Goal: Task Accomplishment & Management: Manage account settings

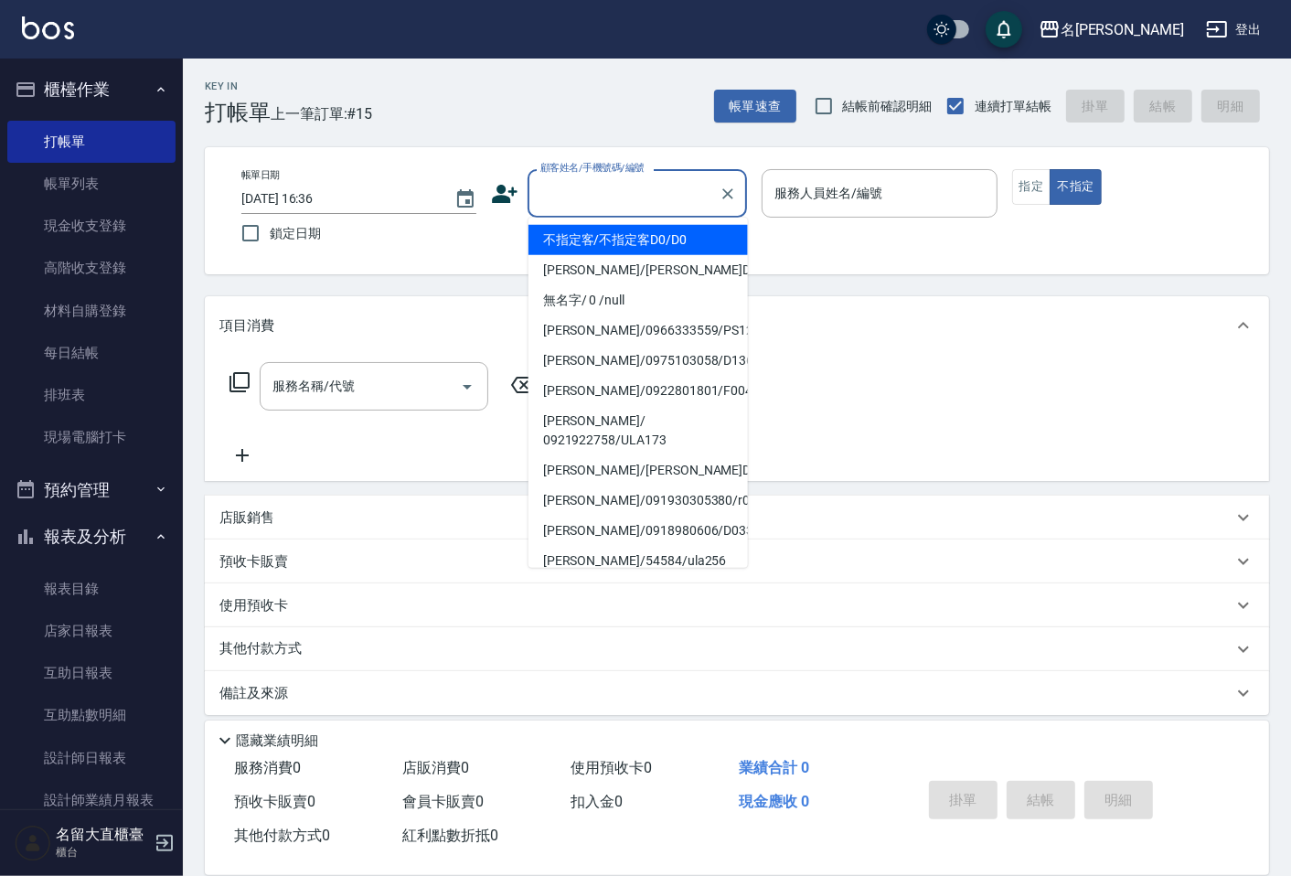
click at [558, 192] on input "顧客姓名/手機號碼/編號" at bounding box center [624, 193] width 176 height 32
click at [607, 250] on li "不指定客/不指定客D0/D0" at bounding box center [638, 240] width 219 height 30
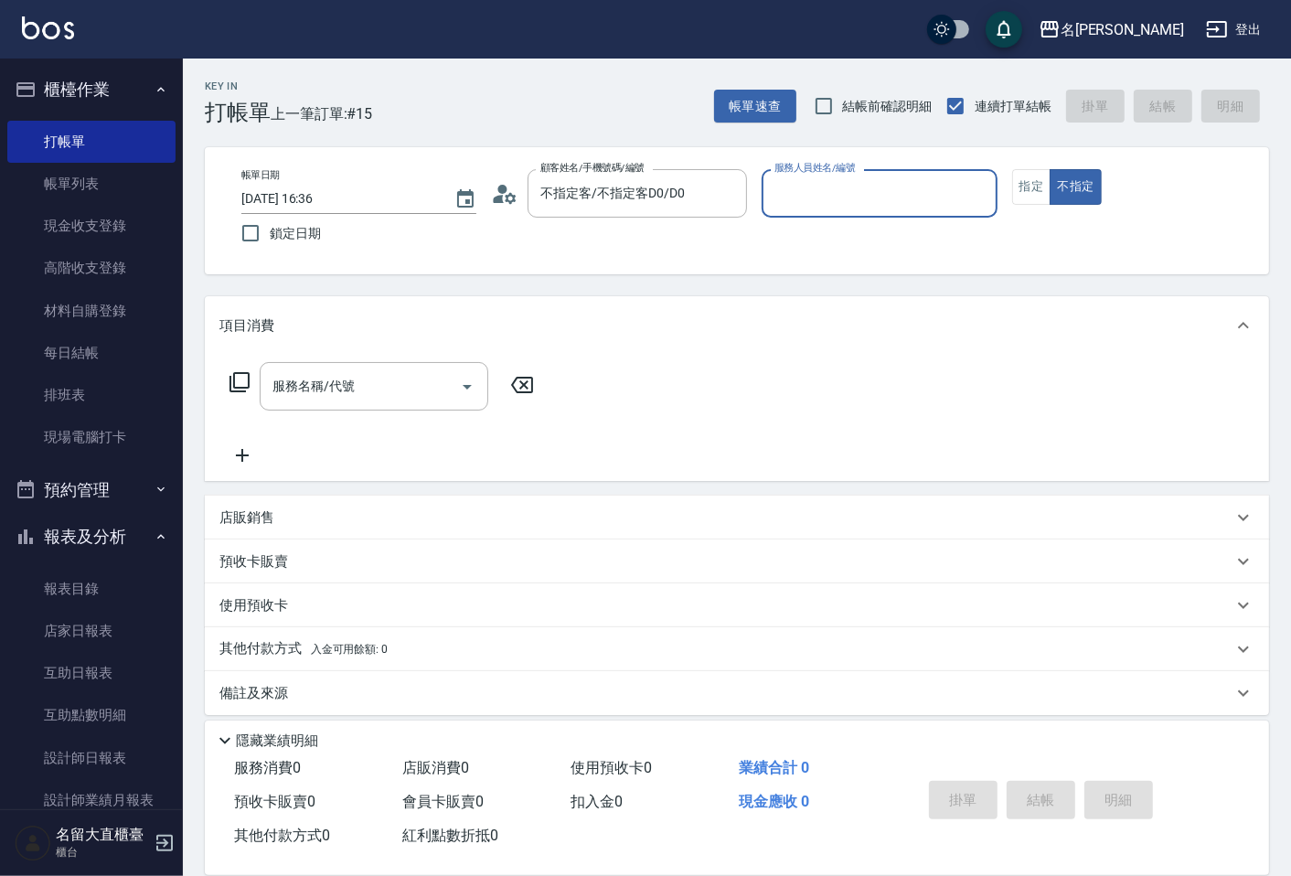
type input "不指定客/不指定客D0/D0"
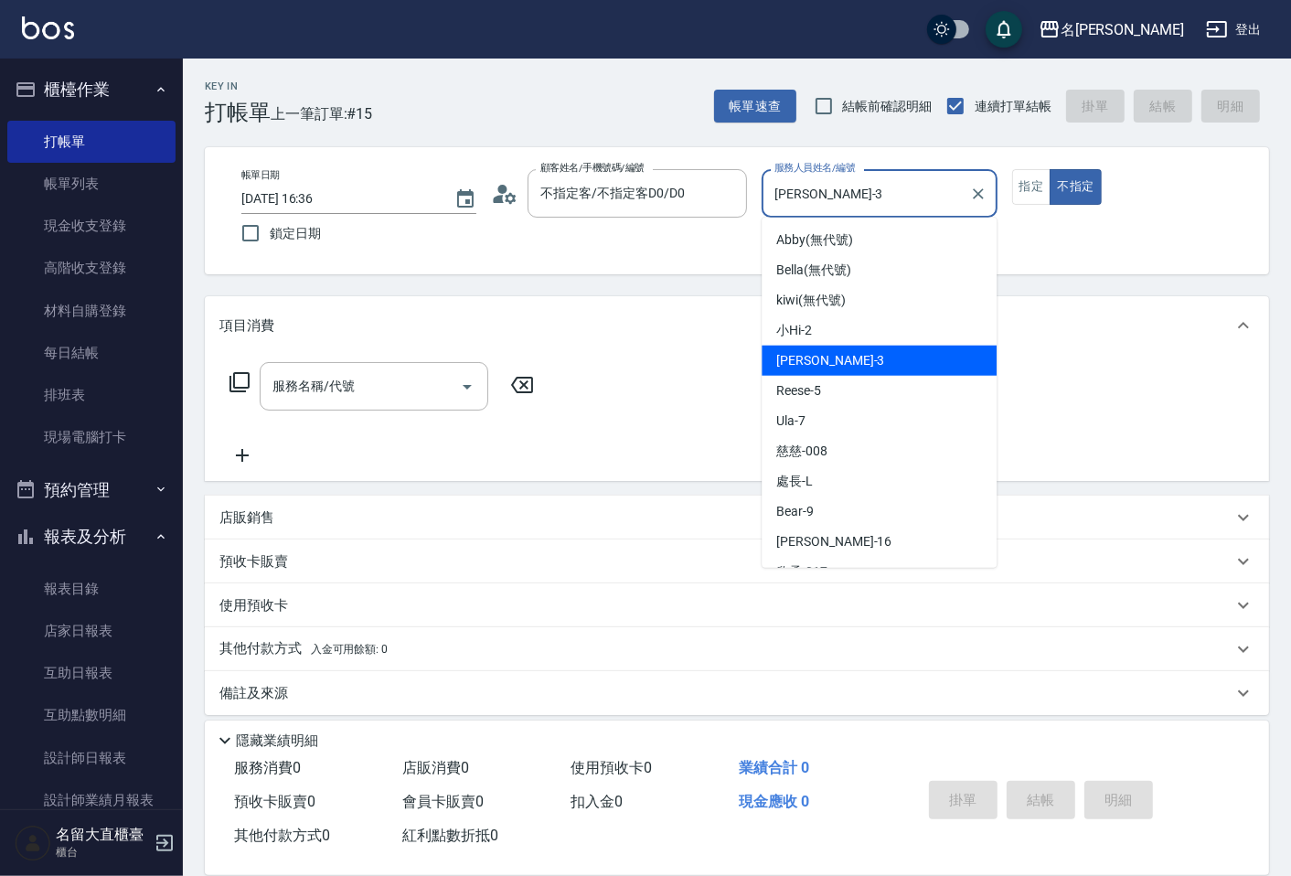
click at [807, 198] on input "[PERSON_NAME]-3" at bounding box center [865, 193] width 191 height 32
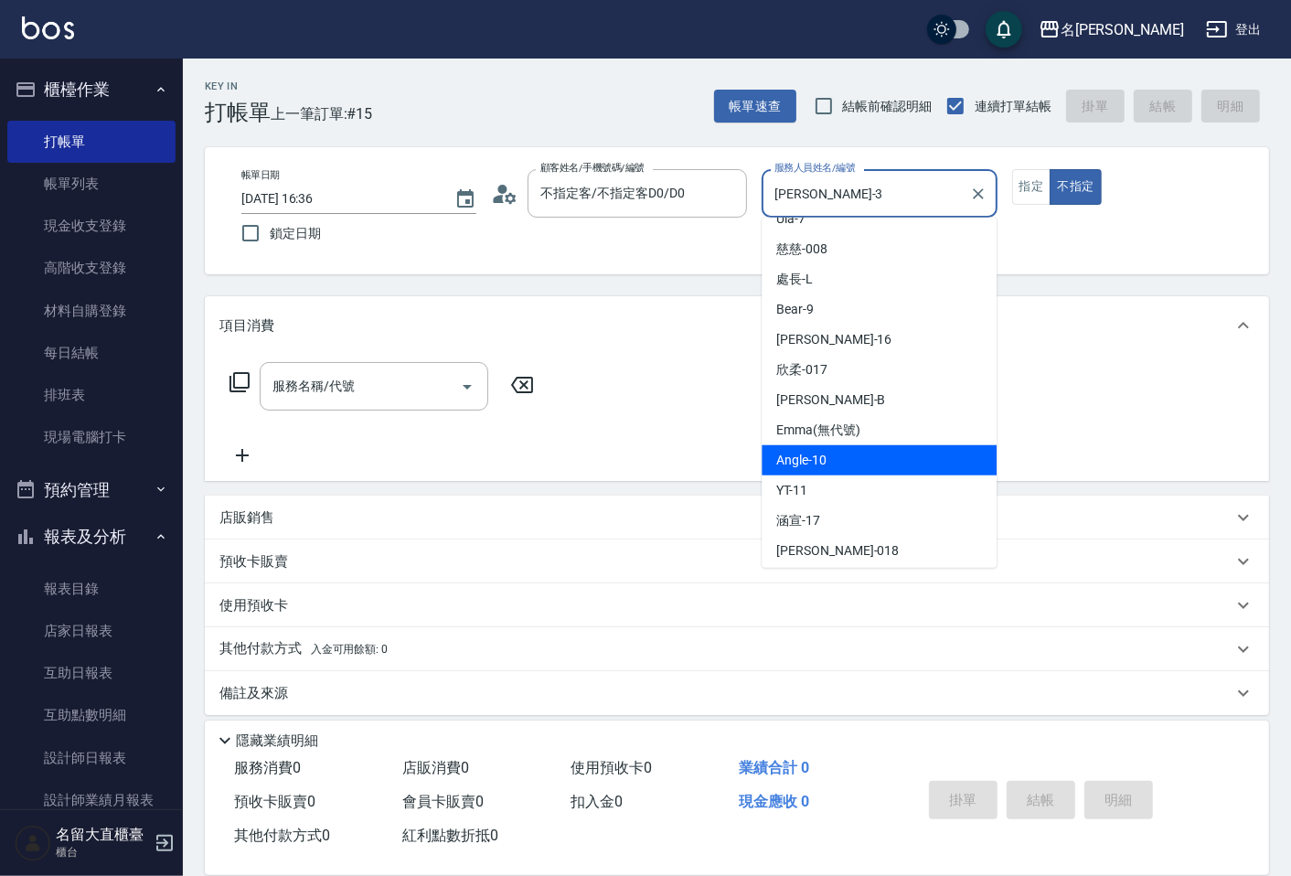
scroll to position [166, 0]
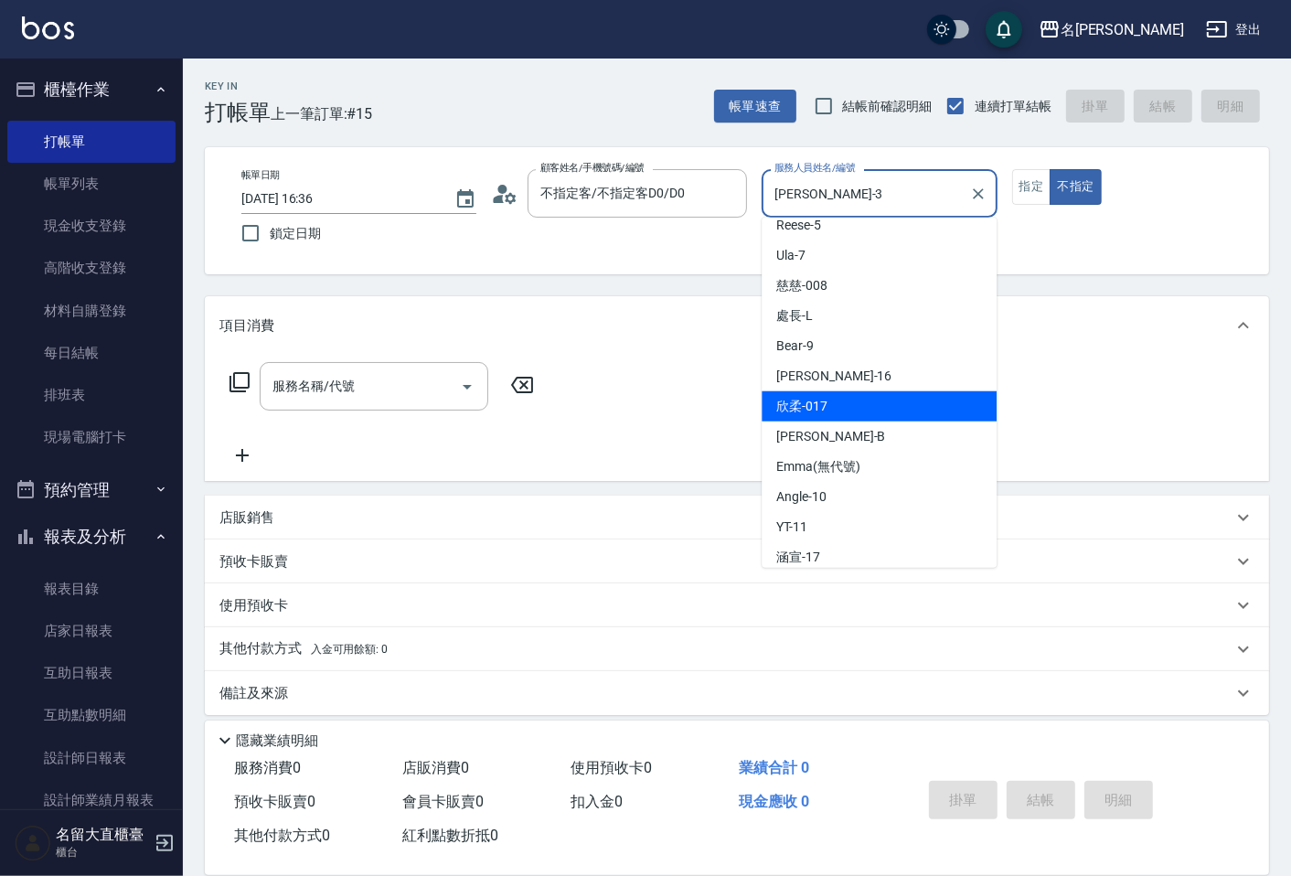
click at [832, 396] on div "欣柔 -017" at bounding box center [879, 406] width 235 height 30
type input "欣柔-017"
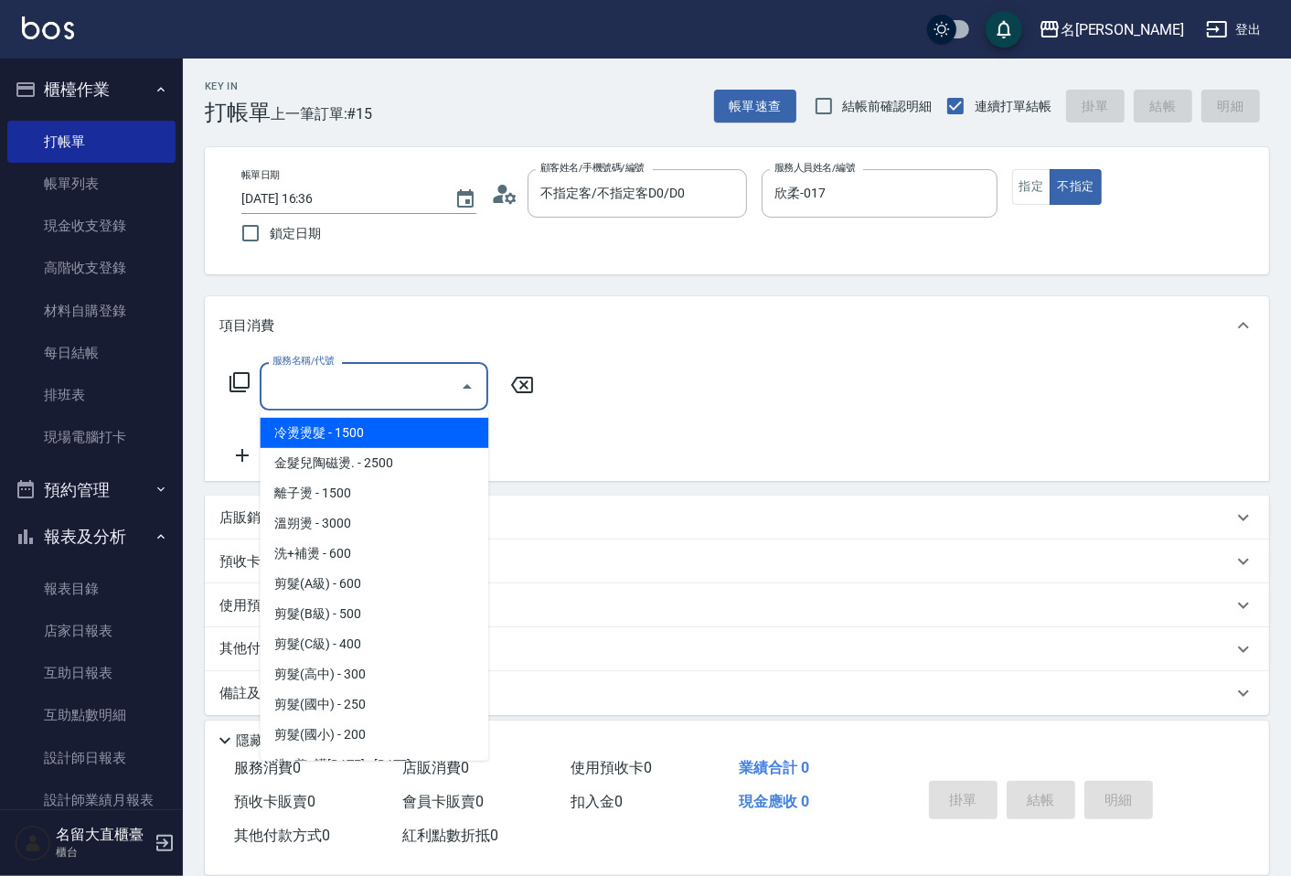
click at [308, 397] on input "服務名稱/代號" at bounding box center [360, 386] width 185 height 32
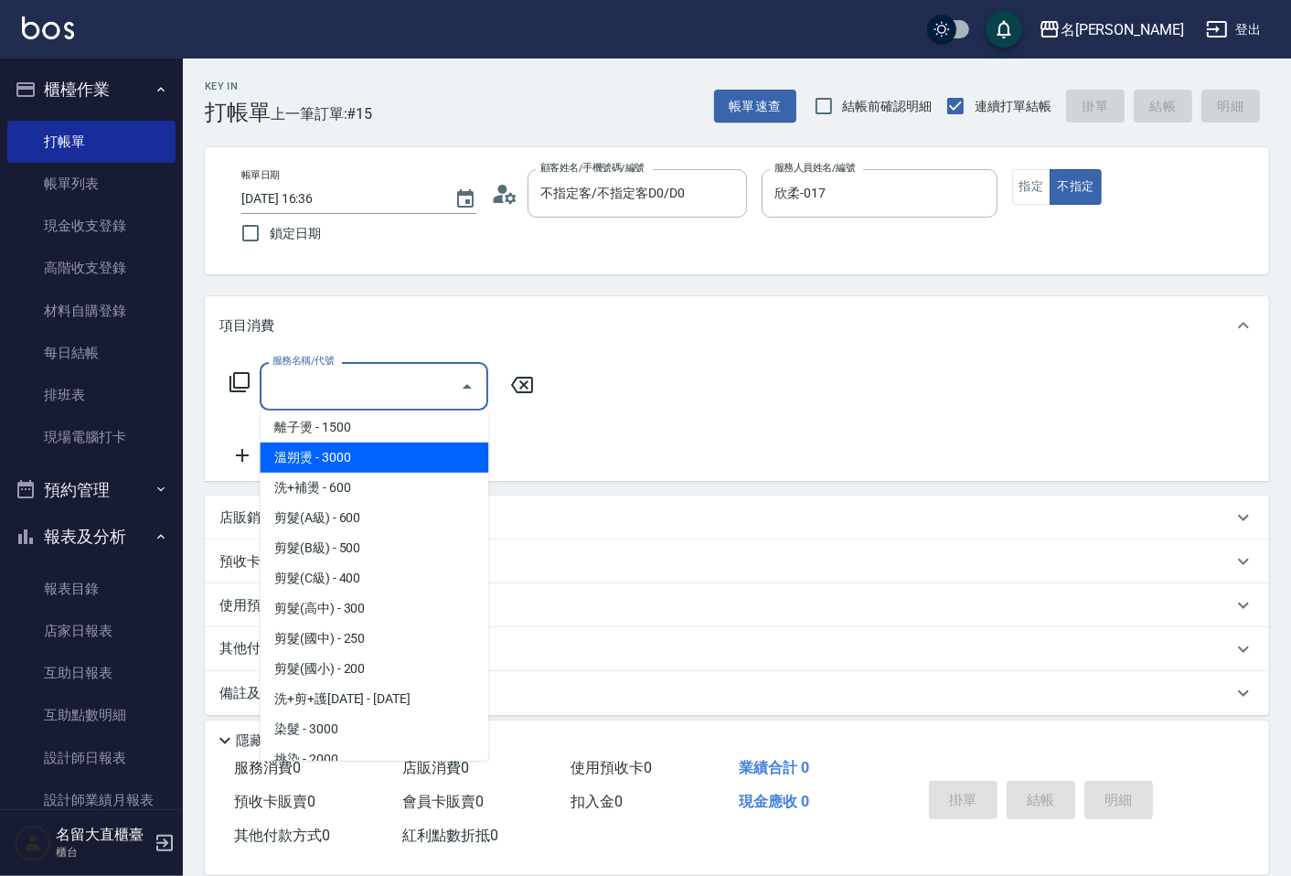
scroll to position [102, 0]
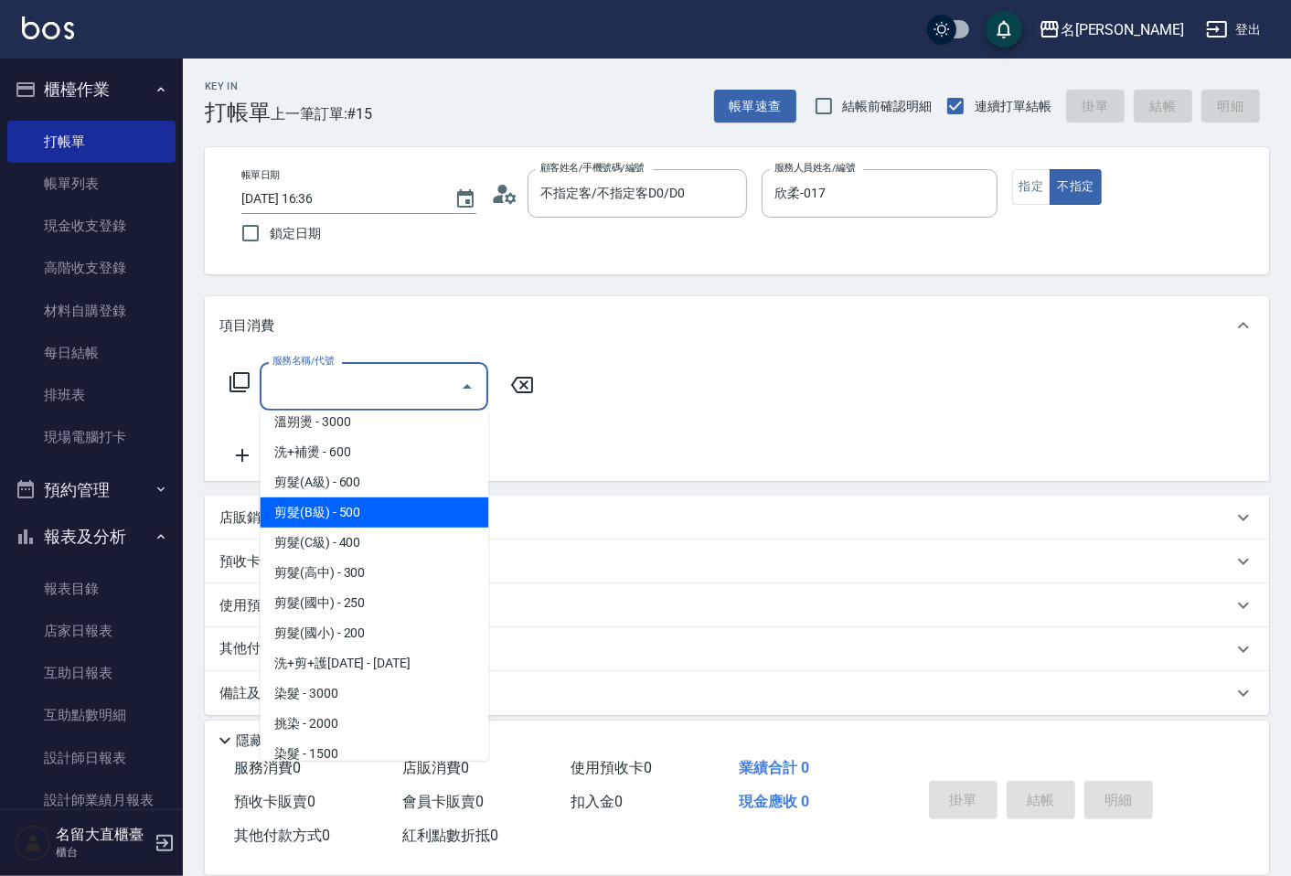
click at [322, 497] on span "剪髮(B級) - 500" at bounding box center [374, 512] width 229 height 30
type input "剪髮(B級)(302)"
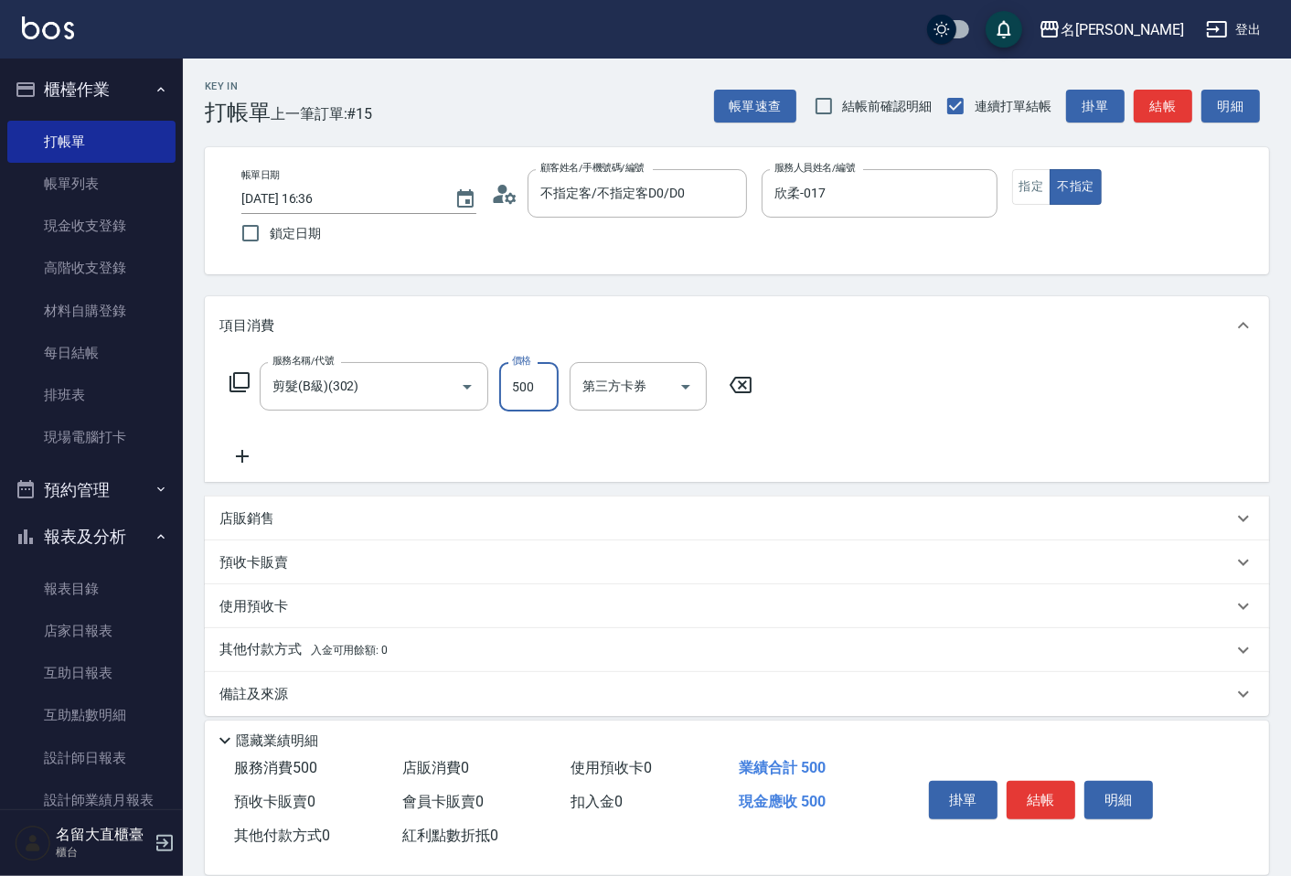
click at [538, 390] on input "500" at bounding box center [528, 386] width 59 height 49
type input "100"
click at [1020, 791] on button "結帳" at bounding box center [1041, 800] width 69 height 38
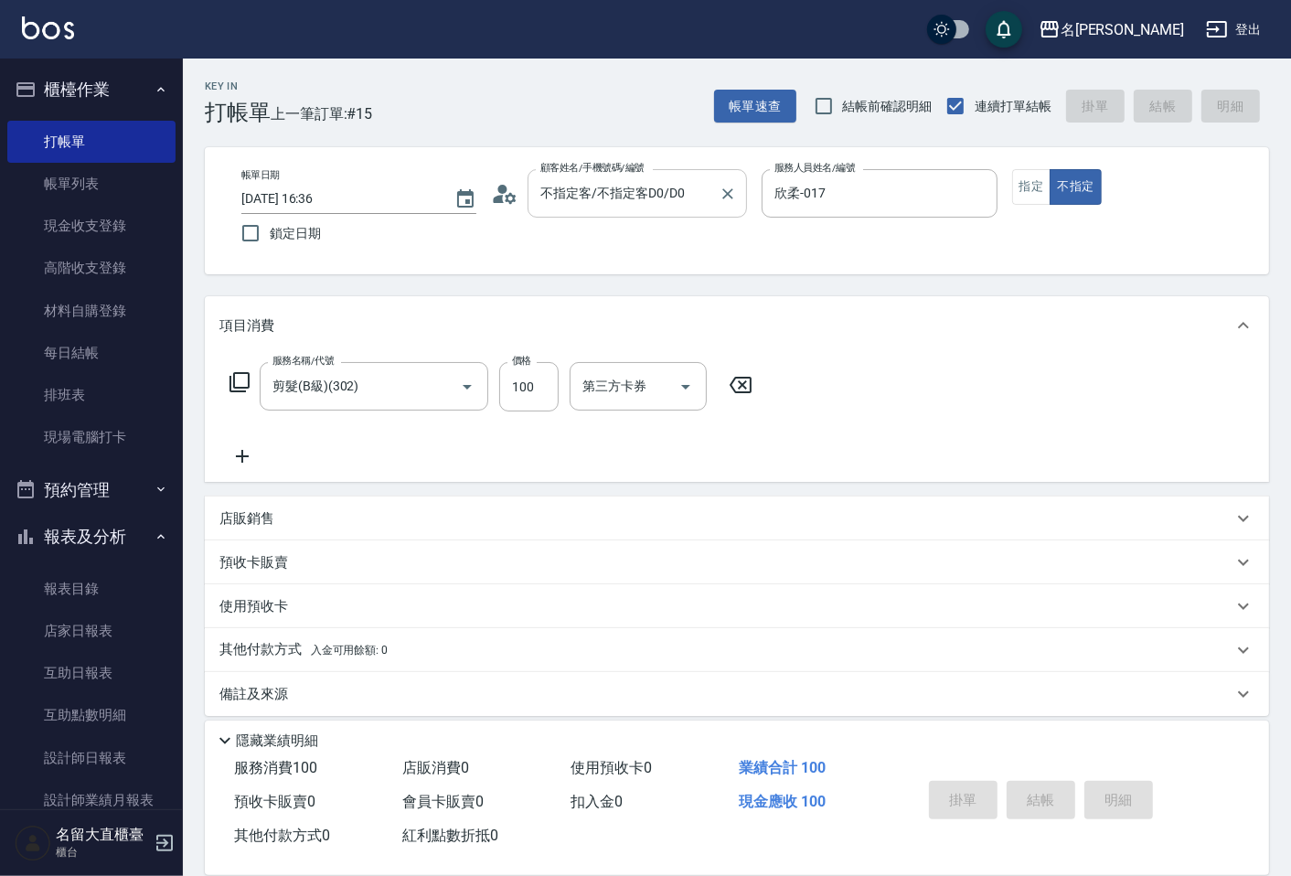
type input "[DATE] 17:24"
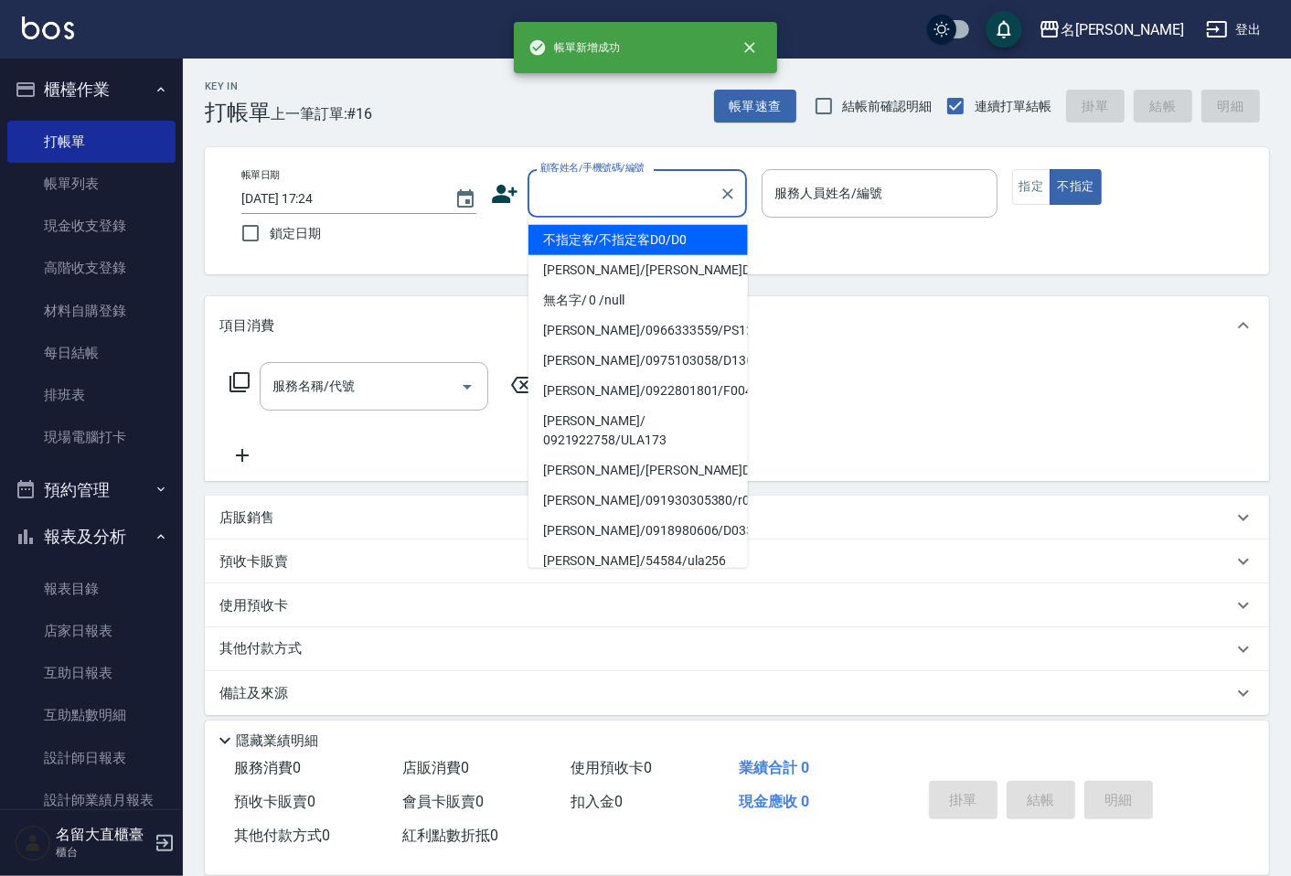
click at [633, 197] on input "顧客姓名/手機號碼/編號" at bounding box center [624, 193] width 176 height 32
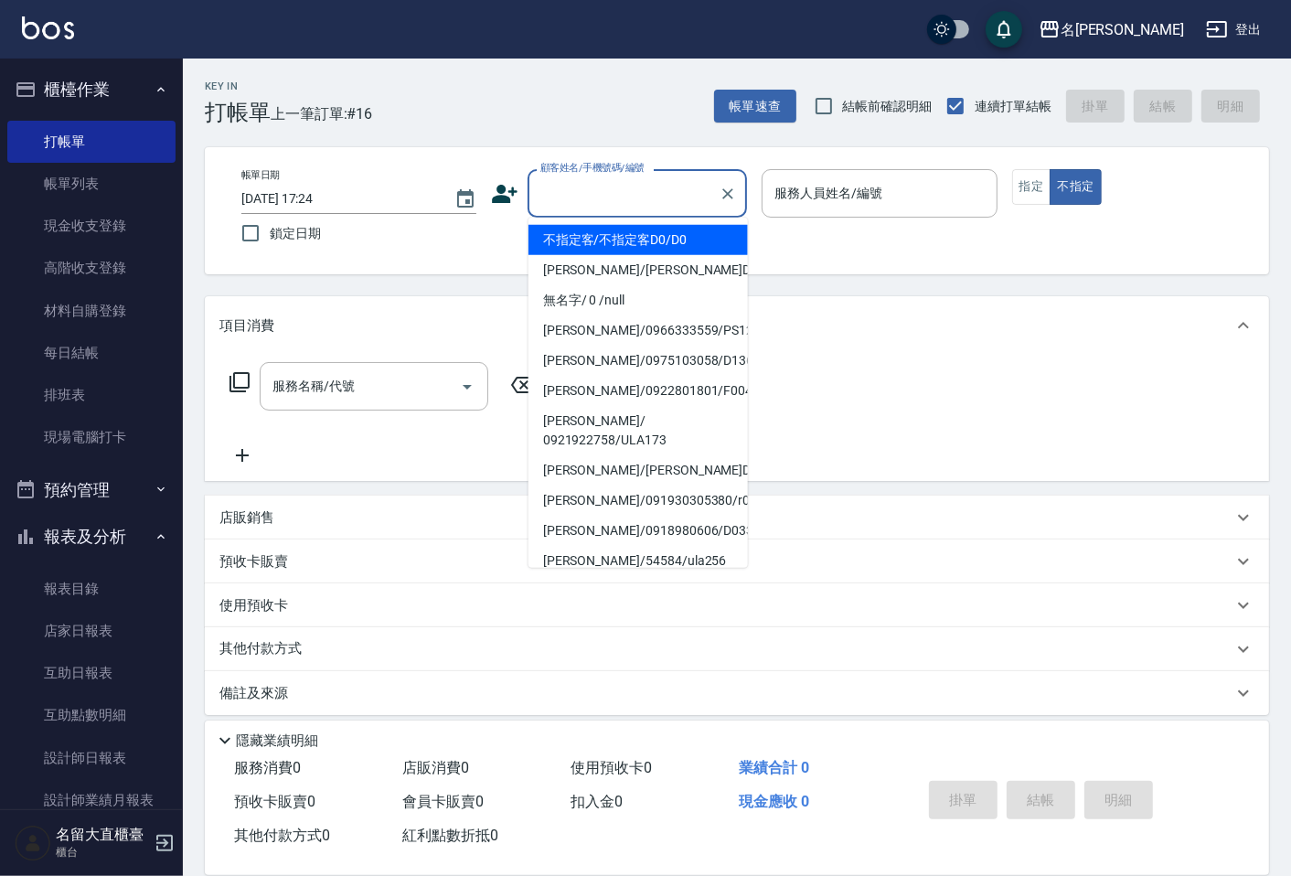
click at [640, 239] on li "不指定客/不指定客D0/D0" at bounding box center [638, 240] width 219 height 30
type input "不指定客/不指定客D0/D0"
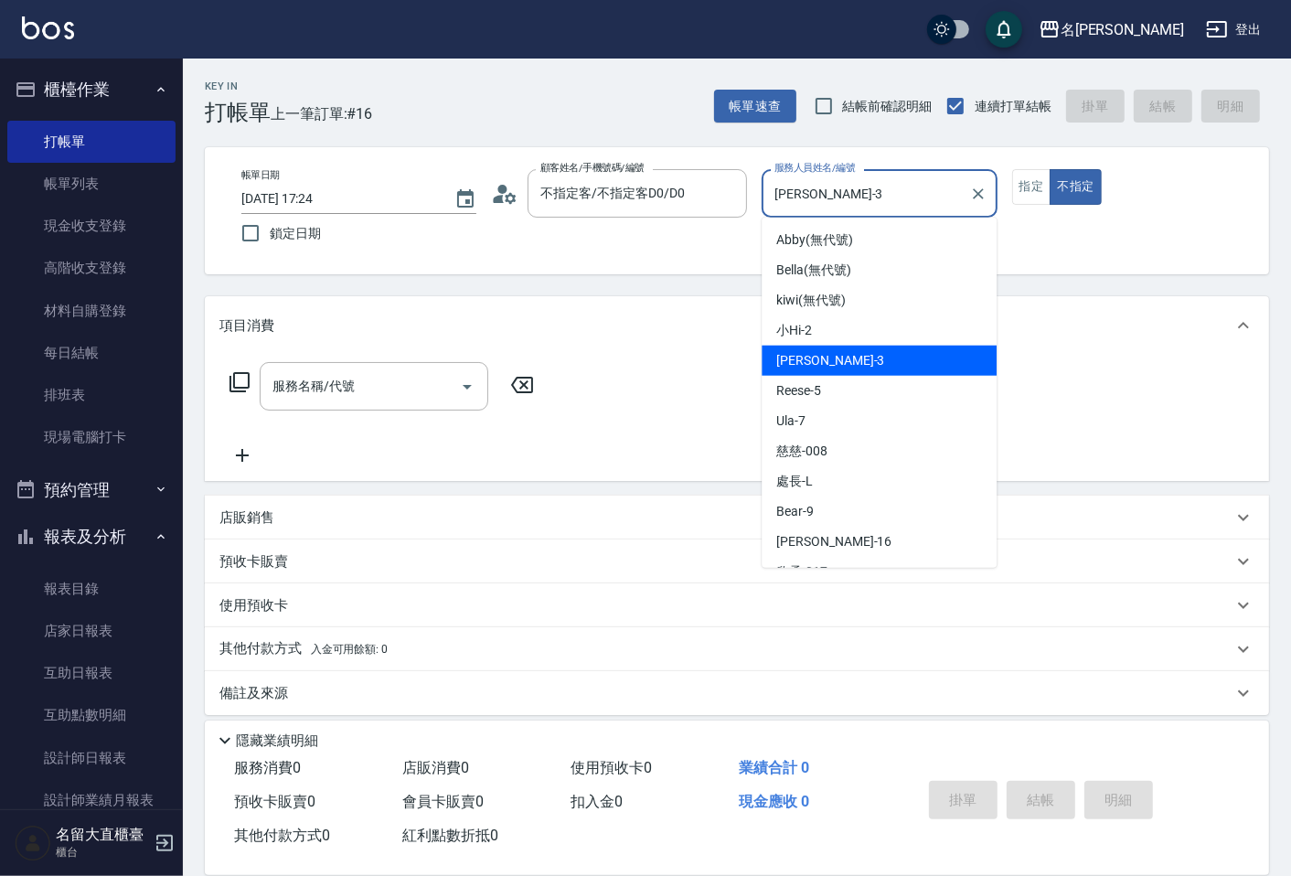
click at [777, 204] on input "[PERSON_NAME]-3" at bounding box center [865, 193] width 191 height 32
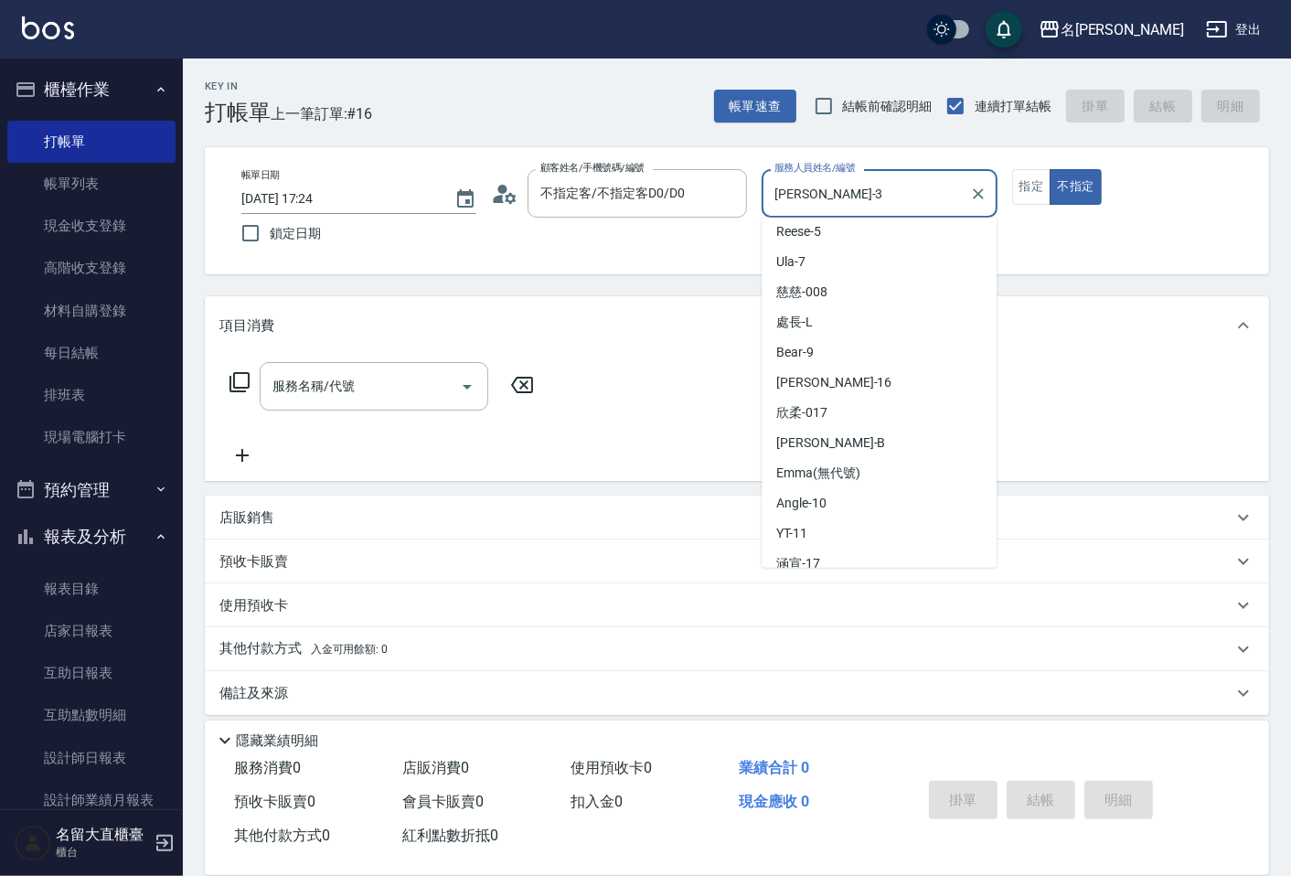
scroll to position [267, 0]
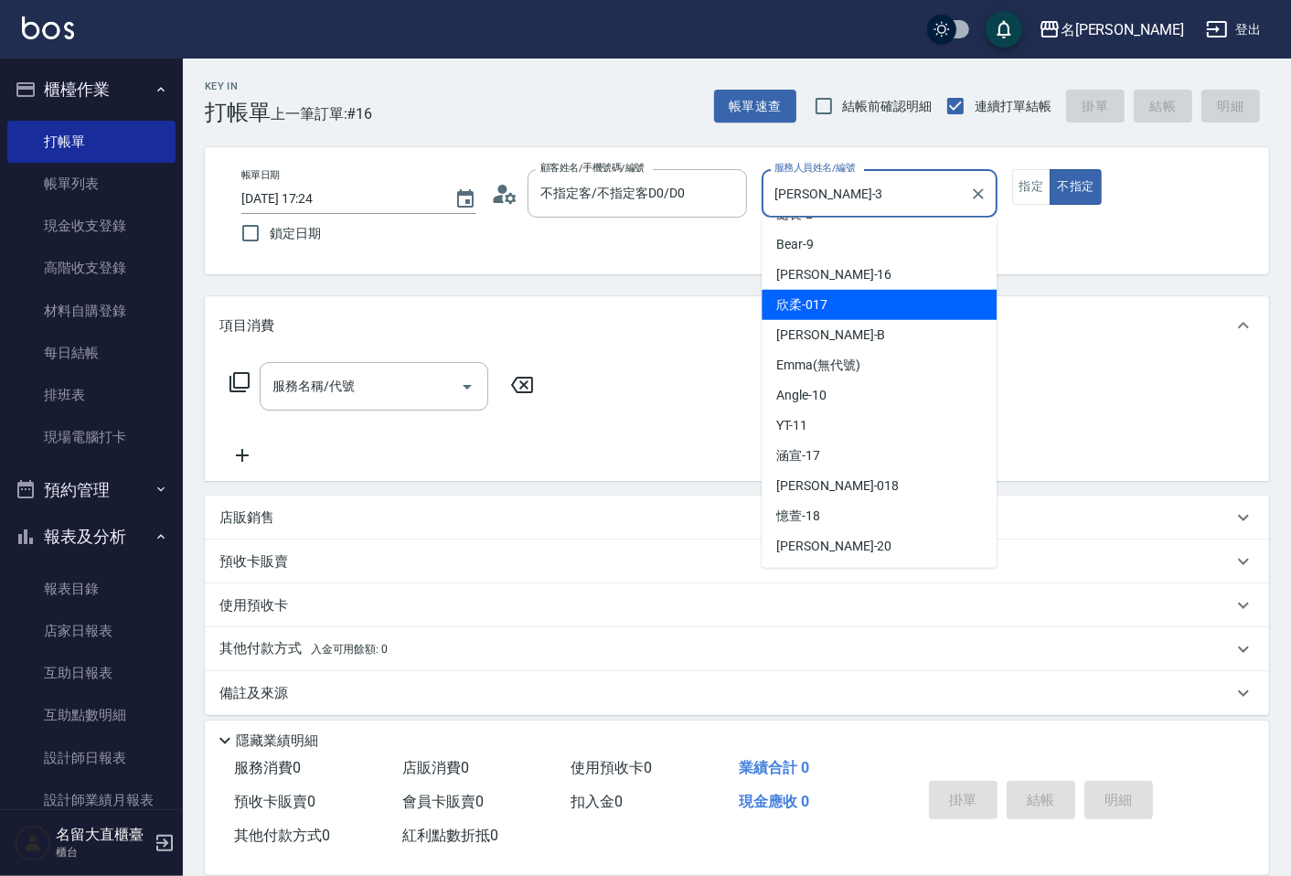
click at [815, 305] on span "欣柔 -017" at bounding box center [801, 304] width 51 height 19
type input "欣柔-017"
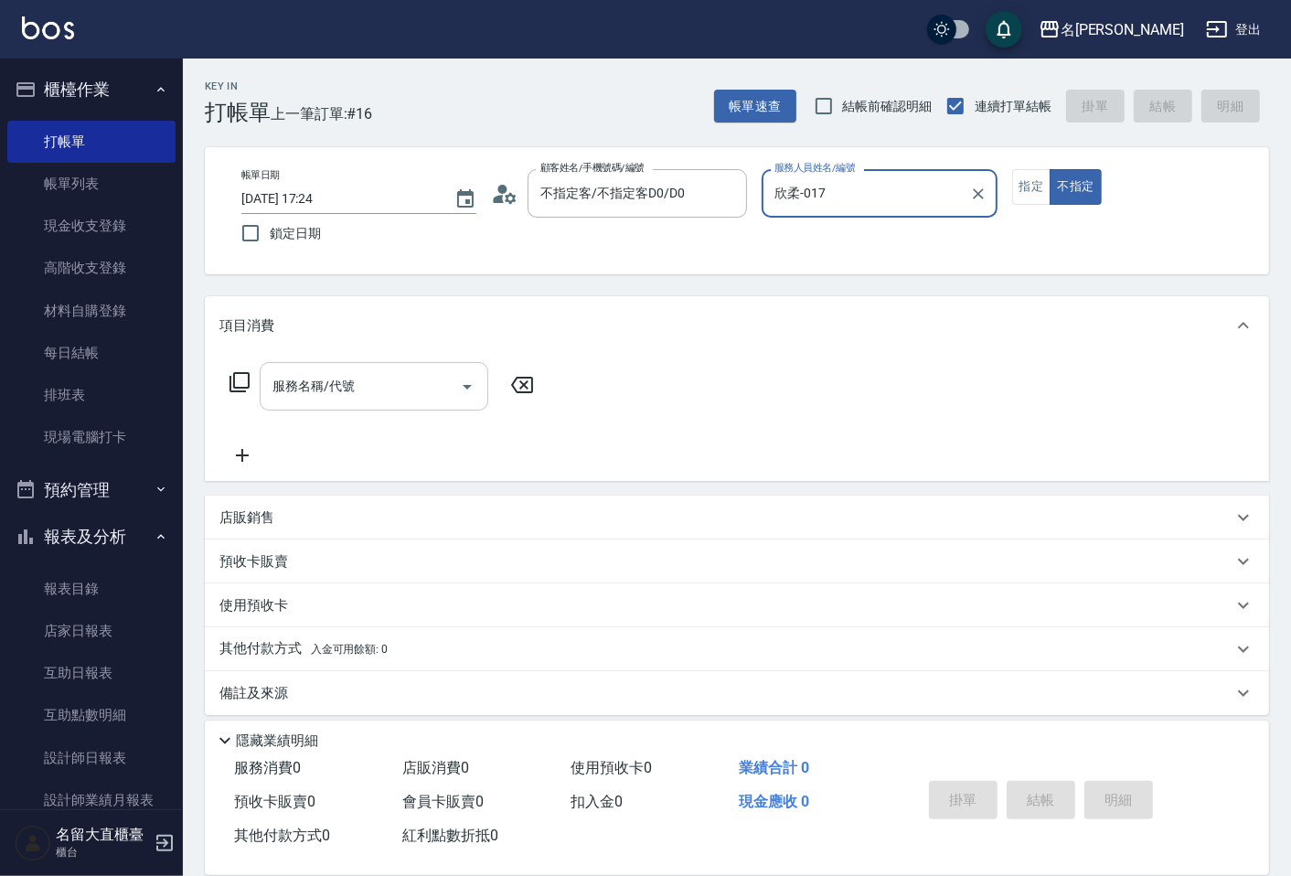
click at [403, 390] on input "服務名稱/代號" at bounding box center [360, 386] width 185 height 32
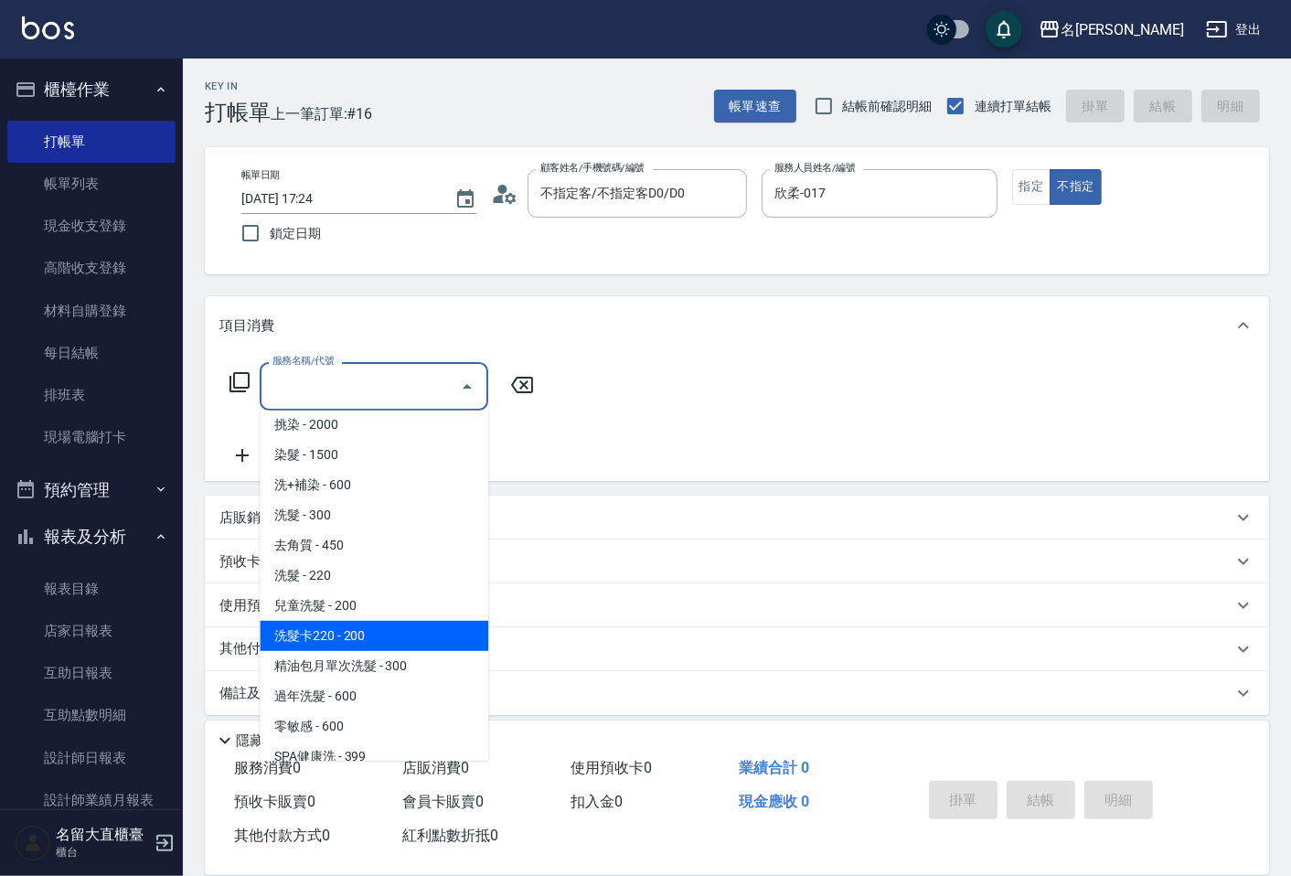
scroll to position [406, 0]
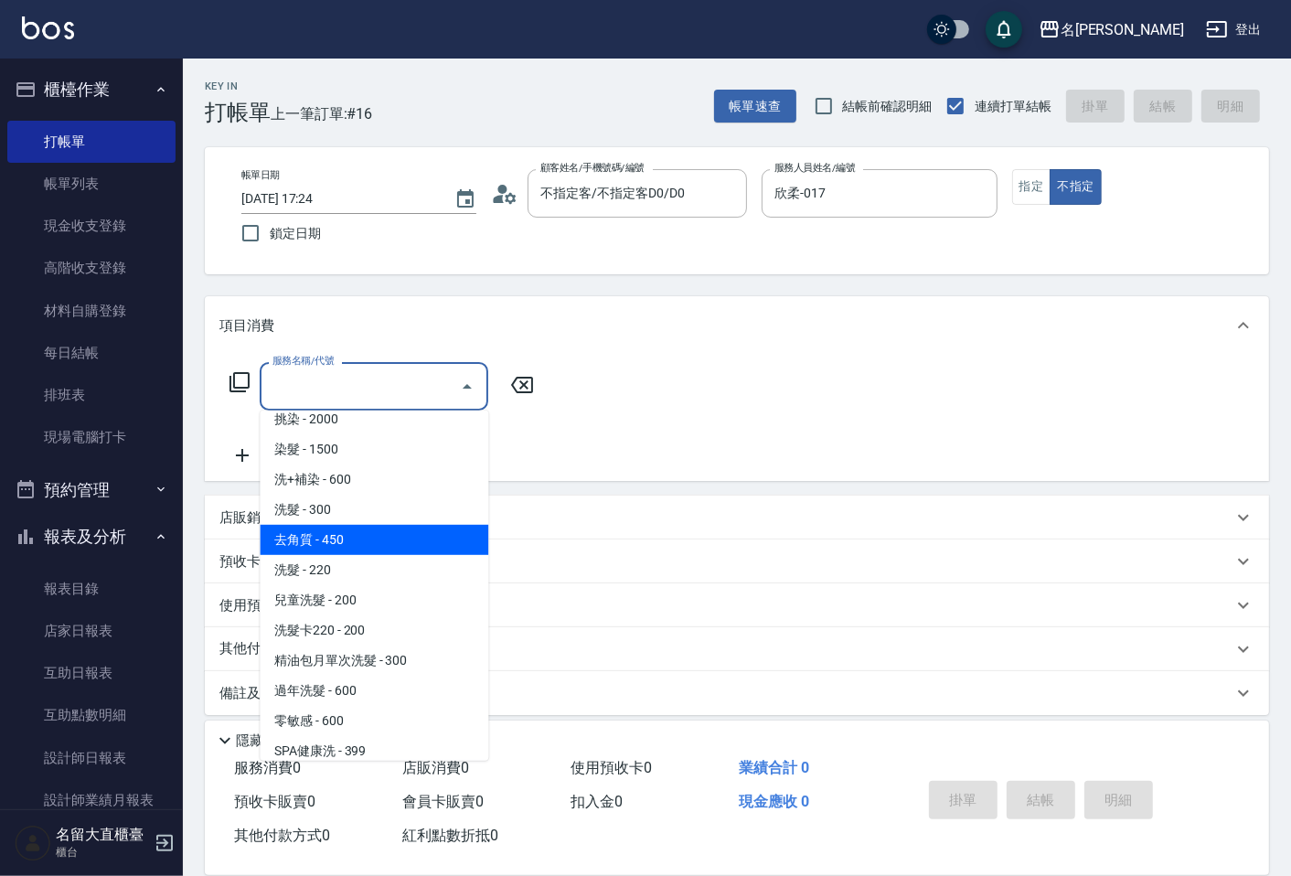
click at [340, 530] on span "去角質 - 450" at bounding box center [374, 540] width 229 height 30
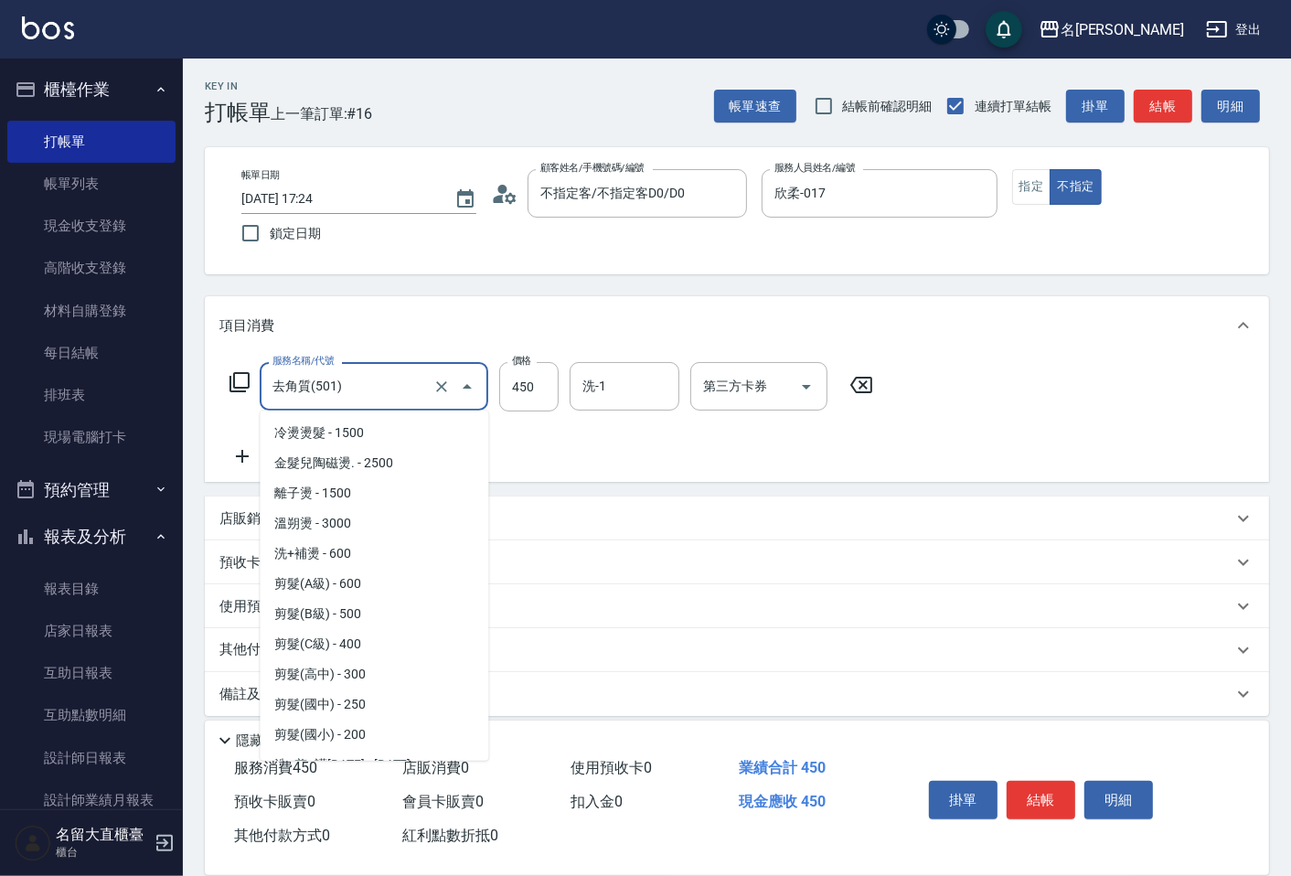
click at [368, 399] on input "去角質(501)" at bounding box center [348, 386] width 161 height 32
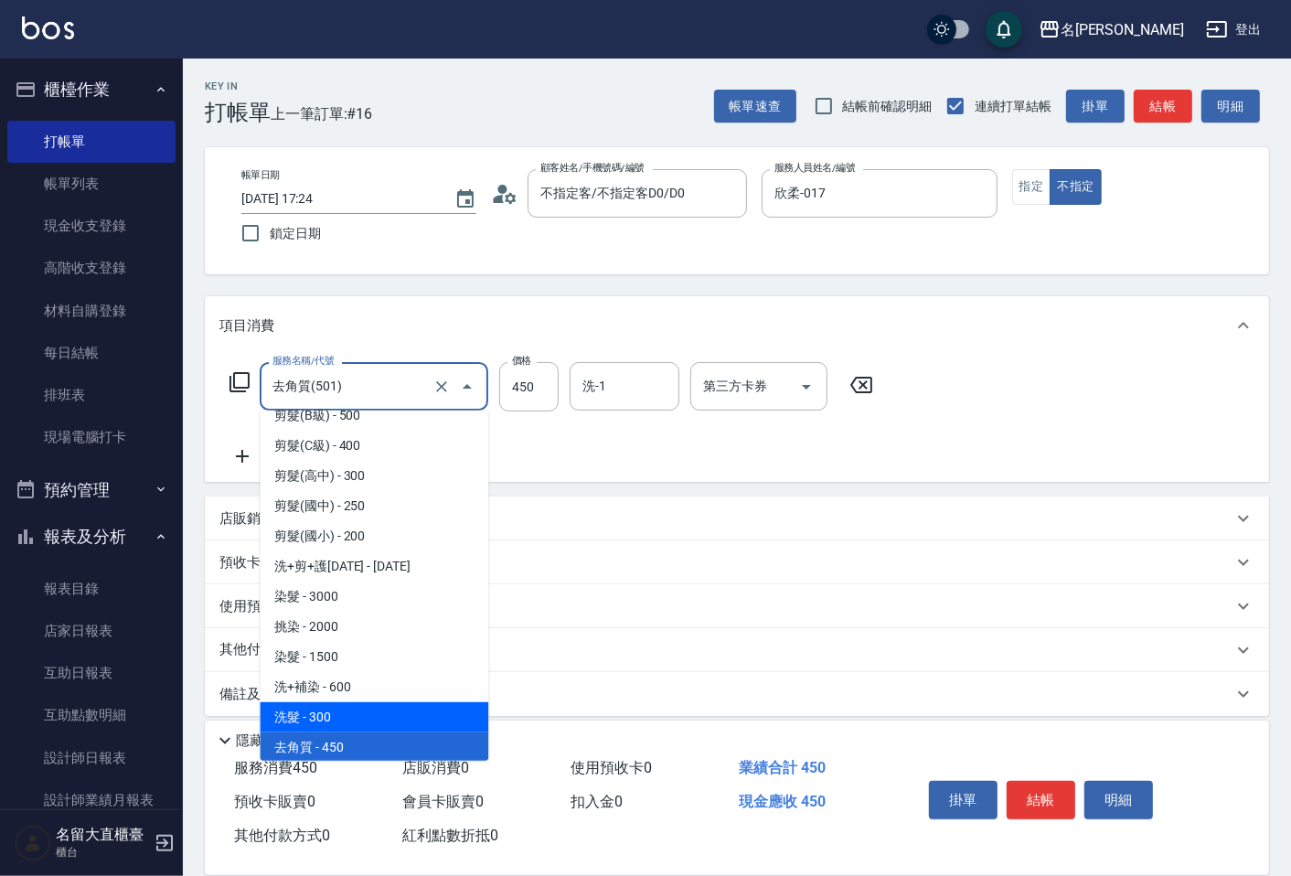
click at [334, 713] on span "洗髮 - 300" at bounding box center [374, 717] width 229 height 30
type input "洗髮(500)"
type input "300"
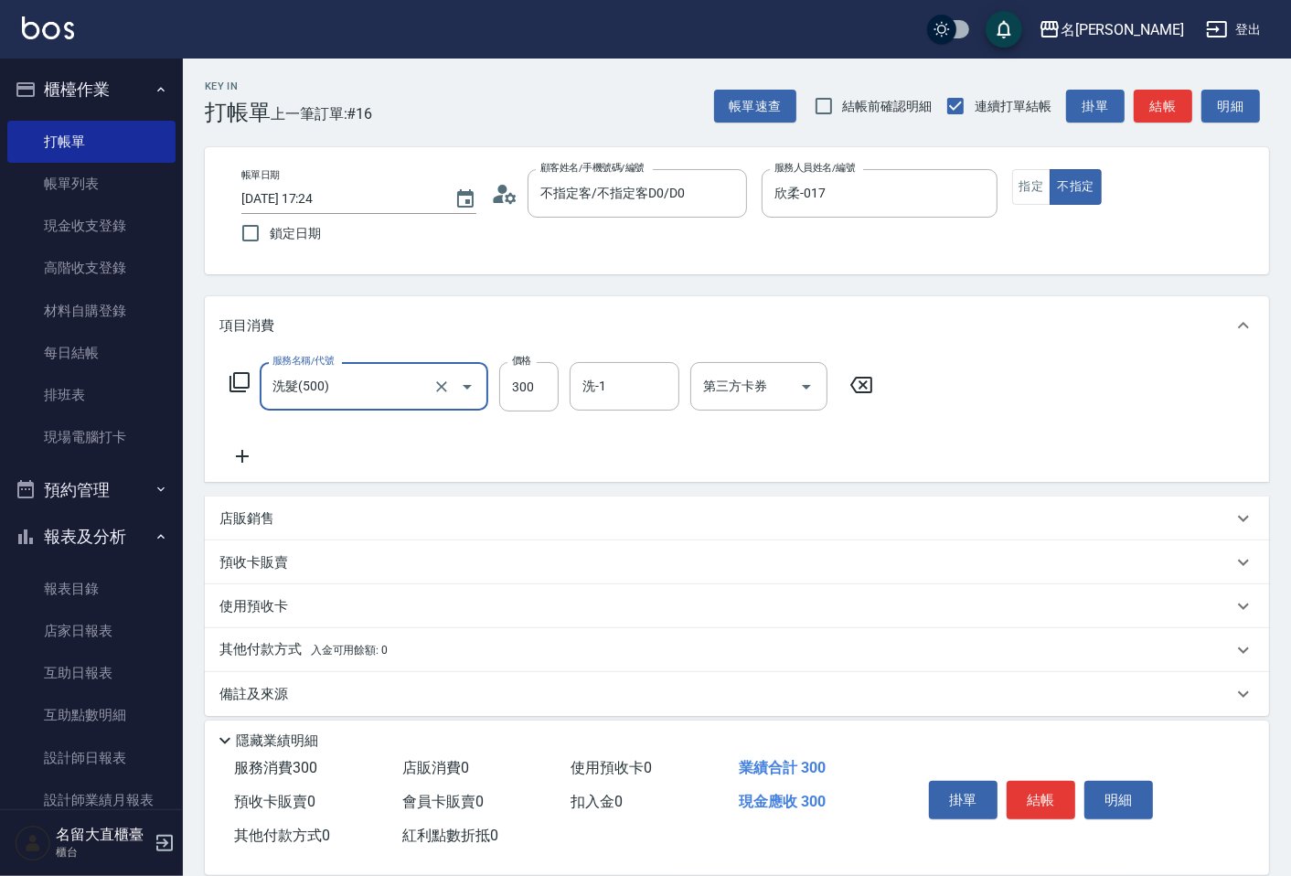
click at [251, 462] on icon at bounding box center [242, 456] width 46 height 22
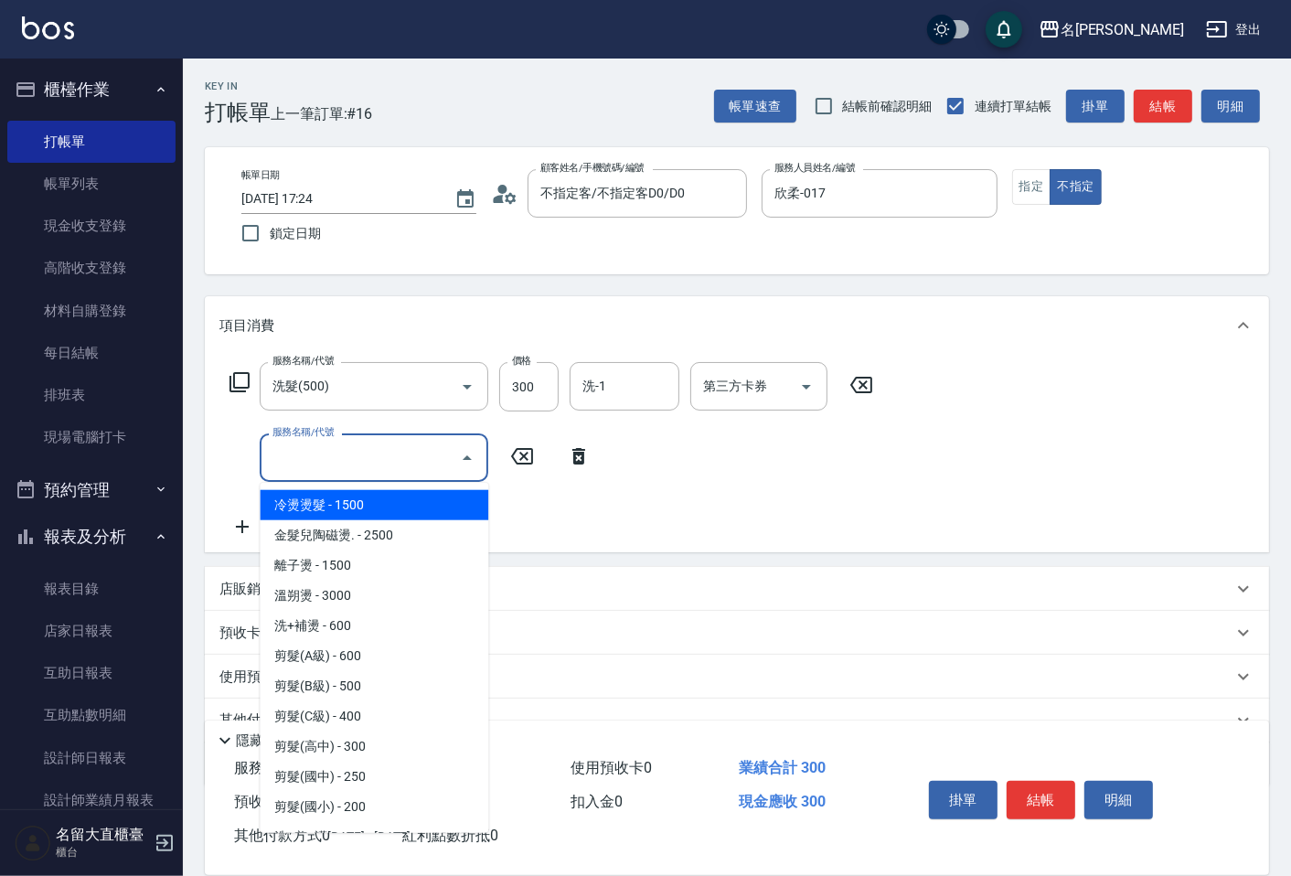
click at [297, 463] on input "服務名稱/代號" at bounding box center [360, 458] width 185 height 32
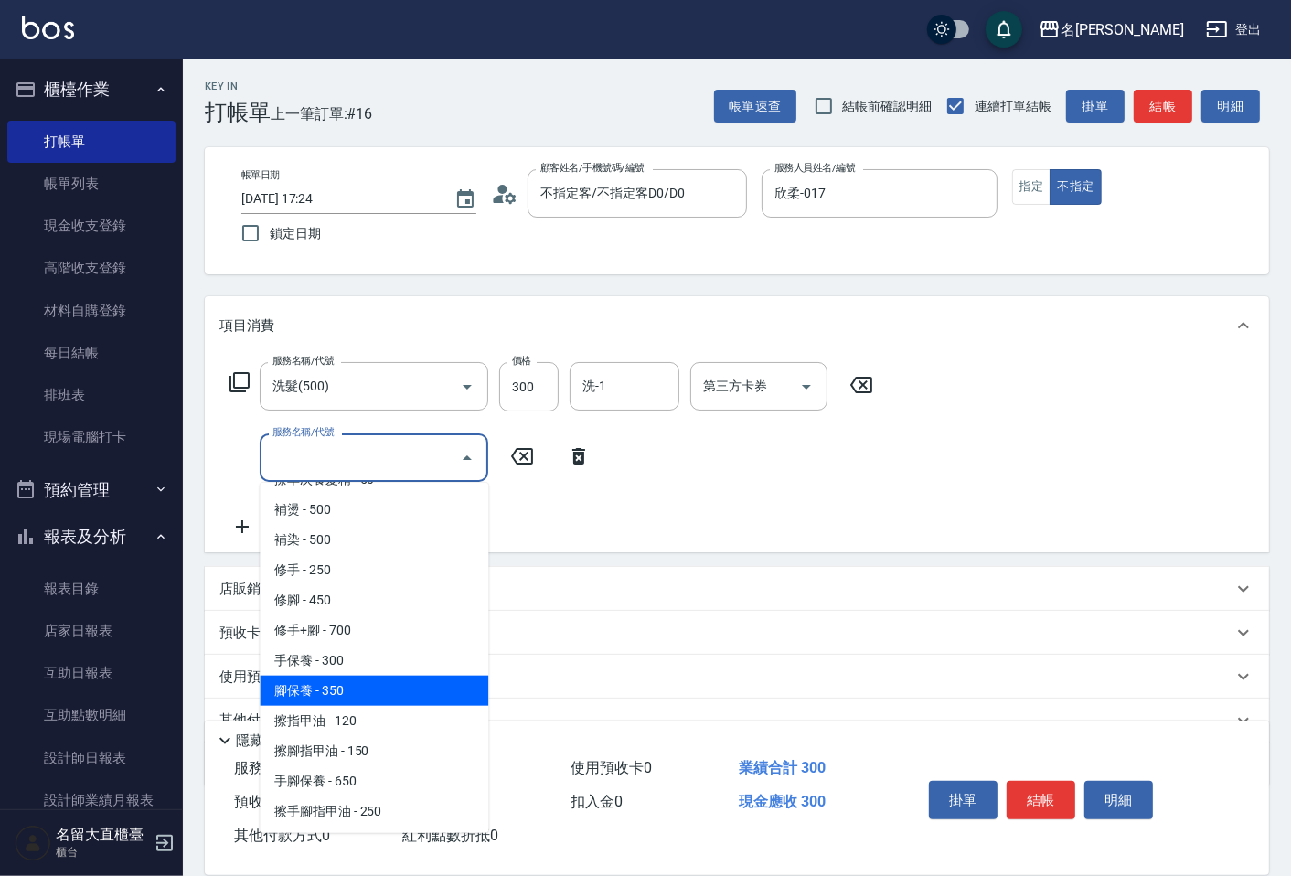
scroll to position [1625, 0]
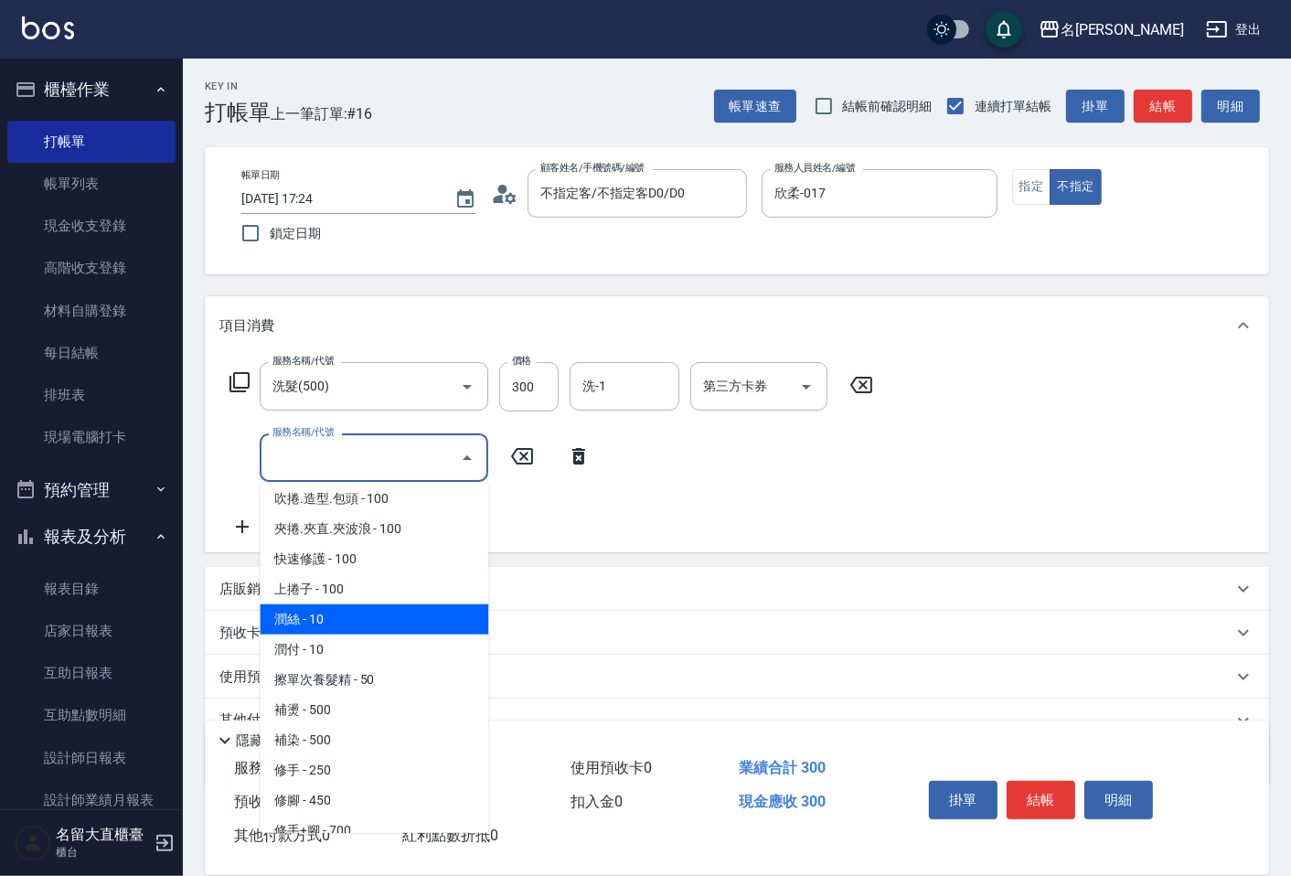
drag, startPoint x: 323, startPoint y: 589, endPoint x: 393, endPoint y: 552, distance: 79.3
click at [324, 604] on span "潤絲 - 10" at bounding box center [374, 619] width 229 height 30
type input "[PERSON_NAME](802)"
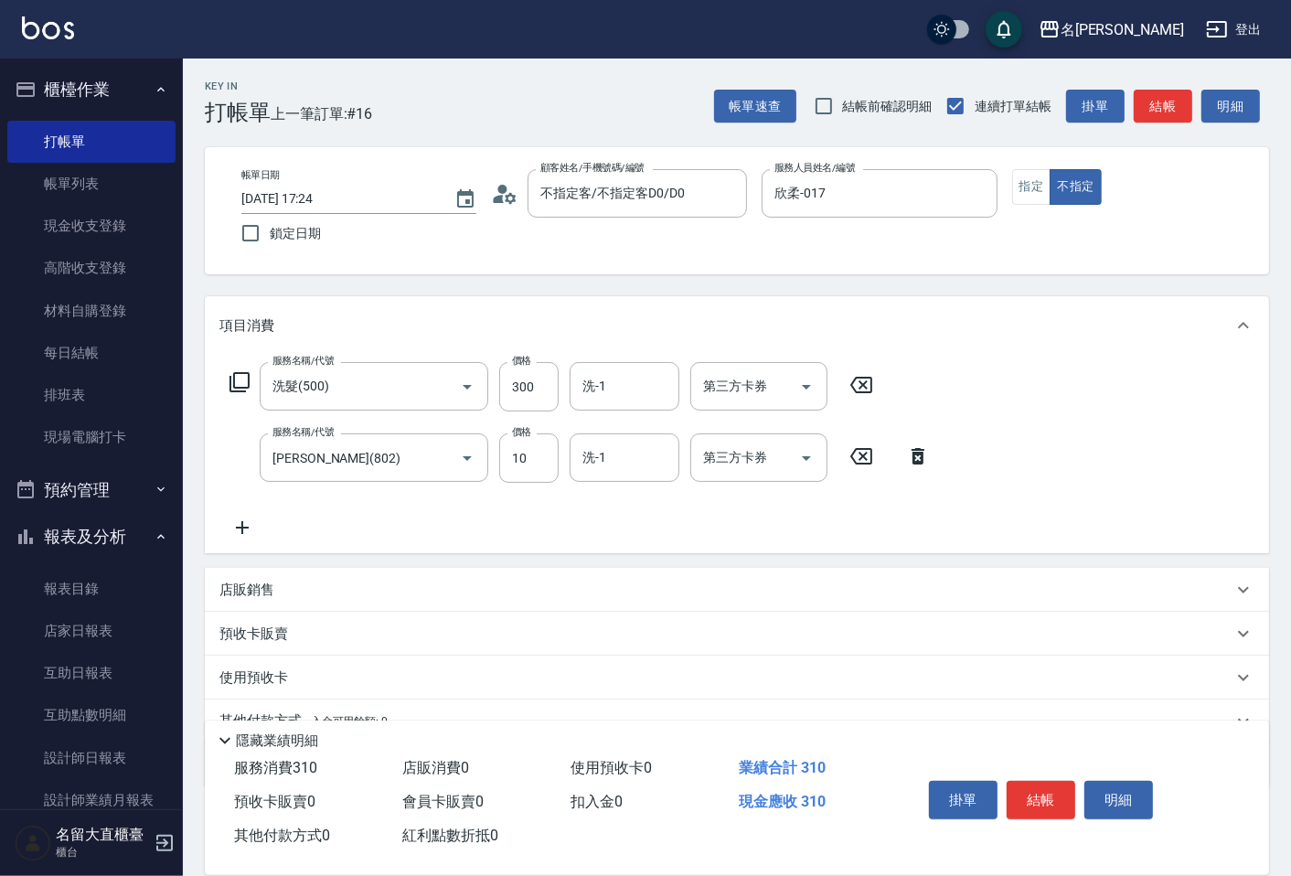
click at [559, 453] on div "服務名稱/代號 [PERSON_NAME](802) 服務名稱/代號 價格 10 價格 洗-1 洗-1 第三方卡券 第三方卡券" at bounding box center [580, 457] width 722 height 49
click at [541, 462] on input "10" at bounding box center [528, 457] width 59 height 49
type input "20"
click at [1021, 781] on button "結帳" at bounding box center [1041, 800] width 69 height 38
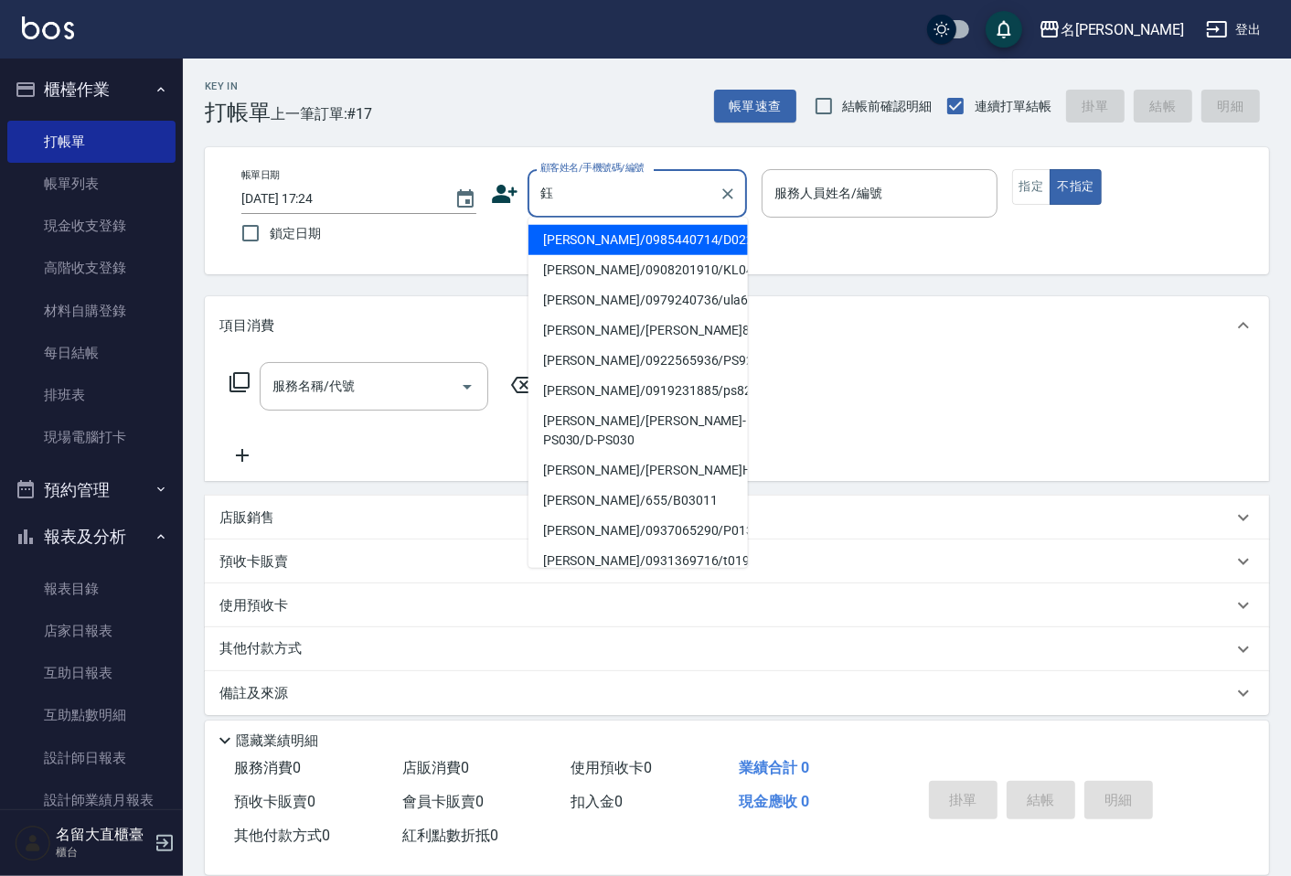
type input "[PERSON_NAME]/0985440714/D022"
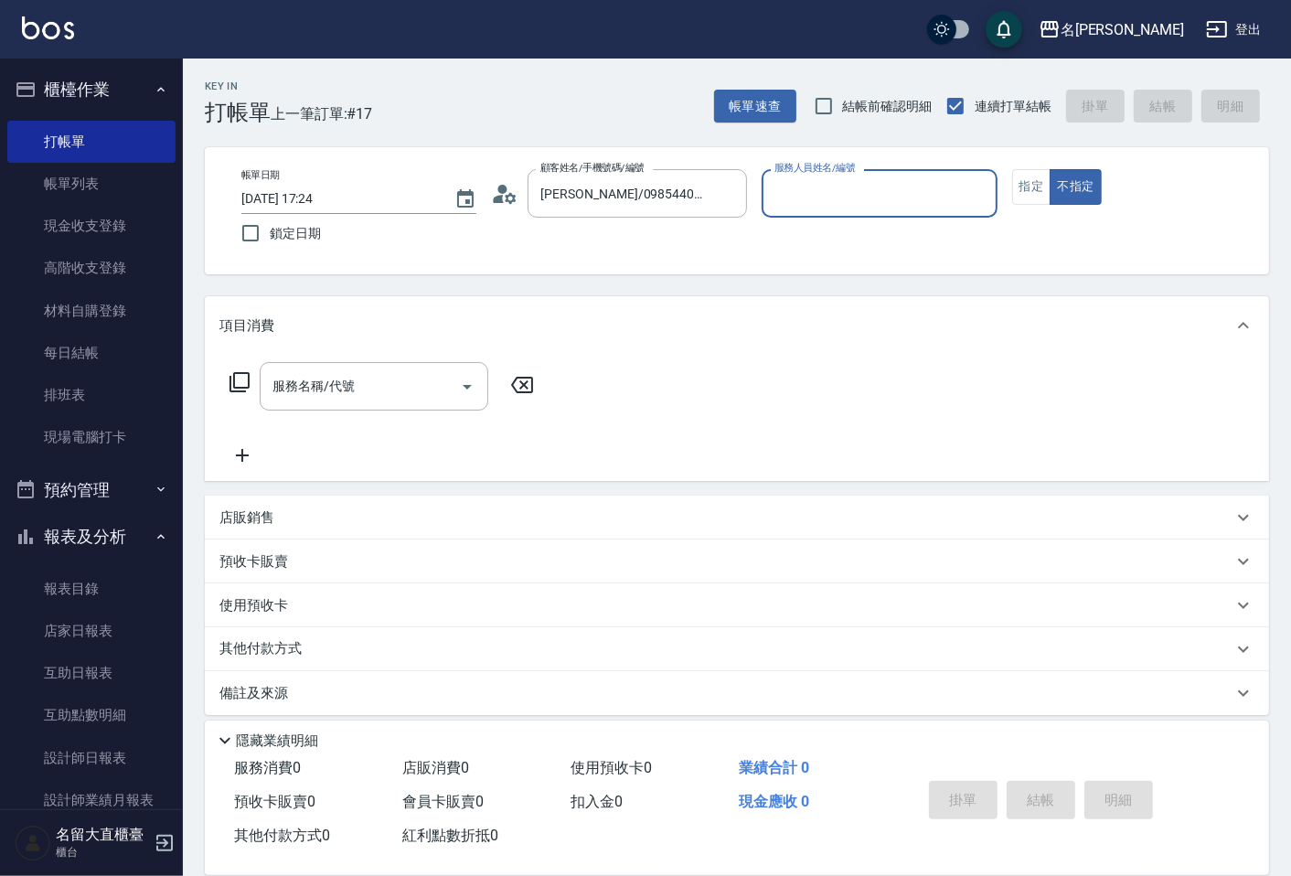
type input "[PERSON_NAME]-3"
click at [1050, 169] on button "不指定" at bounding box center [1075, 187] width 51 height 36
type button "false"
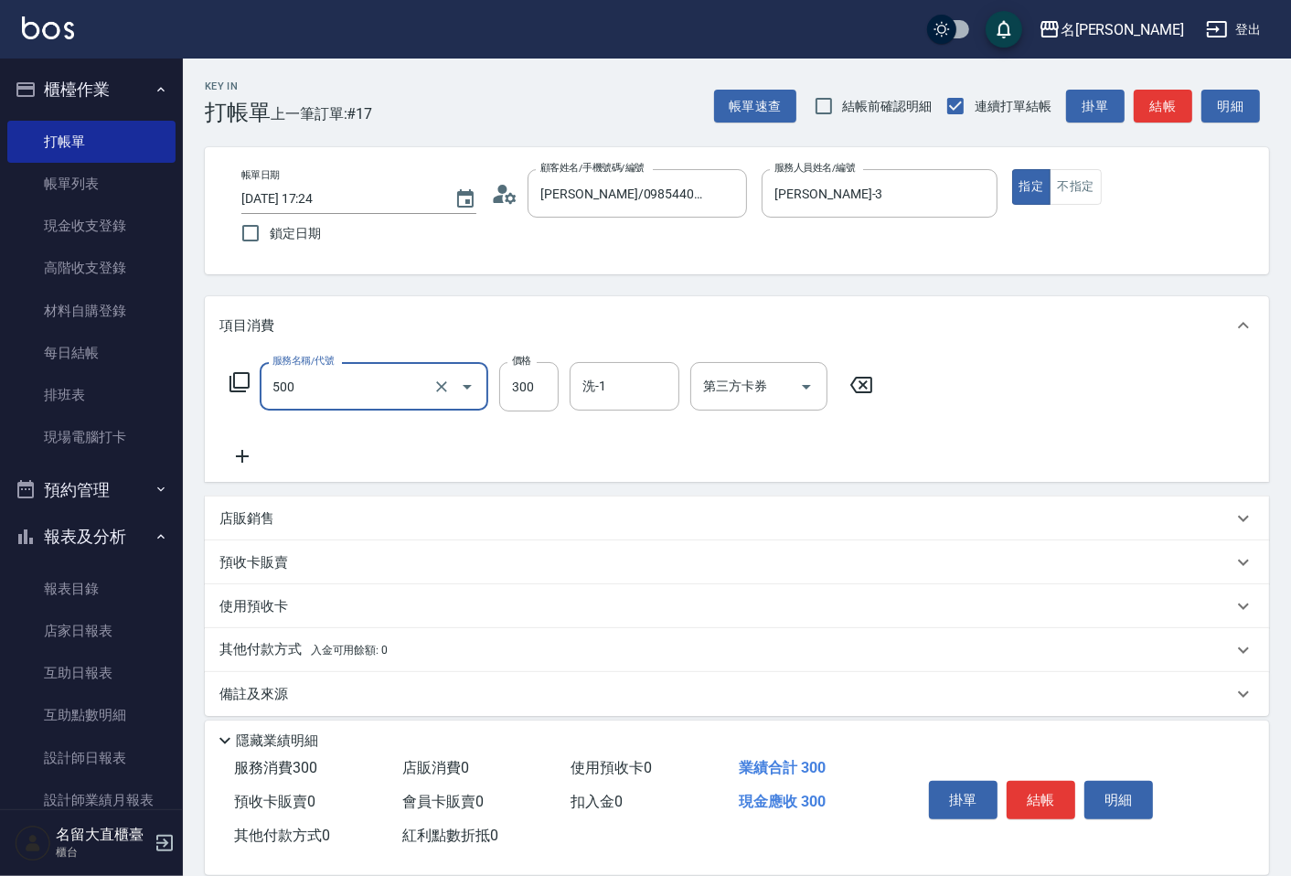
type input "洗髮(500)"
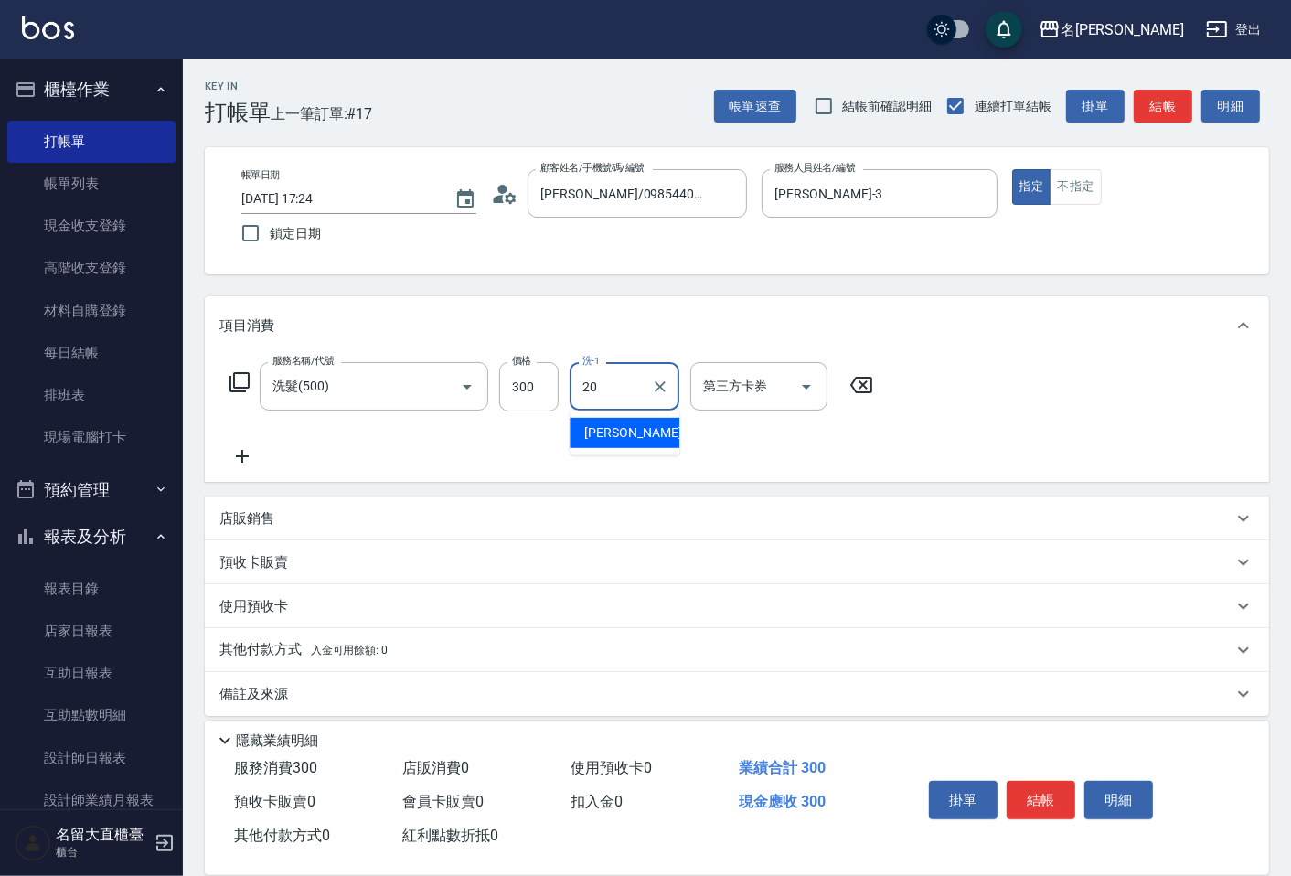
type input "詩雅-20"
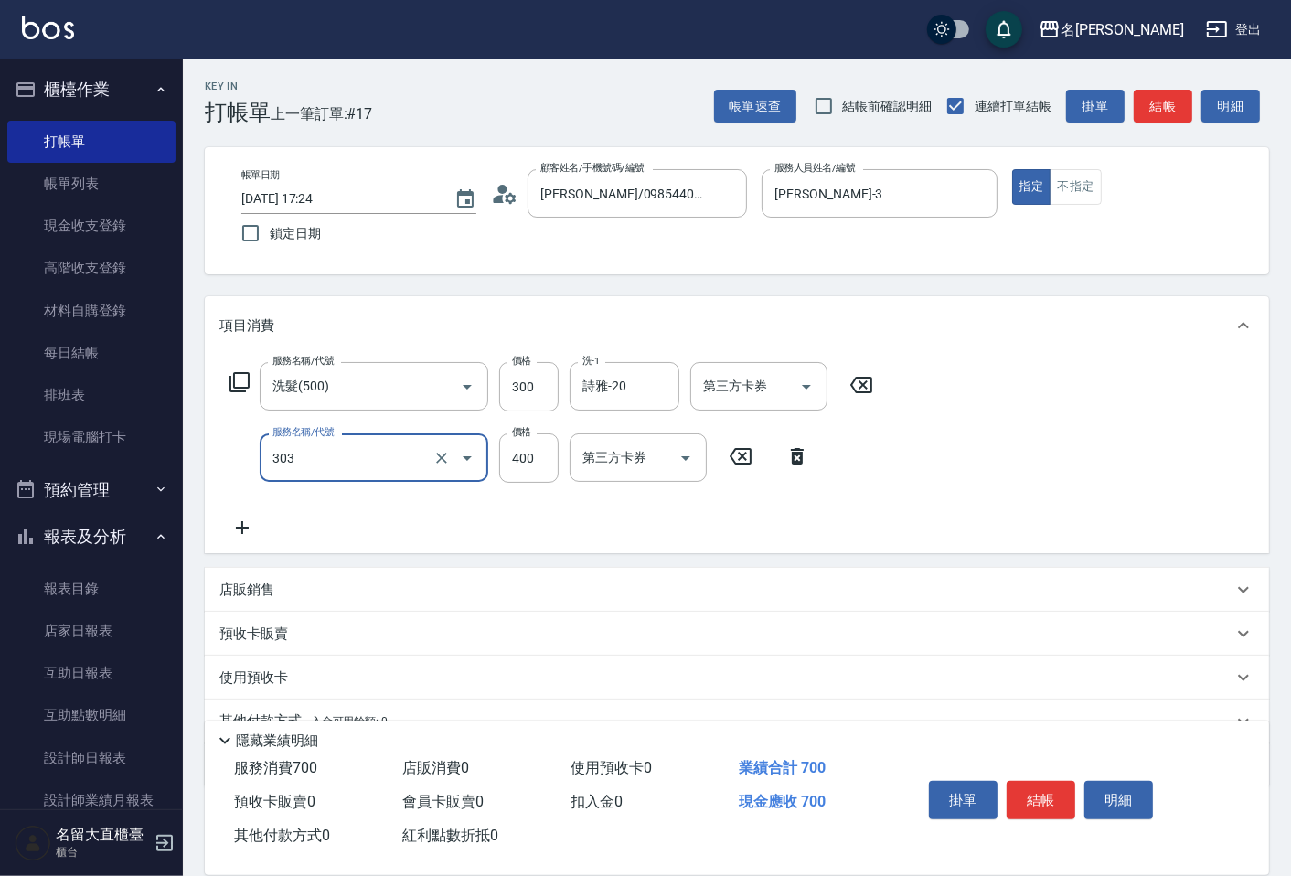
type input "剪髮(C級)(303)"
type input "350"
drag, startPoint x: 1008, startPoint y: 773, endPoint x: 1029, endPoint y: 785, distance: 24.2
click at [1029, 785] on button "結帳" at bounding box center [1041, 800] width 69 height 38
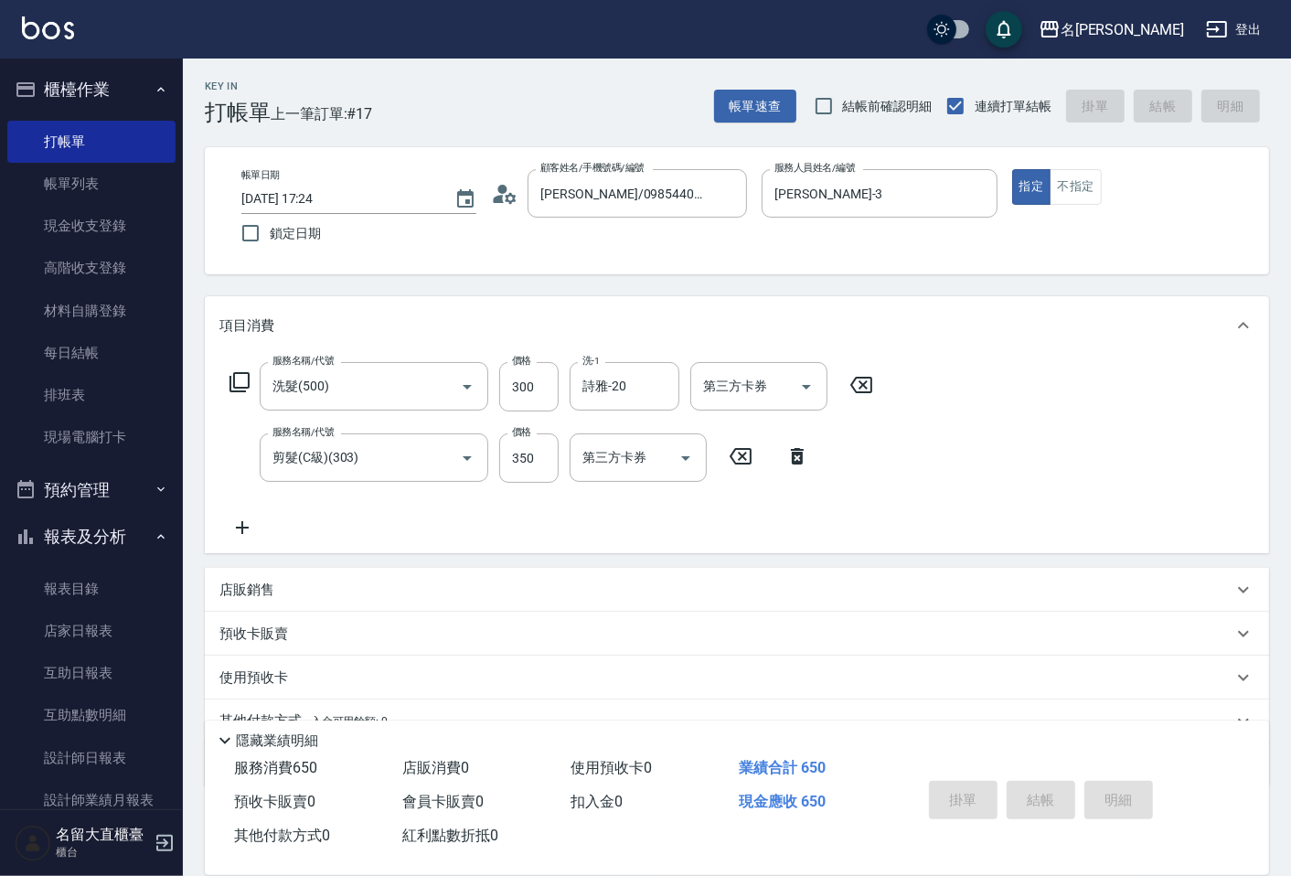
type input "[DATE] 17:53"
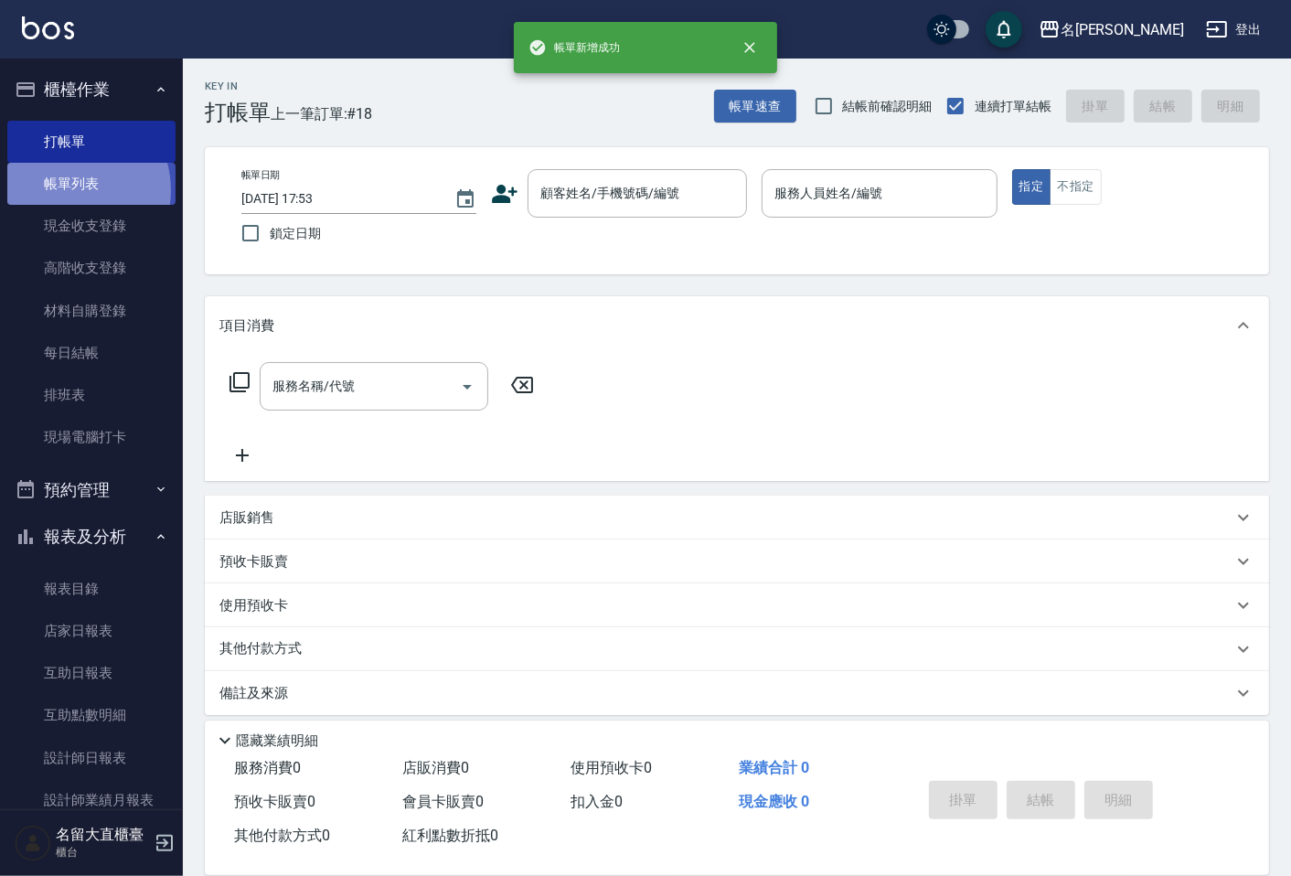
click at [66, 190] on link "帳單列表" at bounding box center [91, 184] width 168 height 42
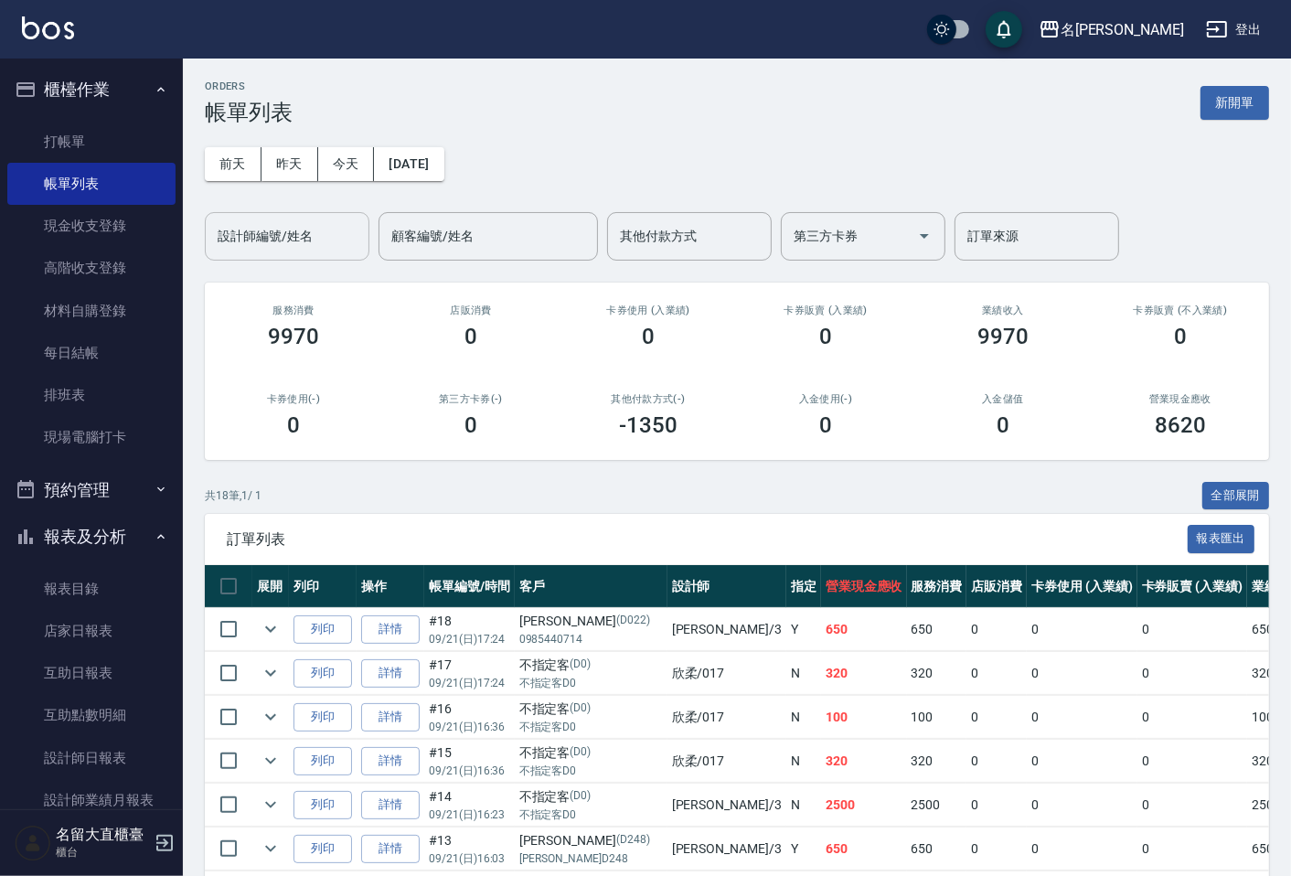
click at [304, 234] on input "設計師編號/姓名" at bounding box center [287, 236] width 148 height 32
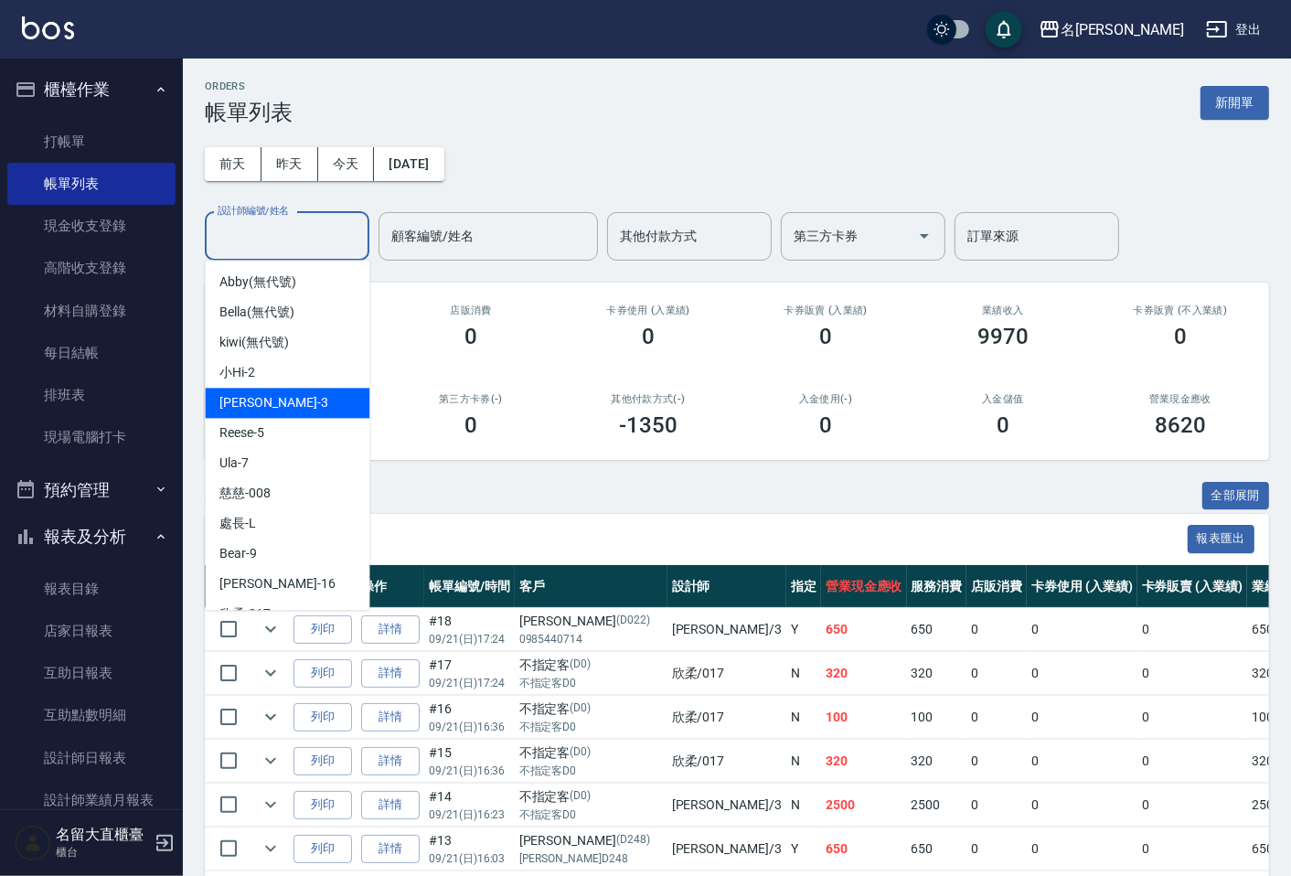
click at [303, 389] on div "[PERSON_NAME]3" at bounding box center [287, 403] width 165 height 30
type input "[PERSON_NAME]-3"
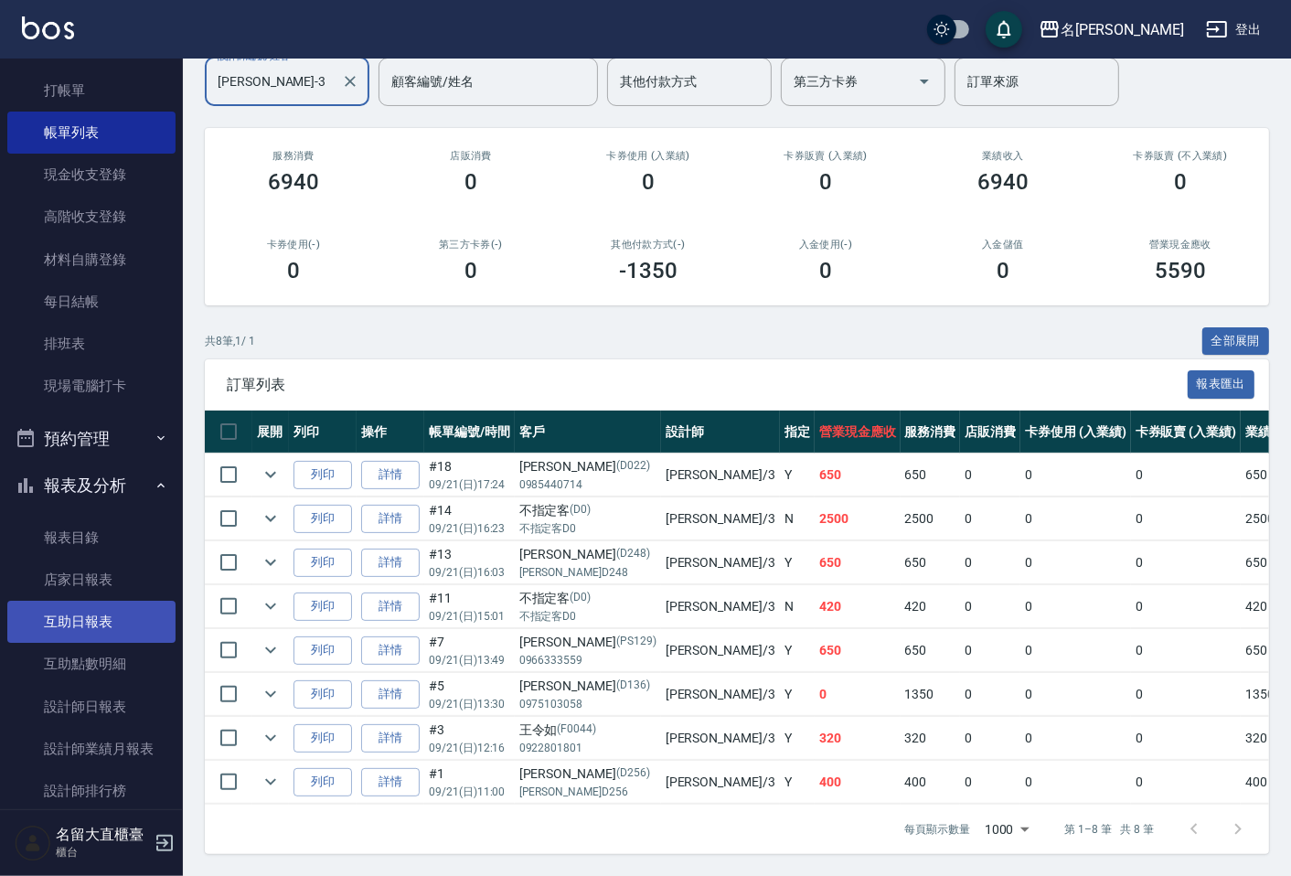
scroll to position [102, 0]
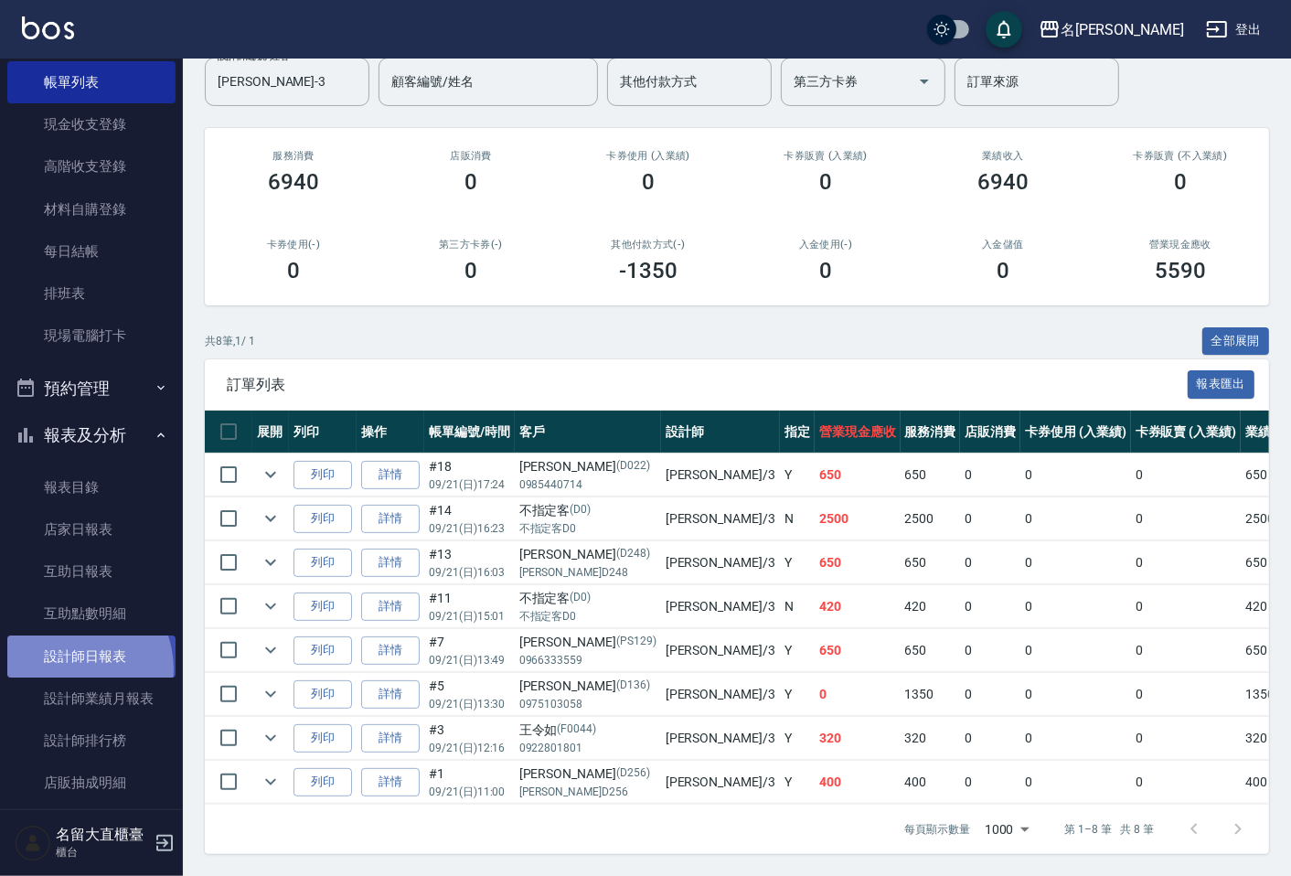
click at [65, 668] on link "設計師日報表" at bounding box center [91, 657] width 168 height 42
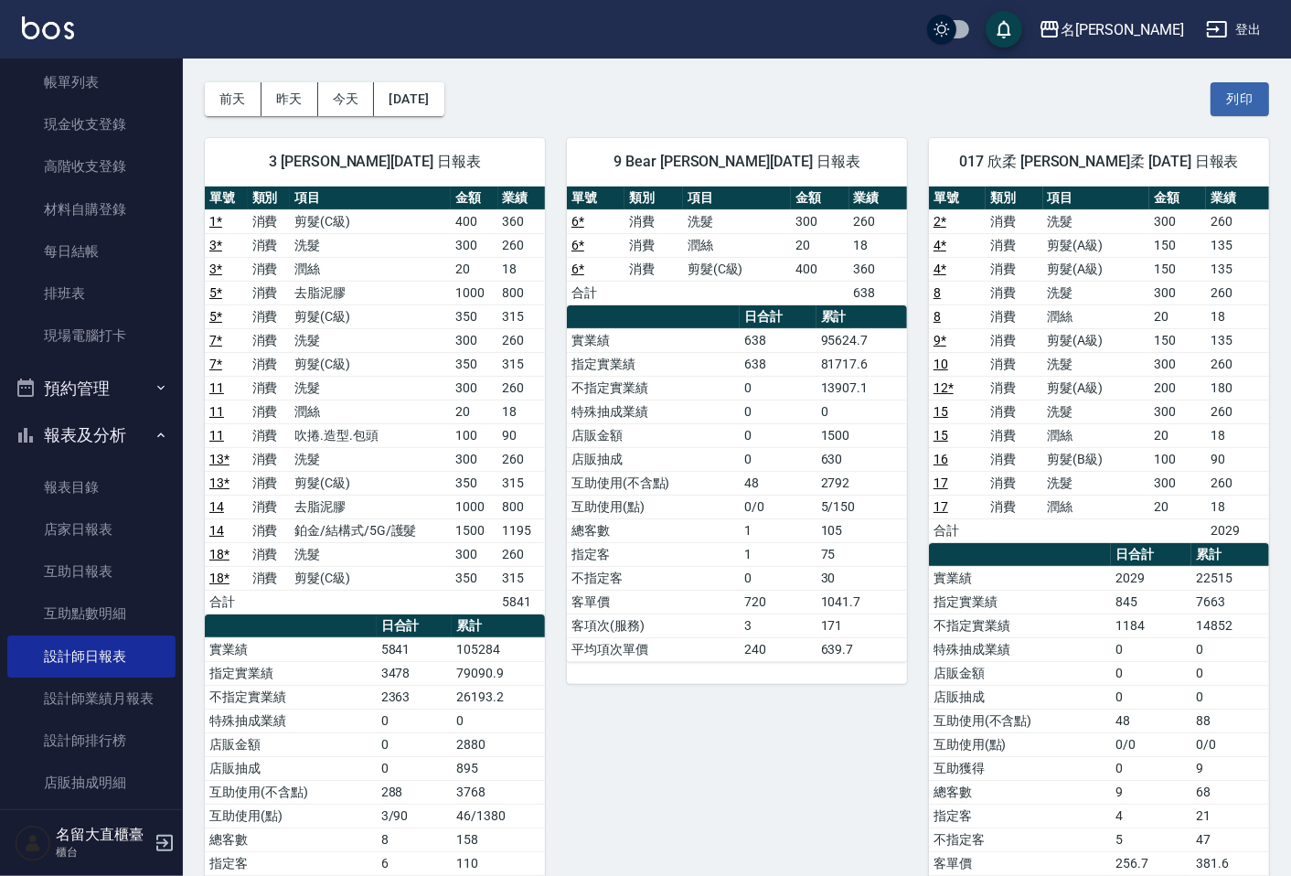
scroll to position [102, 0]
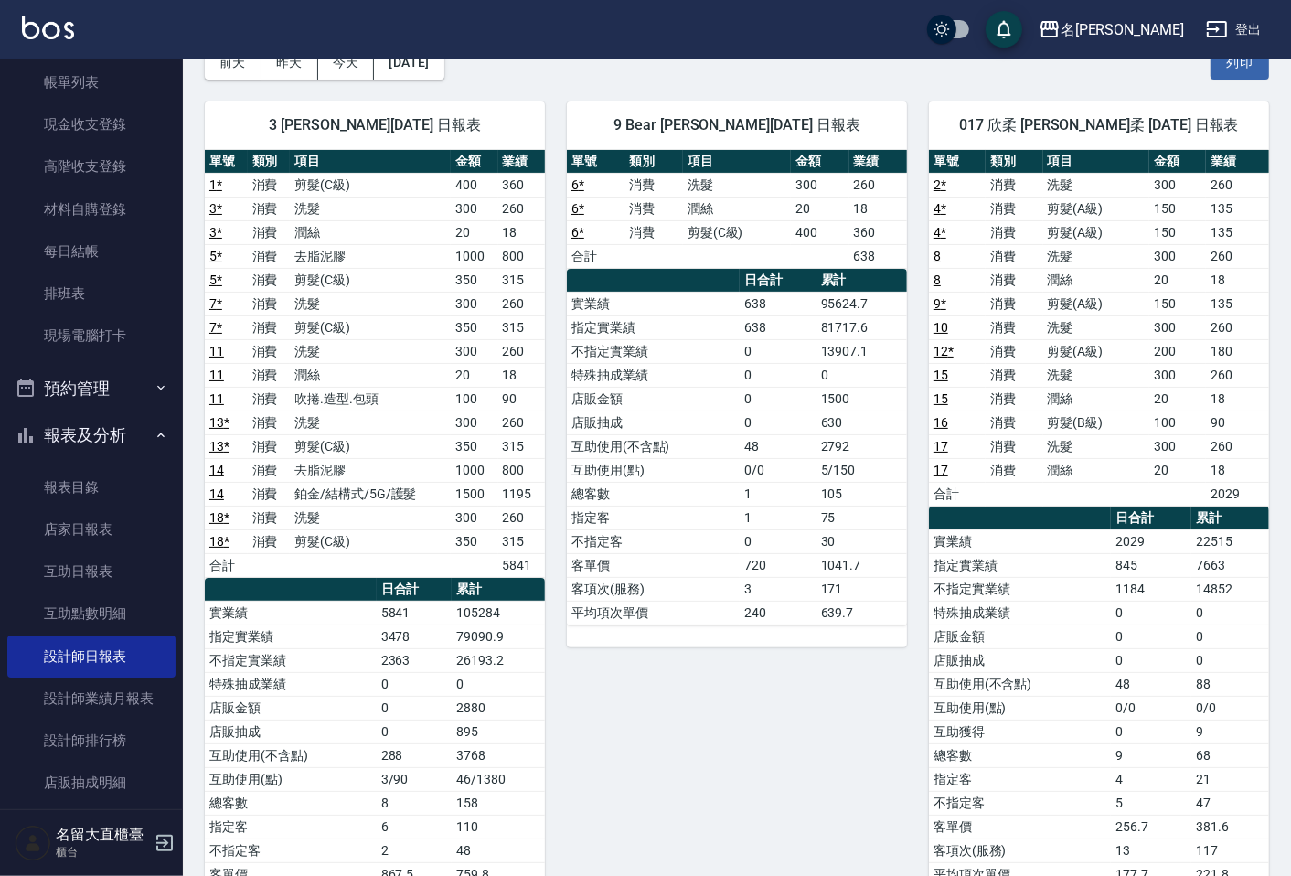
click at [299, 624] on td "實業績" at bounding box center [291, 613] width 172 height 24
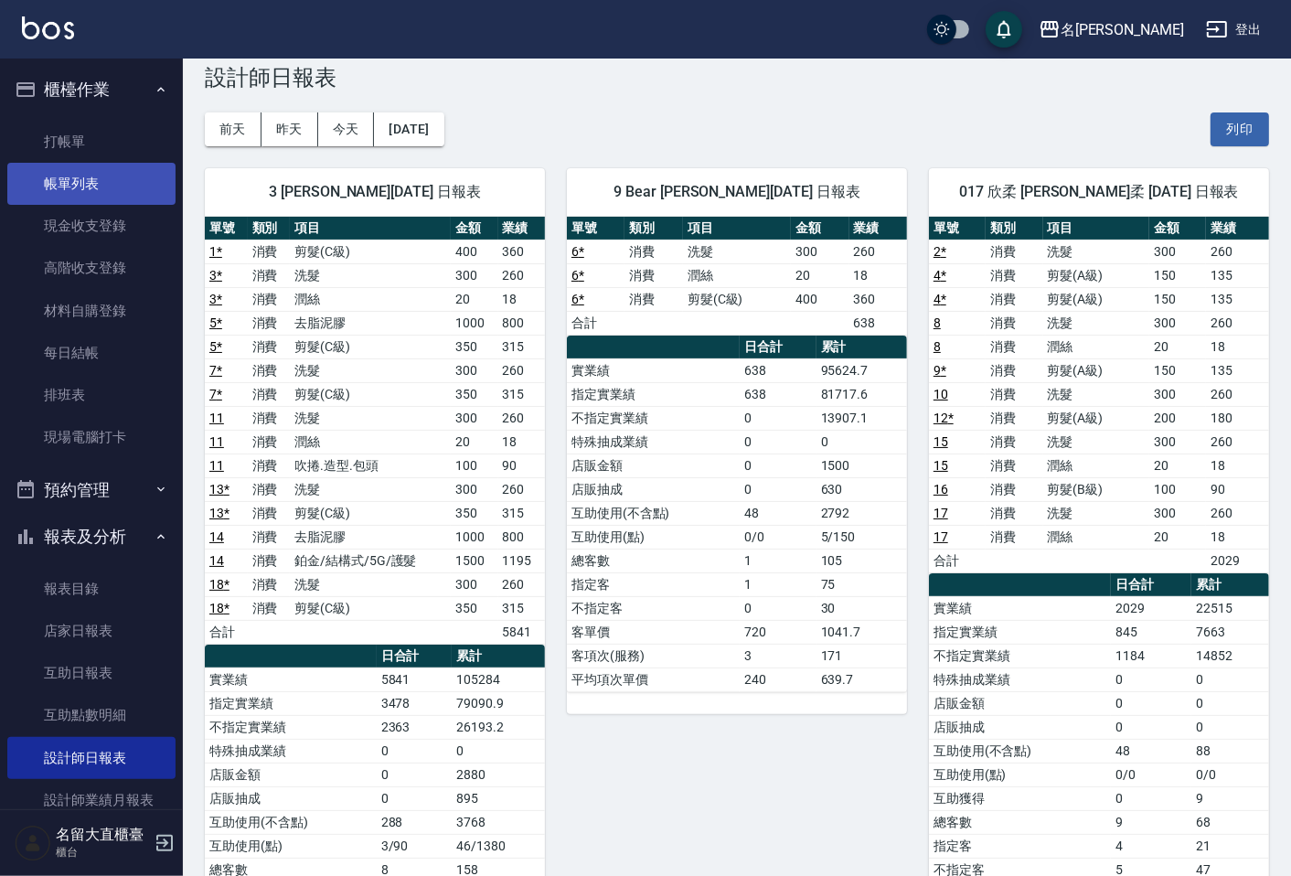
scroll to position [0, 0]
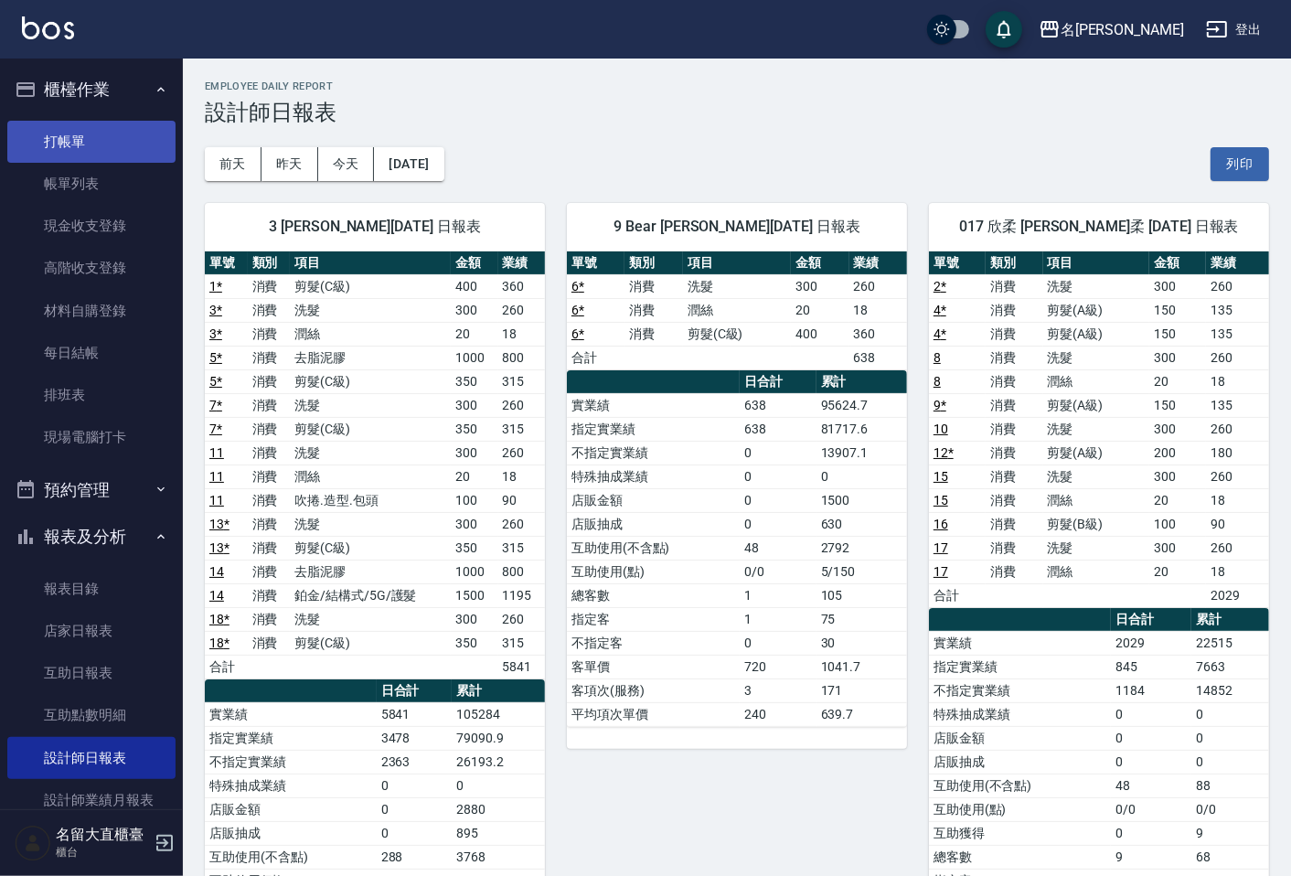
click at [49, 159] on link "打帳單" at bounding box center [91, 142] width 168 height 42
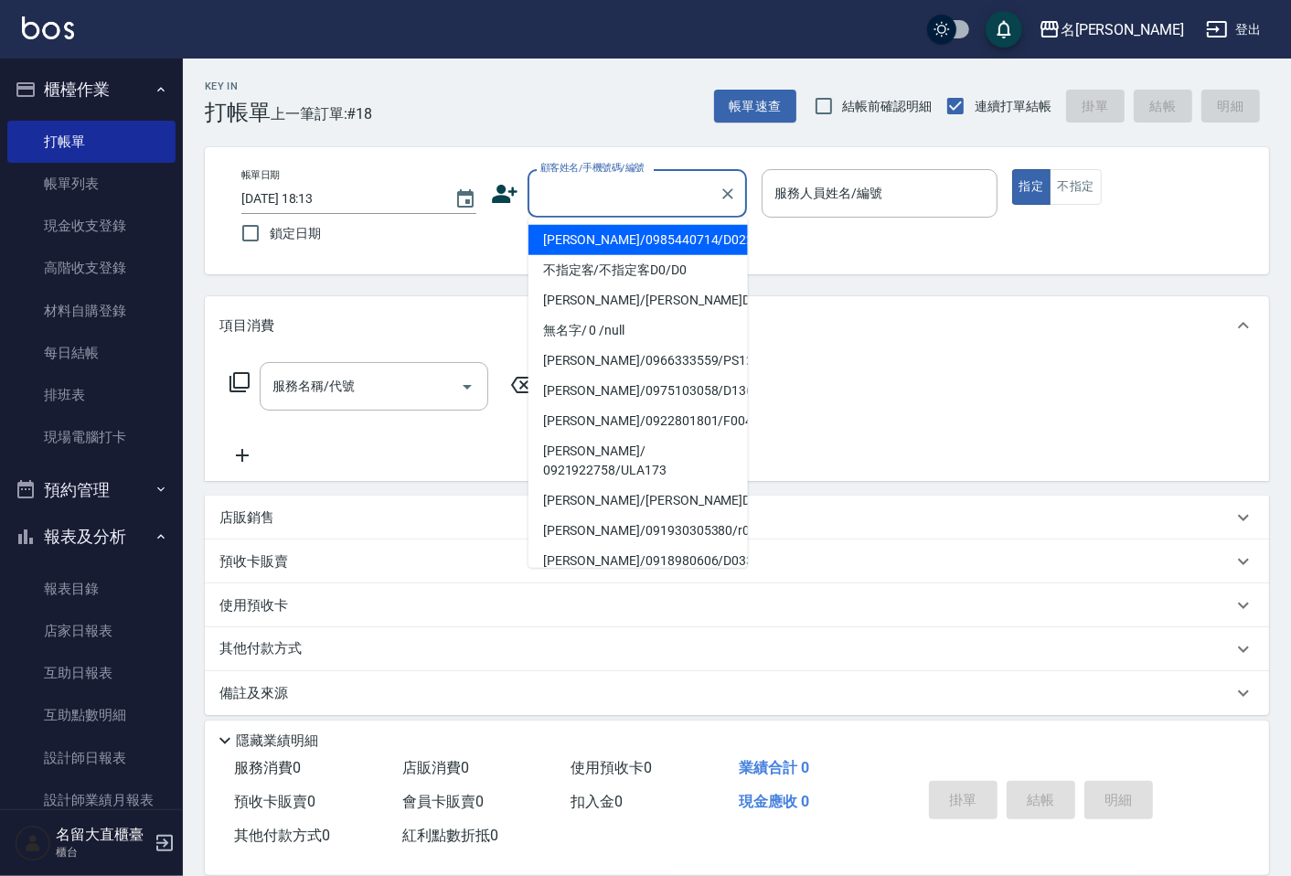
click at [571, 210] on div "顧客姓名/手機號碼/編號" at bounding box center [637, 193] width 219 height 48
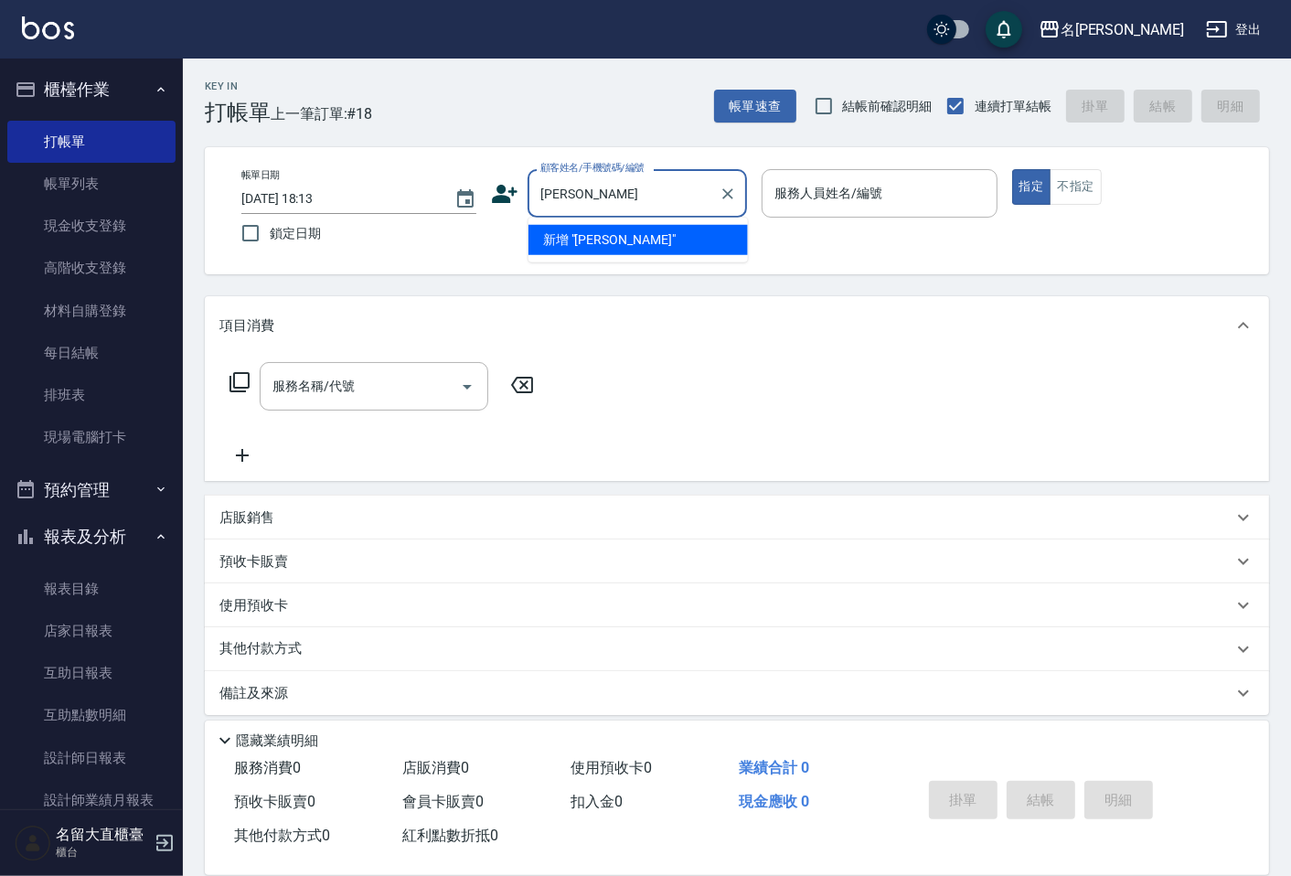
type input "[PERSON_NAME]"
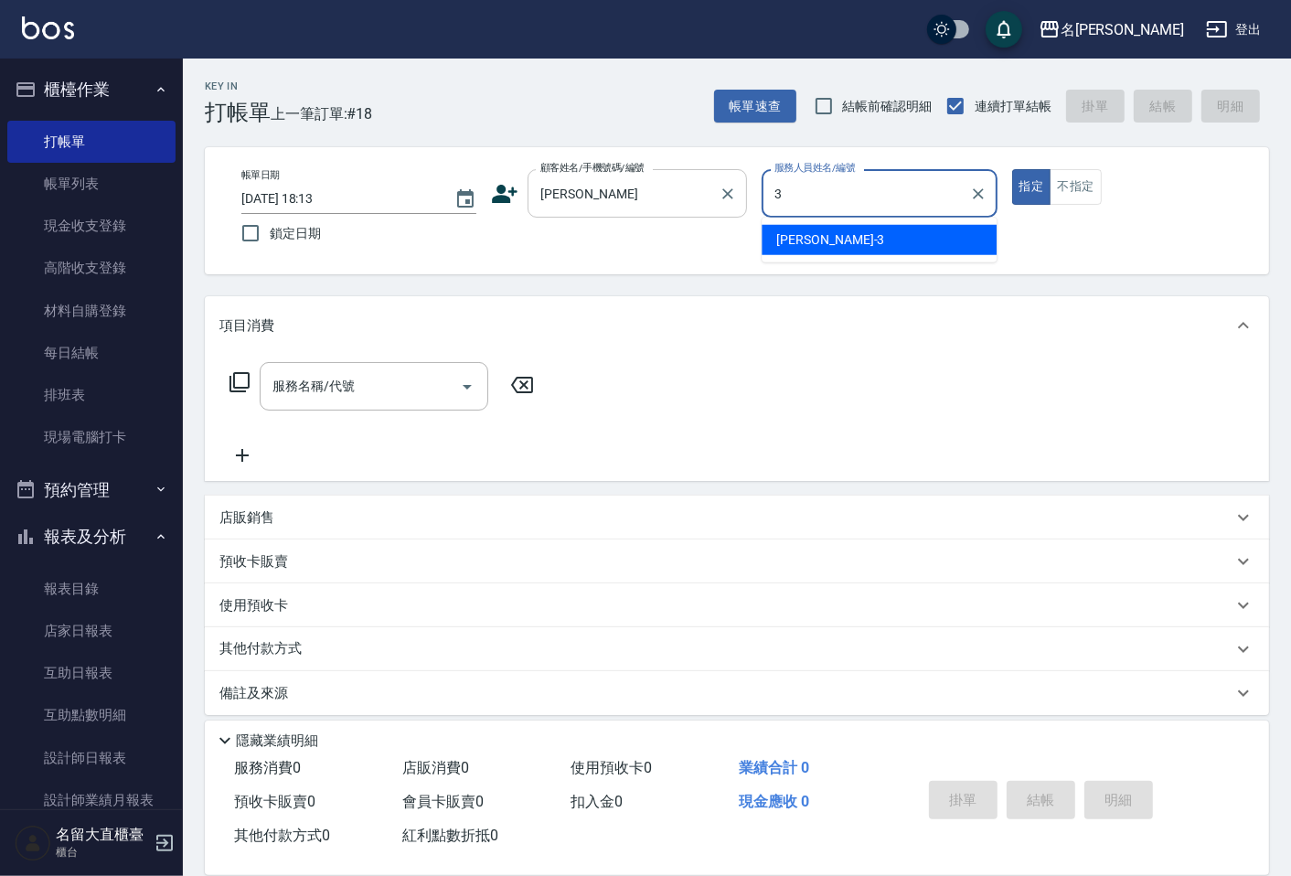
type input "[PERSON_NAME]-3"
type button "true"
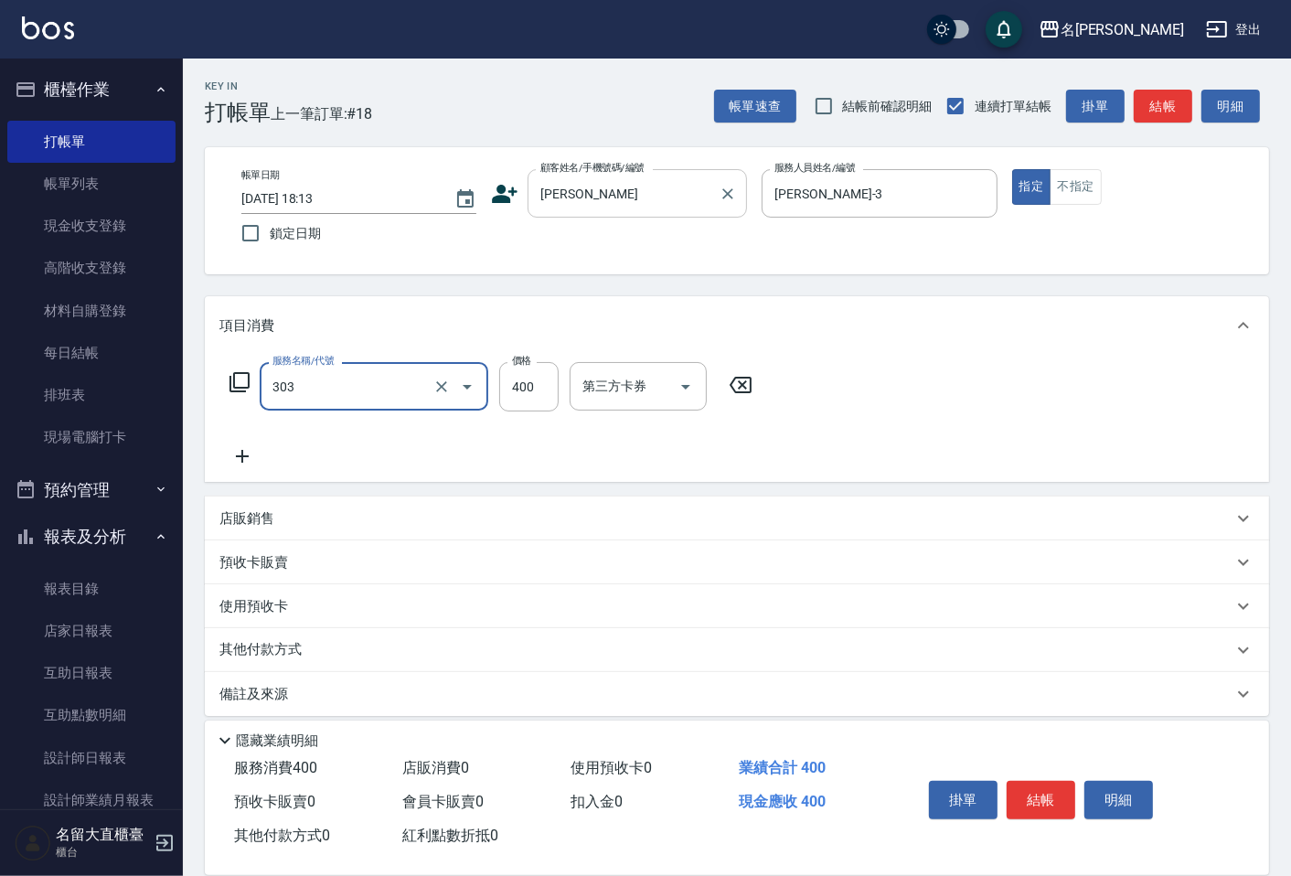
type input "剪髮(C級)(303)"
type input "300"
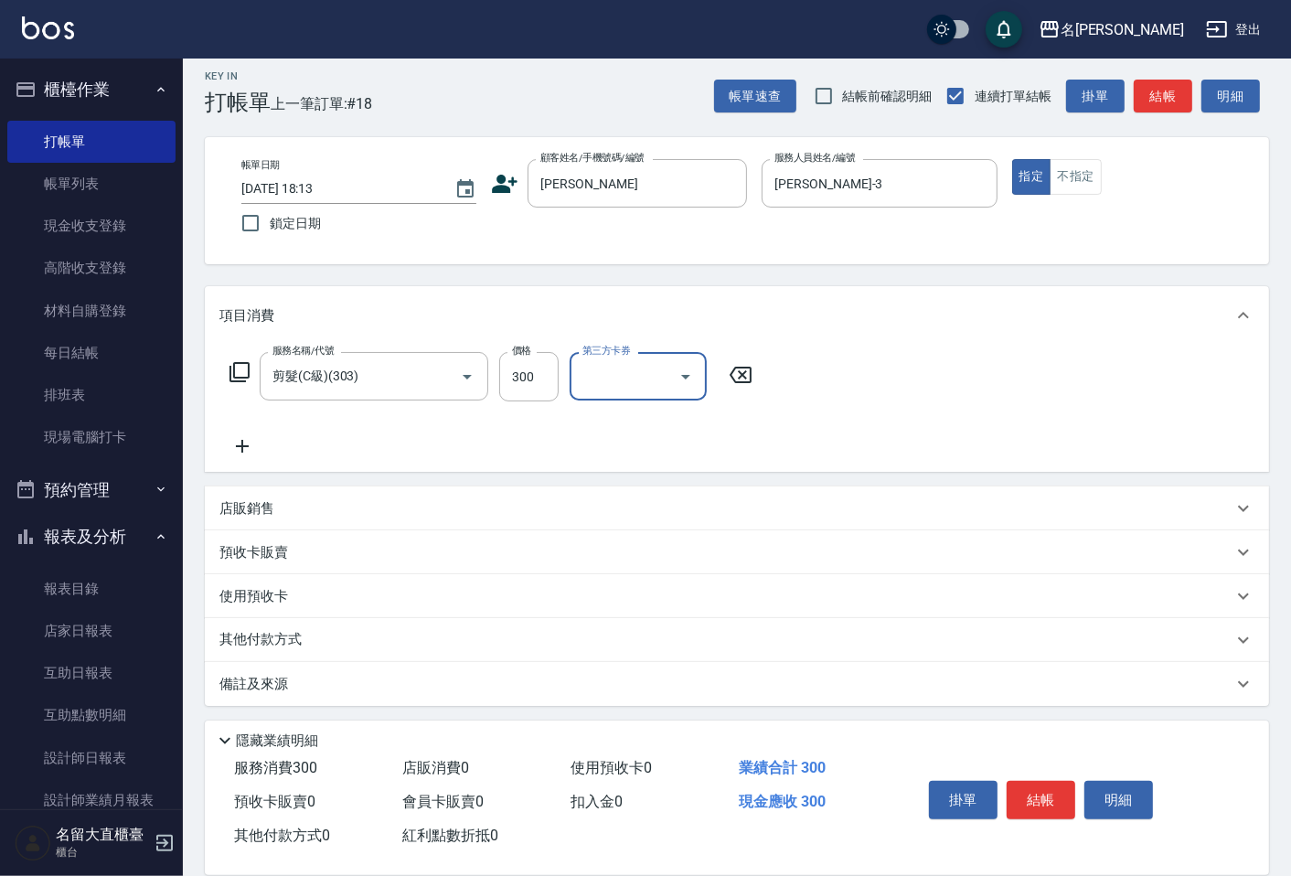
scroll to position [13, 0]
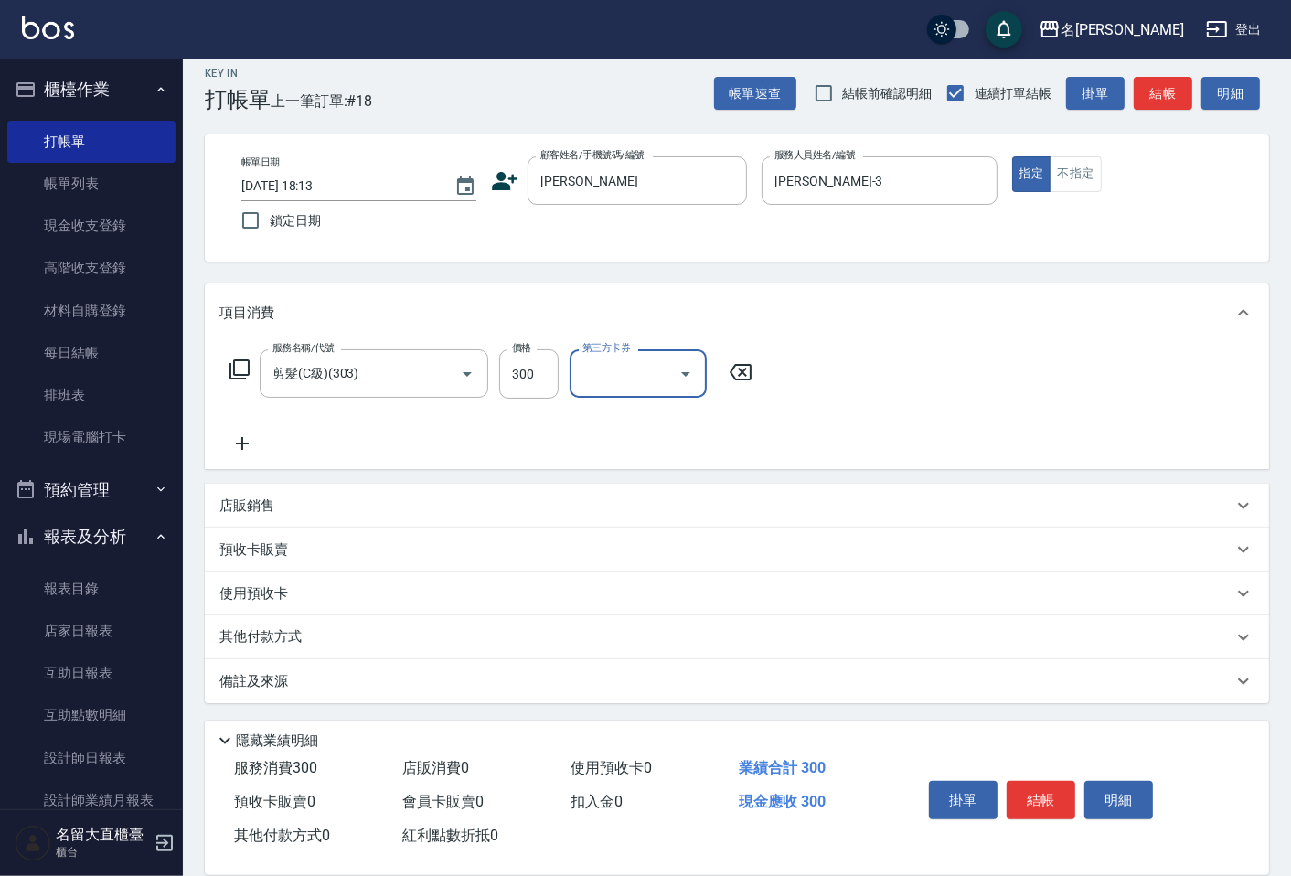
click at [288, 677] on div "備註及來源" at bounding box center [725, 681] width 1013 height 19
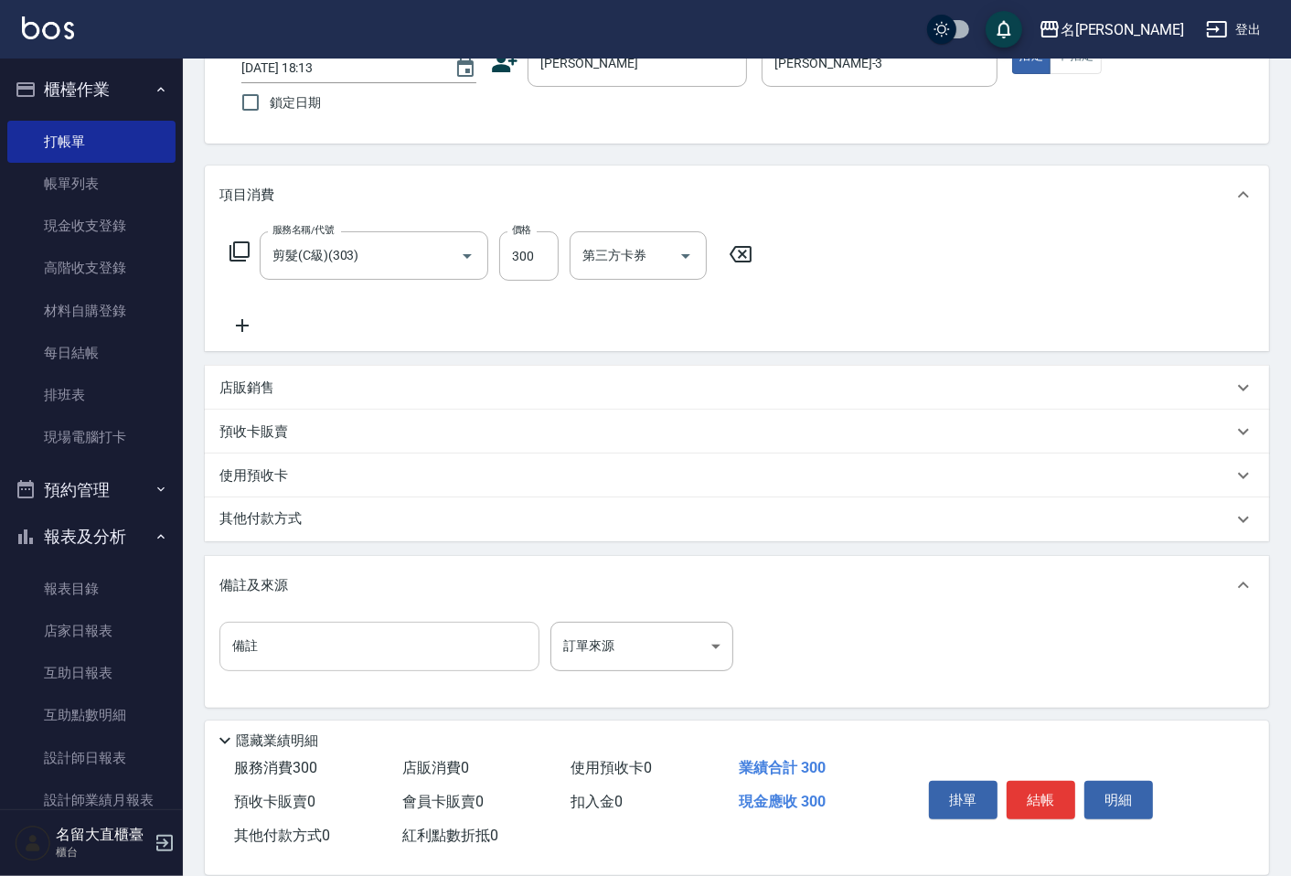
scroll to position [134, 0]
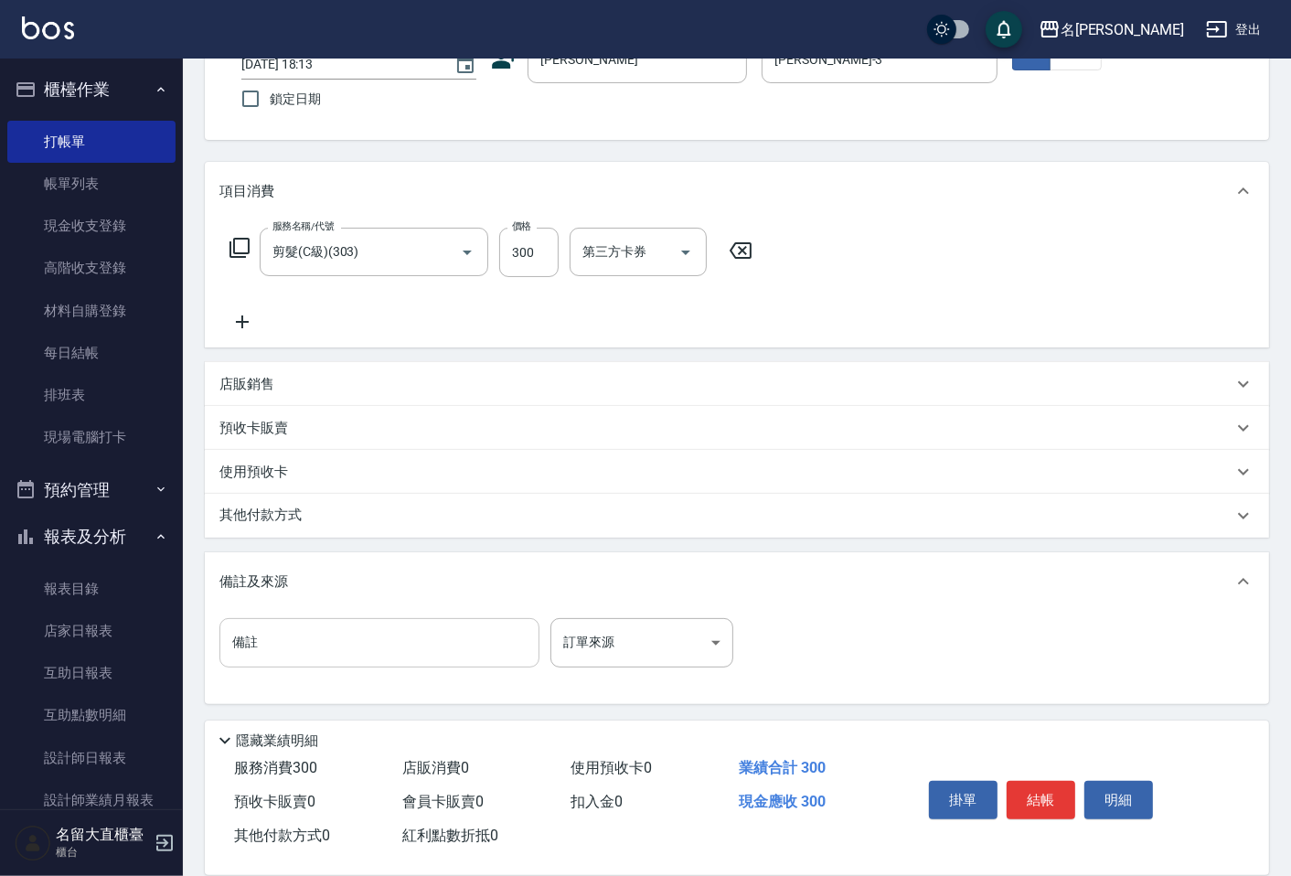
click at [285, 652] on input "備註" at bounding box center [379, 642] width 320 height 49
type input "女兒"
click at [1056, 788] on button "結帳" at bounding box center [1041, 800] width 69 height 38
type input "[DATE] 18:14"
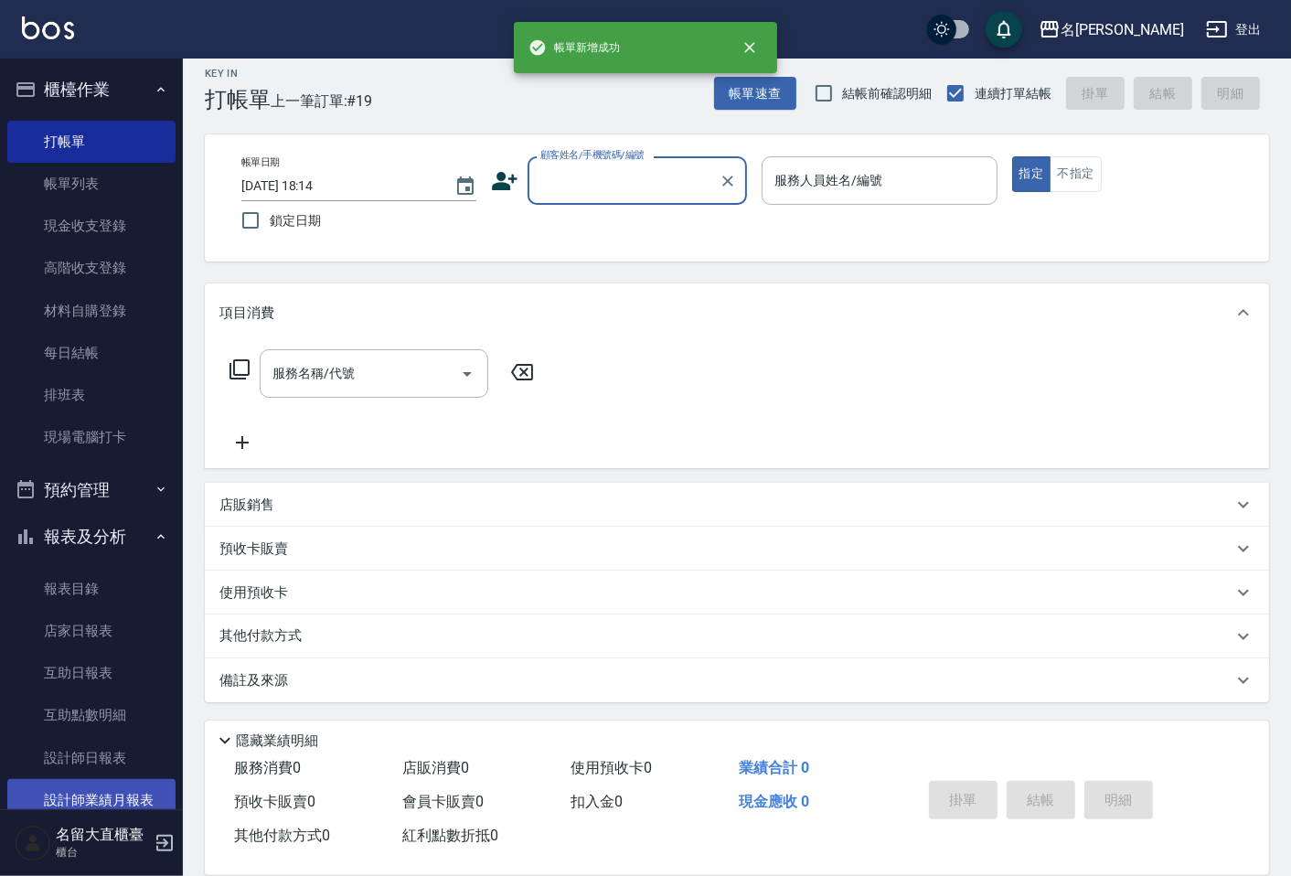
scroll to position [12, 0]
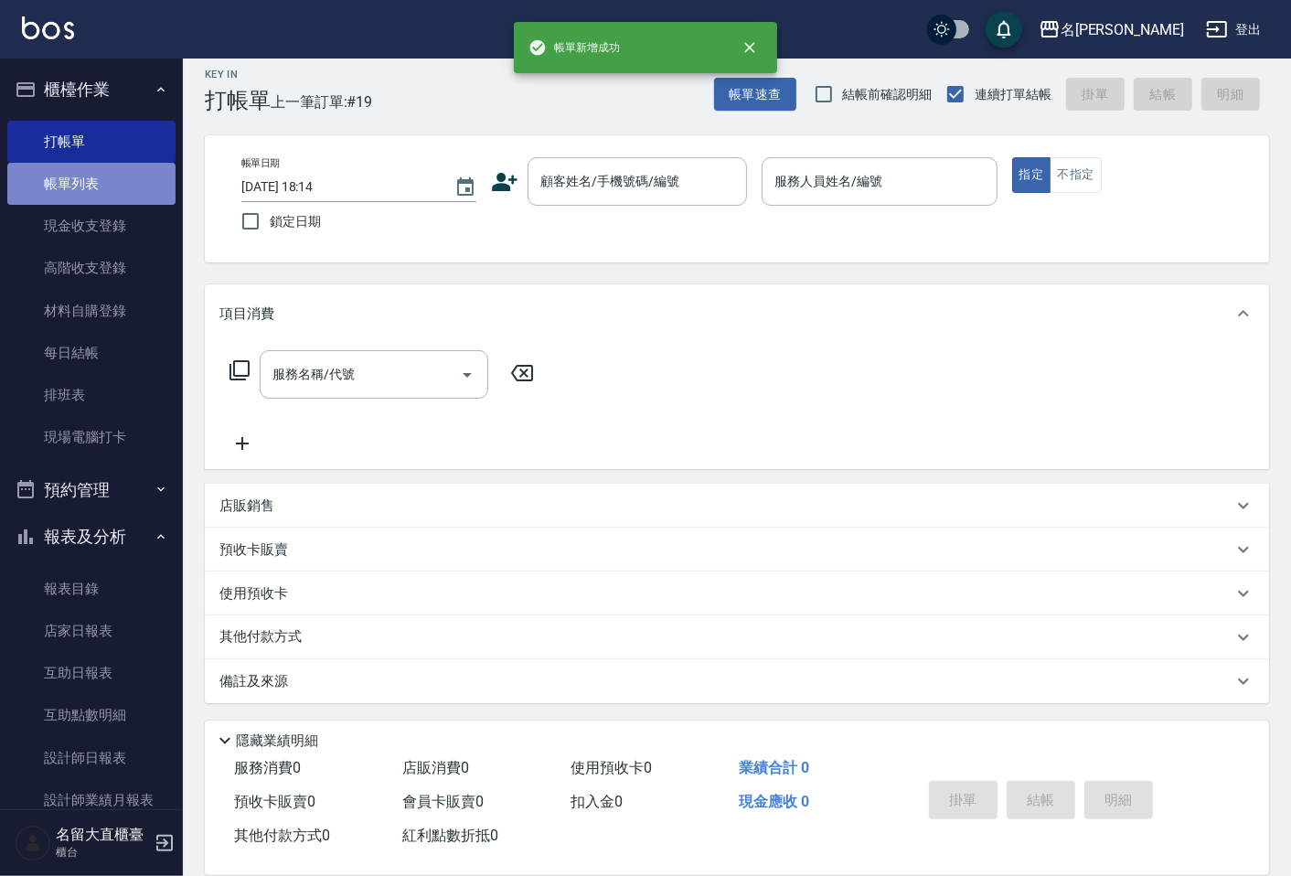
click at [91, 169] on link "帳單列表" at bounding box center [91, 184] width 168 height 42
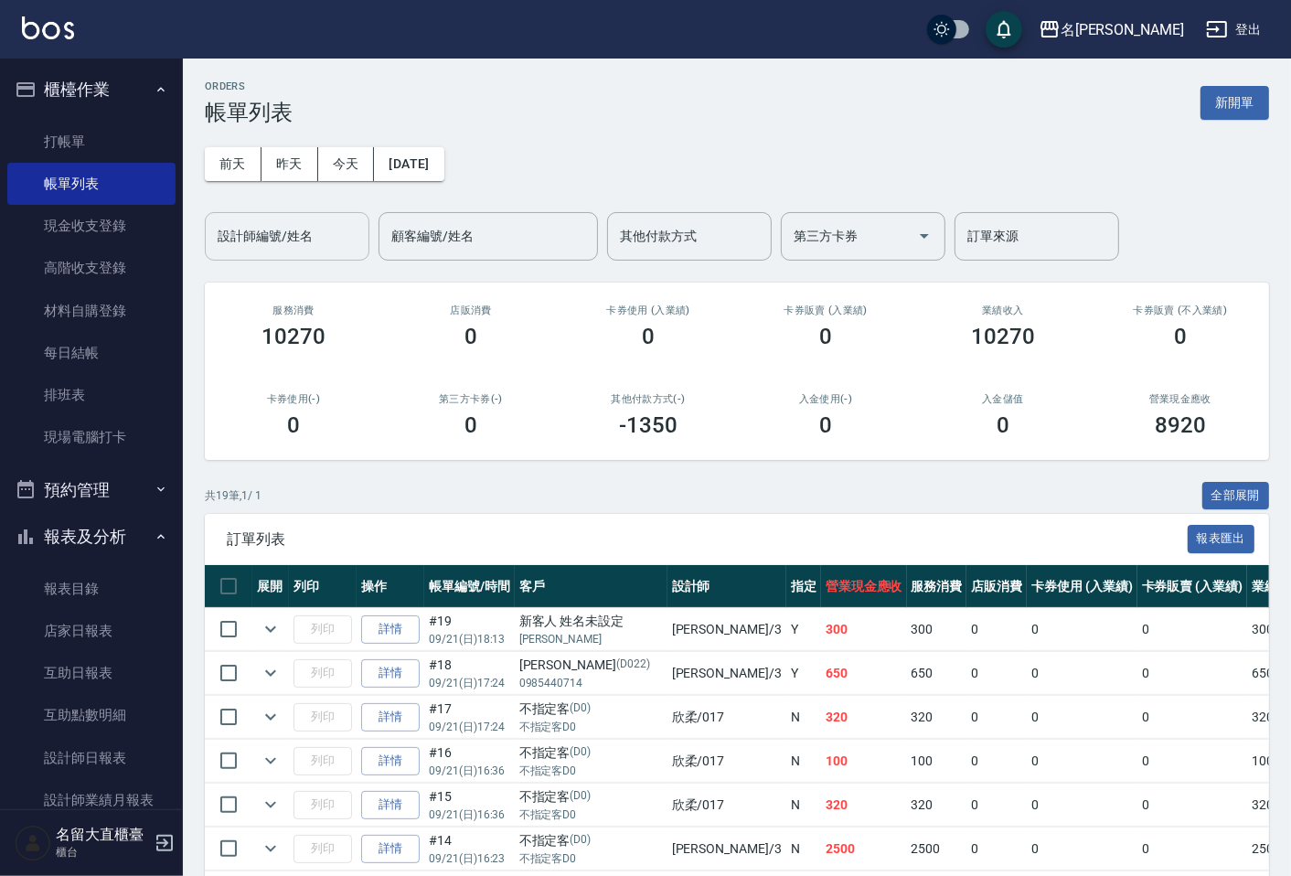
click at [262, 232] on input "設計師編號/姓名" at bounding box center [287, 236] width 148 height 32
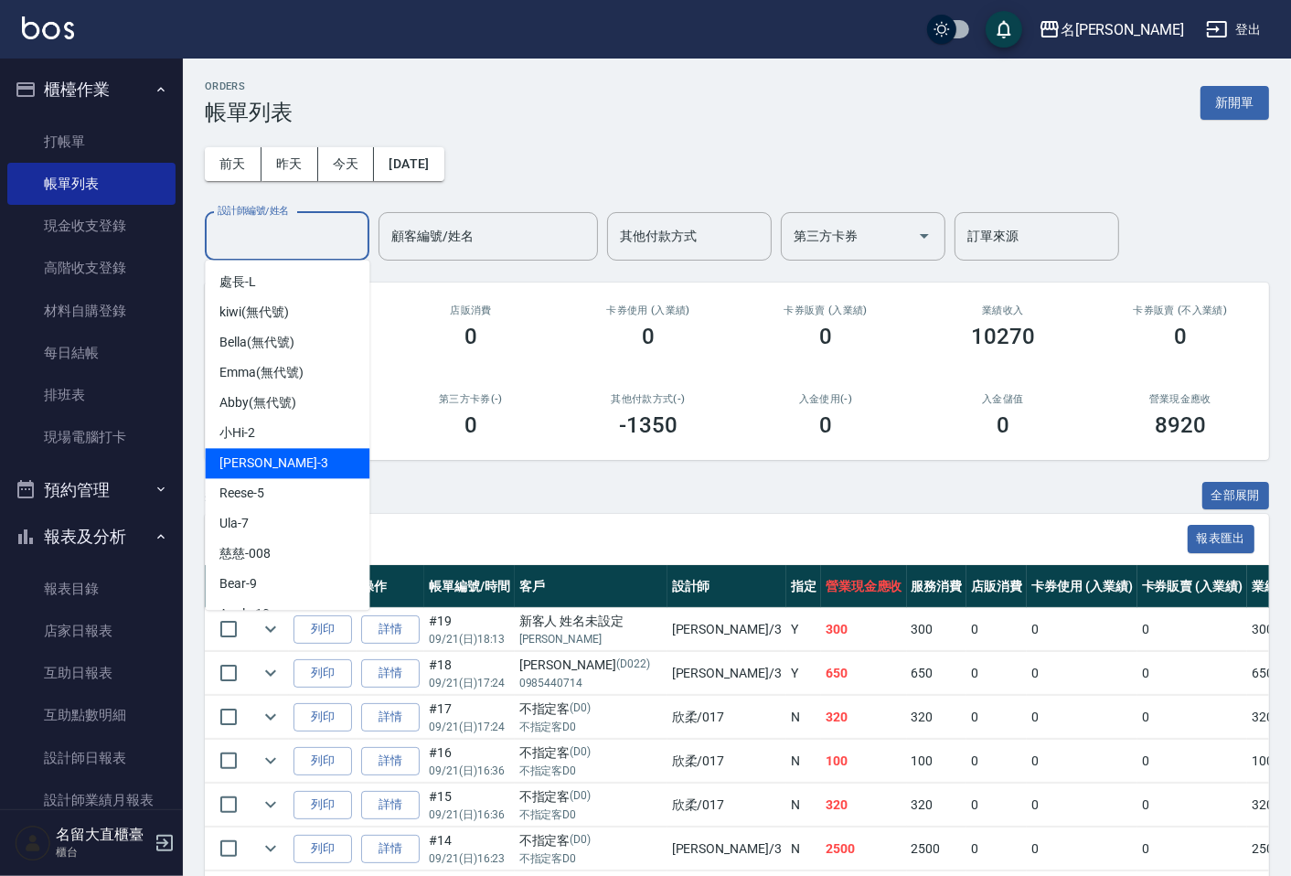
click at [241, 467] on span "[PERSON_NAME]3" at bounding box center [273, 463] width 108 height 19
type input "[PERSON_NAME]-3"
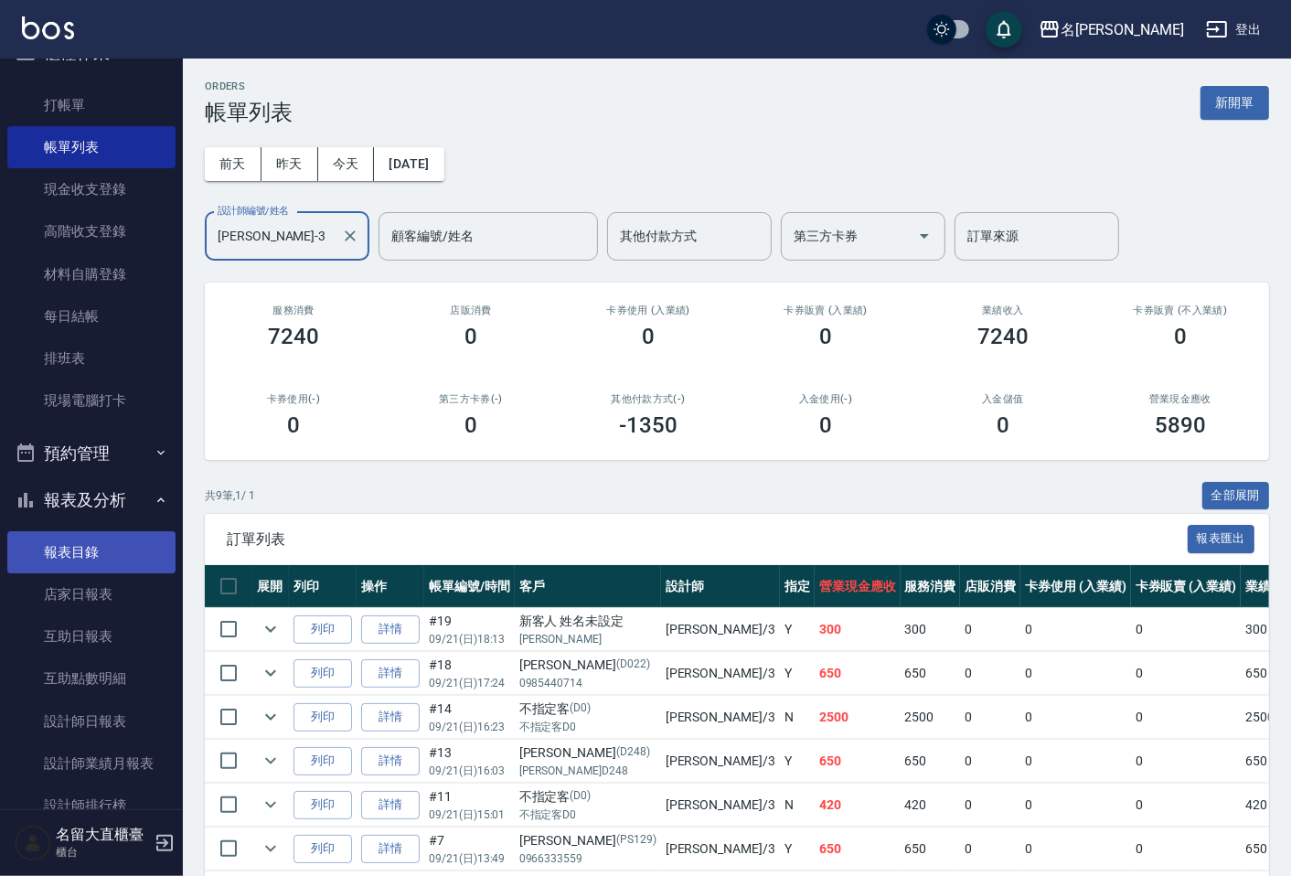
scroll to position [102, 0]
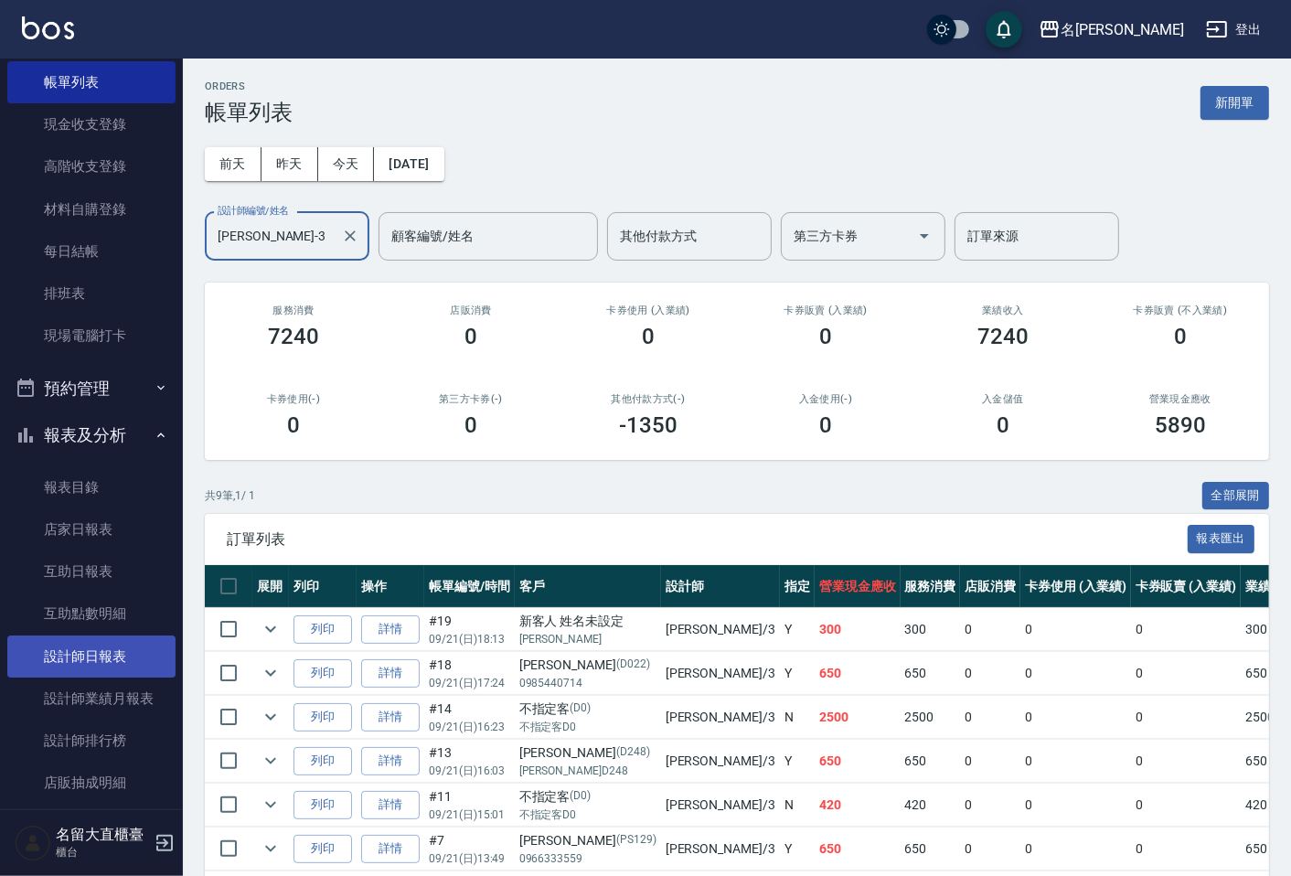
click at [121, 642] on link "設計師日報表" at bounding box center [91, 657] width 168 height 42
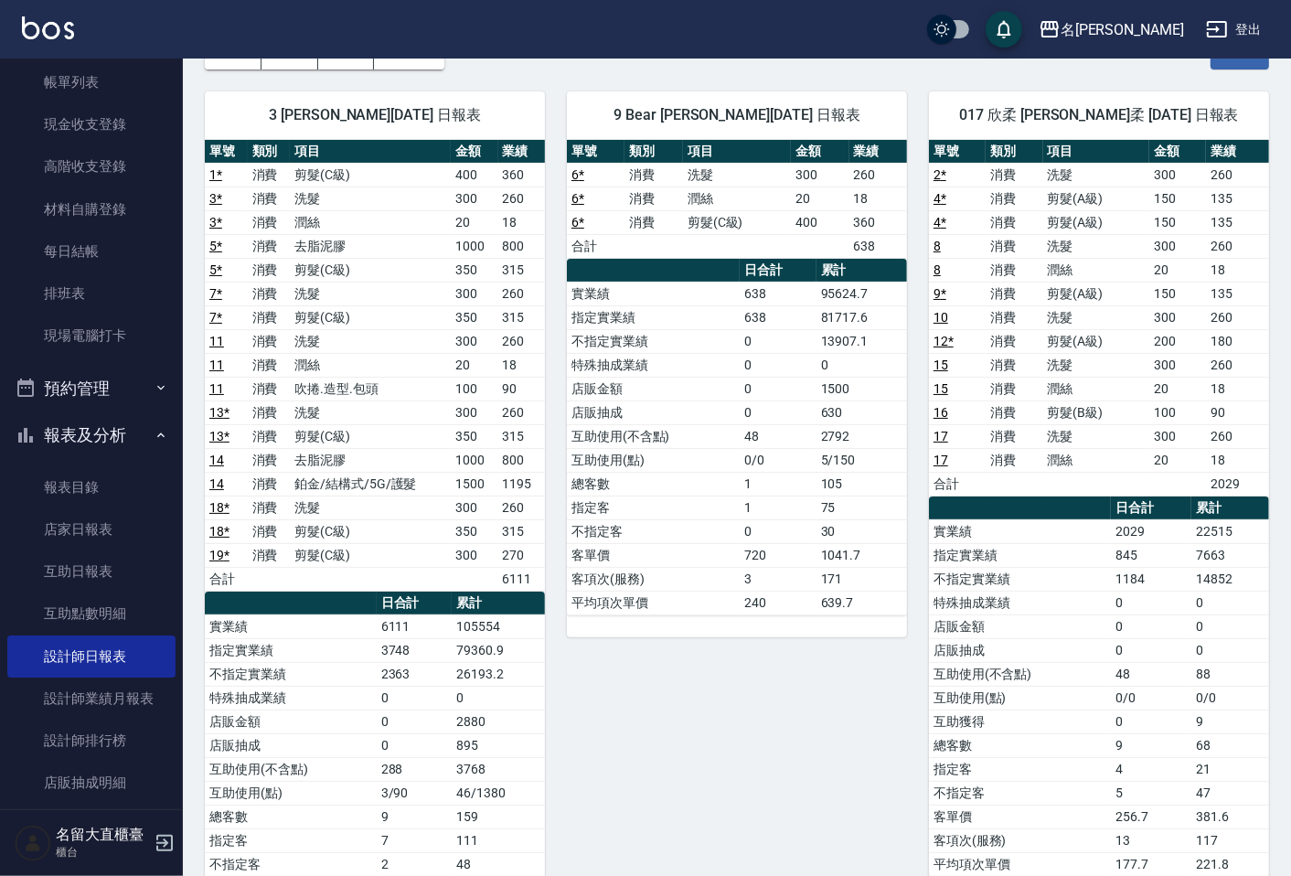
scroll to position [230, 0]
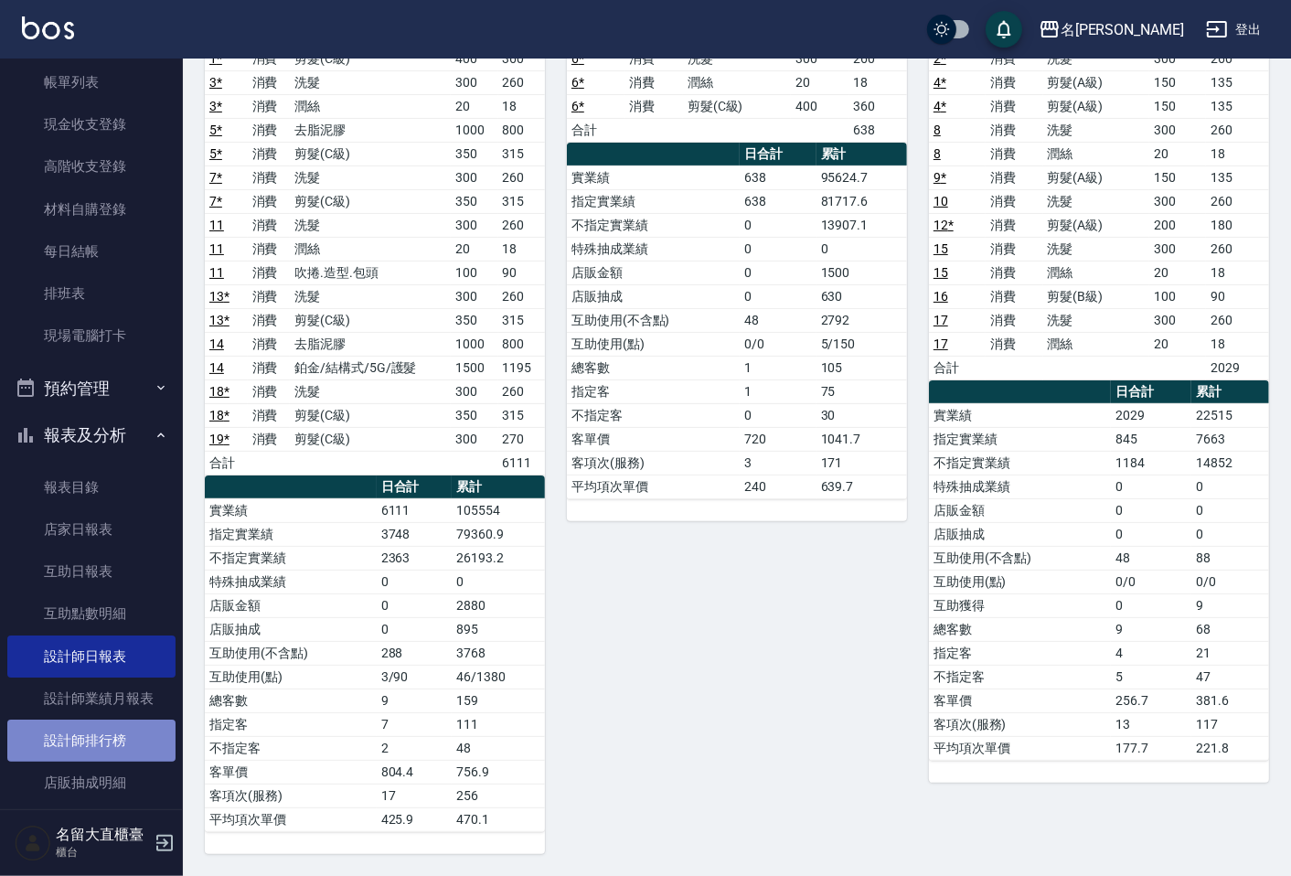
click at [124, 727] on link "設計師排行榜" at bounding box center [91, 741] width 168 height 42
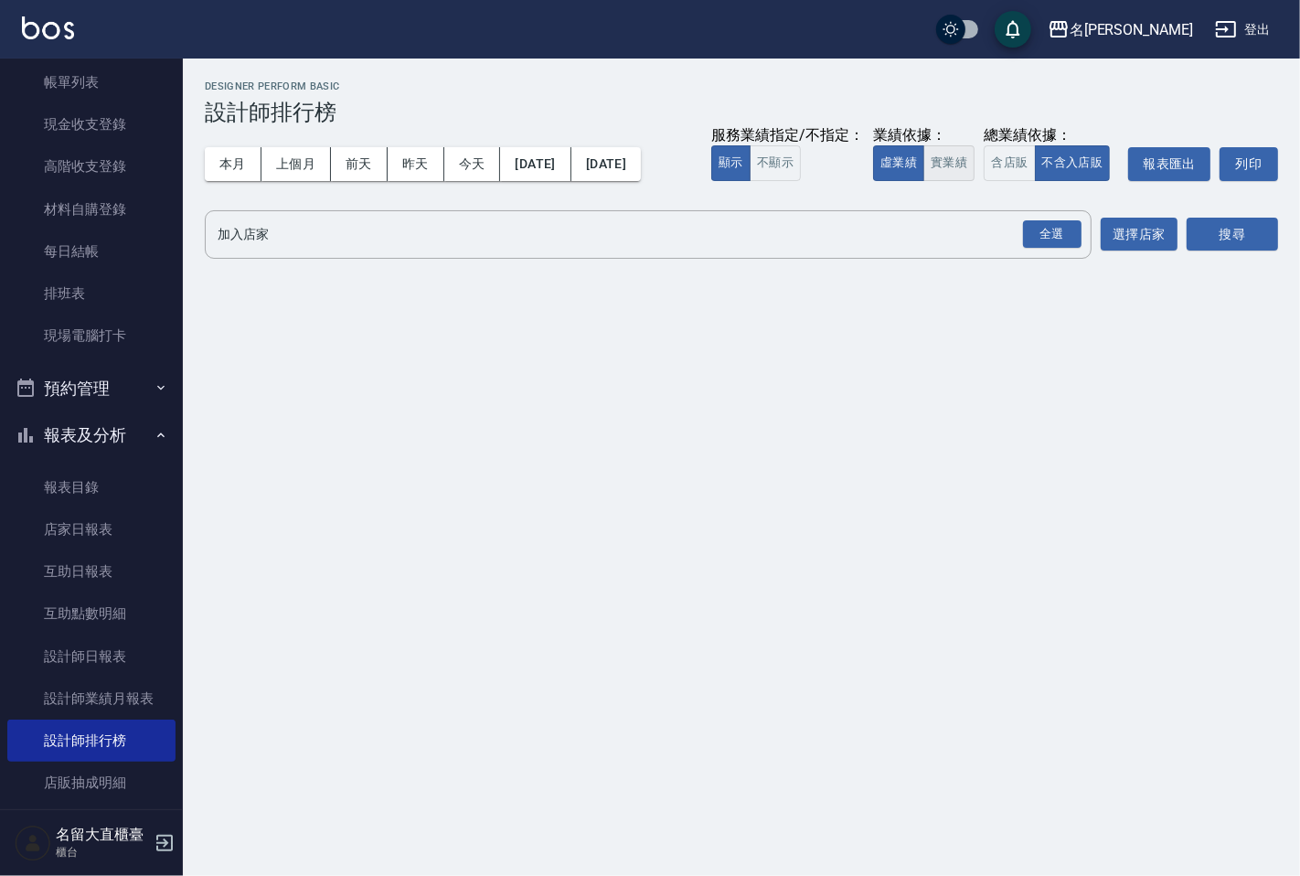
click at [952, 165] on button "實業績" at bounding box center [949, 163] width 51 height 36
click at [1063, 247] on div "全選" at bounding box center [1052, 234] width 59 height 28
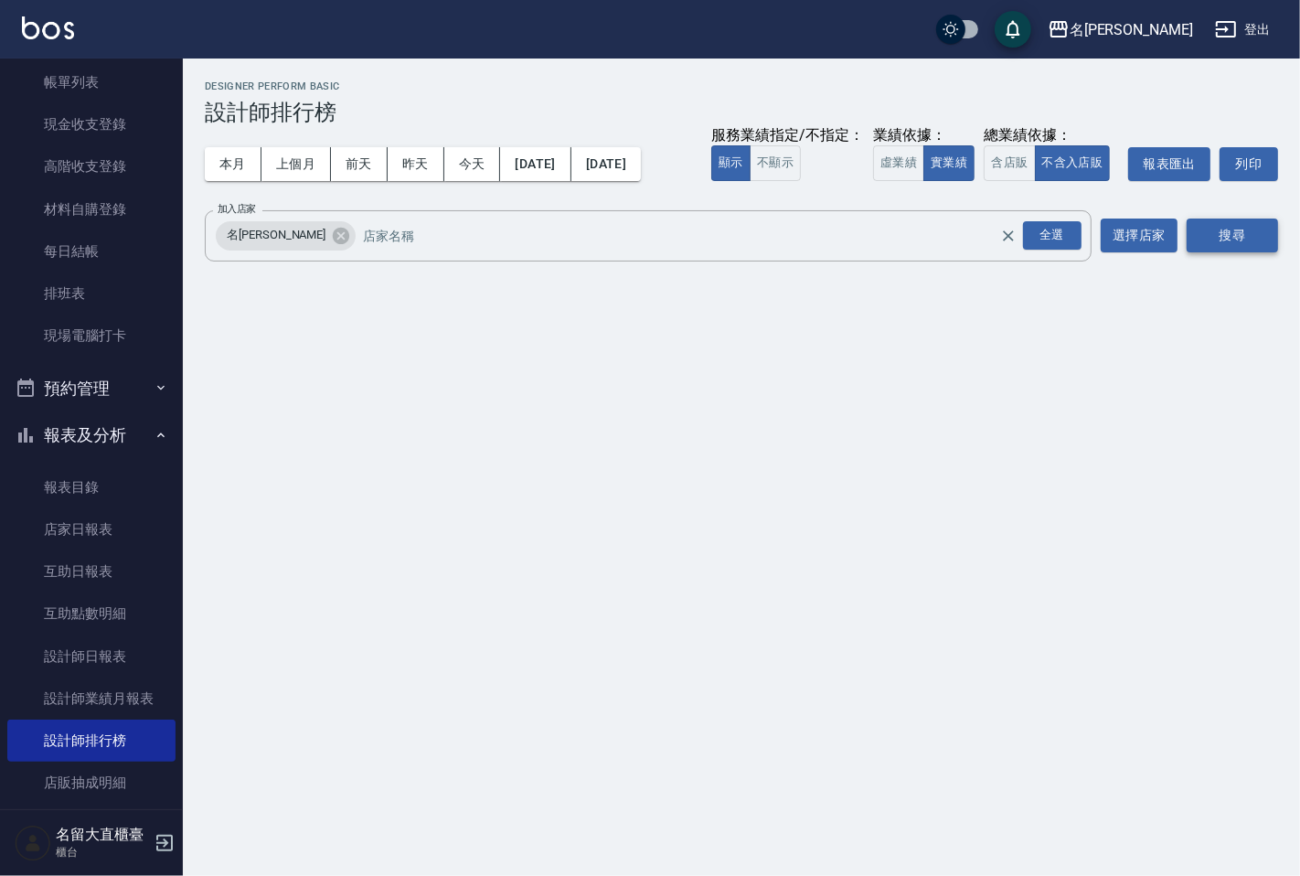
click at [1220, 244] on button "搜尋" at bounding box center [1232, 236] width 91 height 34
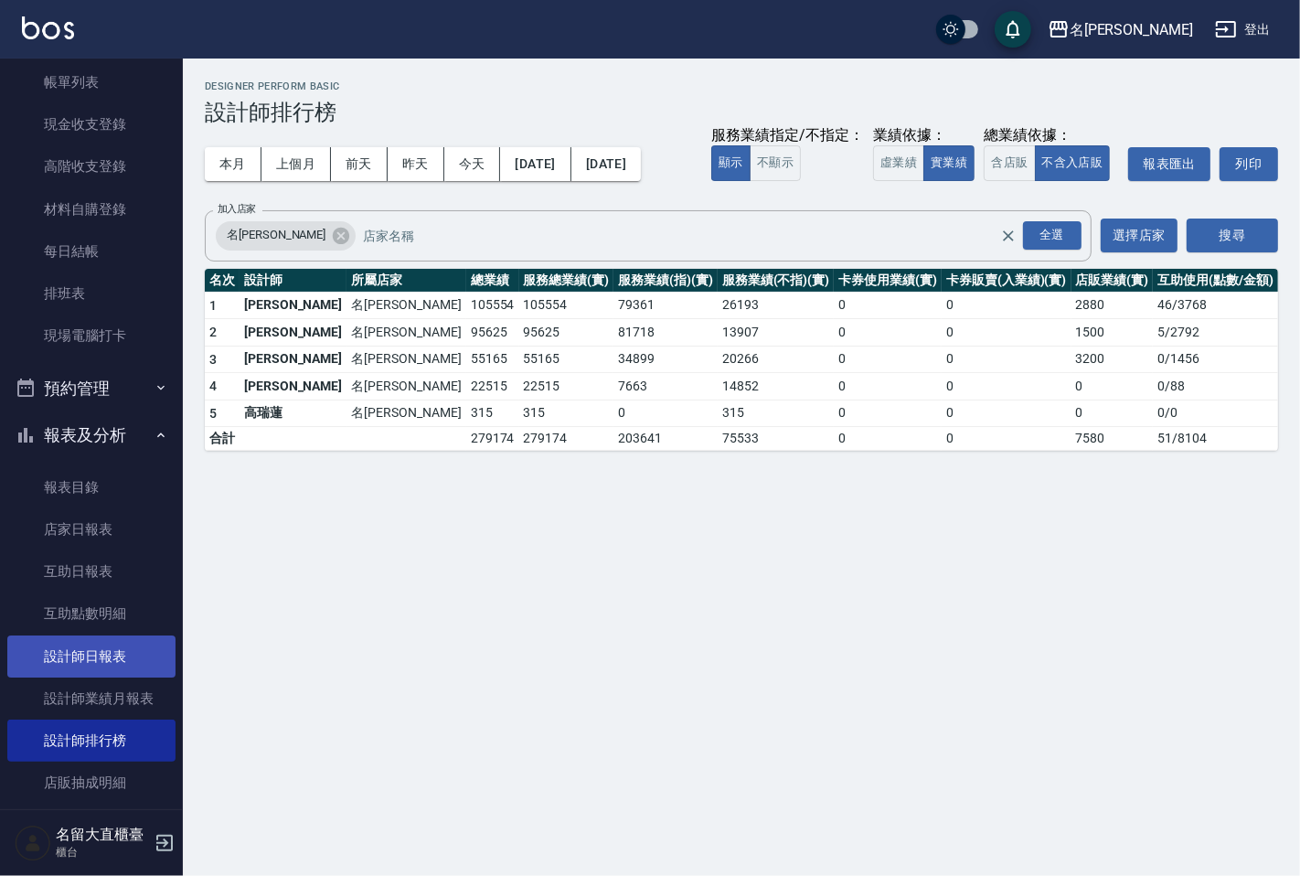
click at [96, 657] on link "設計師日報表" at bounding box center [91, 657] width 168 height 42
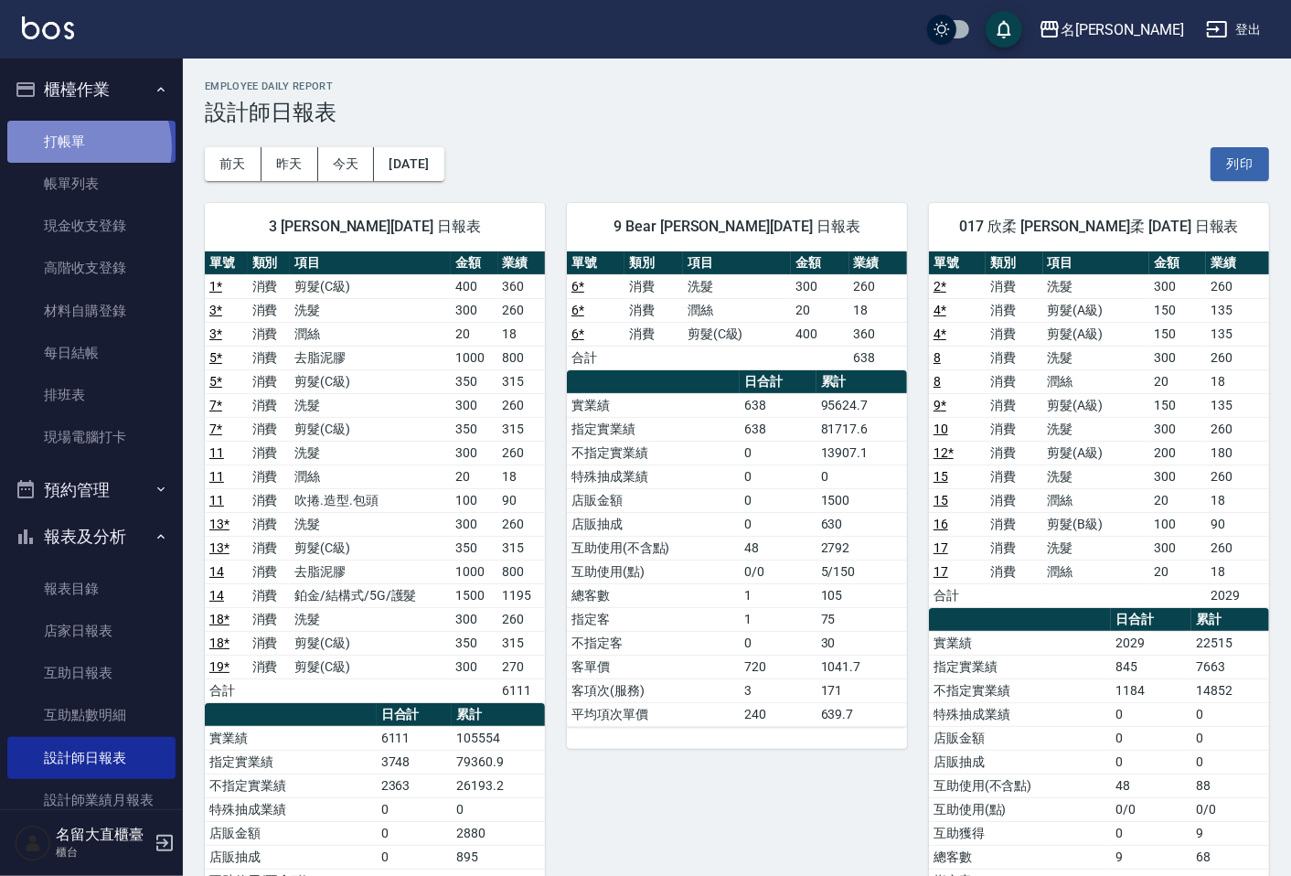
click at [79, 146] on link "打帳單" at bounding box center [91, 142] width 168 height 42
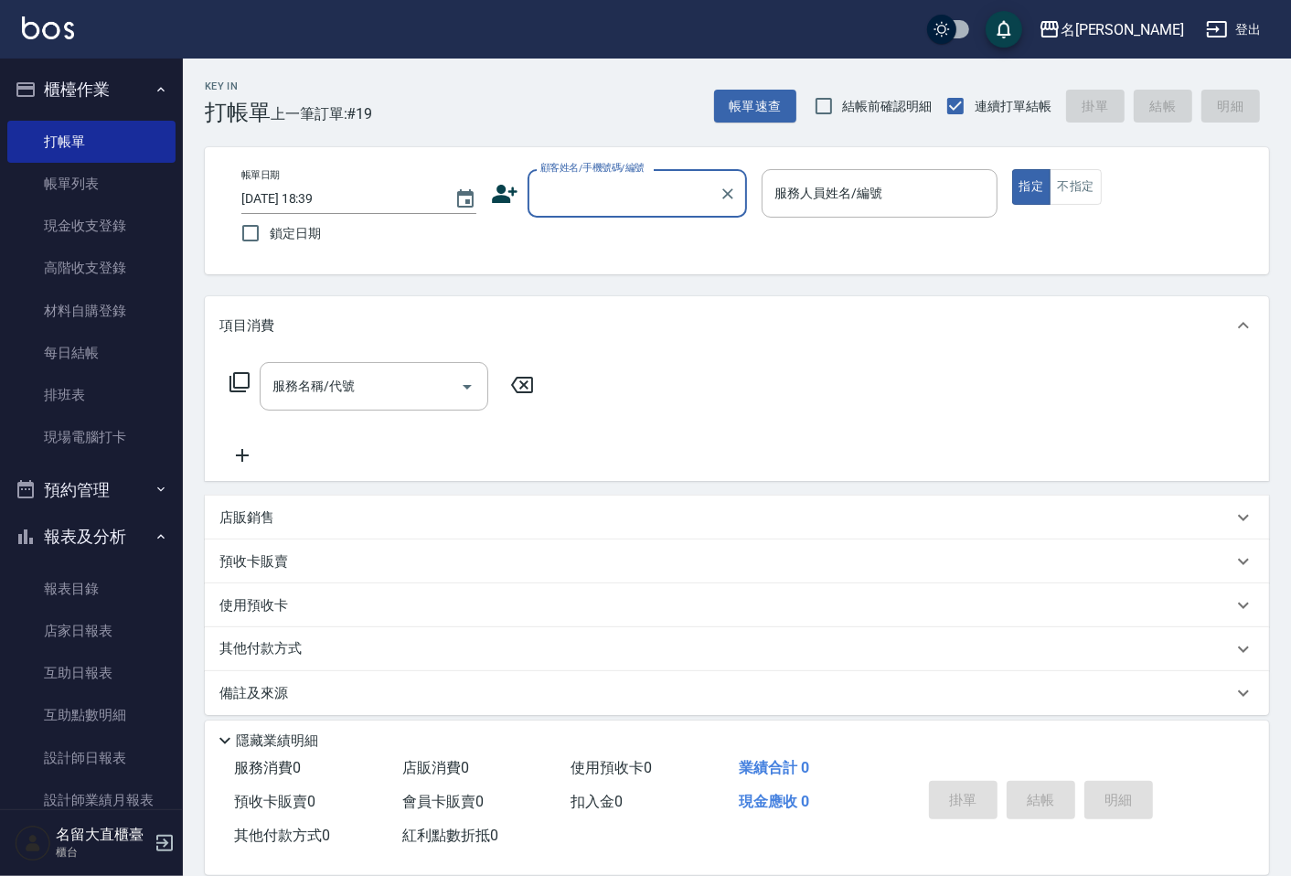
click at [583, 187] on input "顧客姓名/手機號碼/編號" at bounding box center [624, 193] width 176 height 32
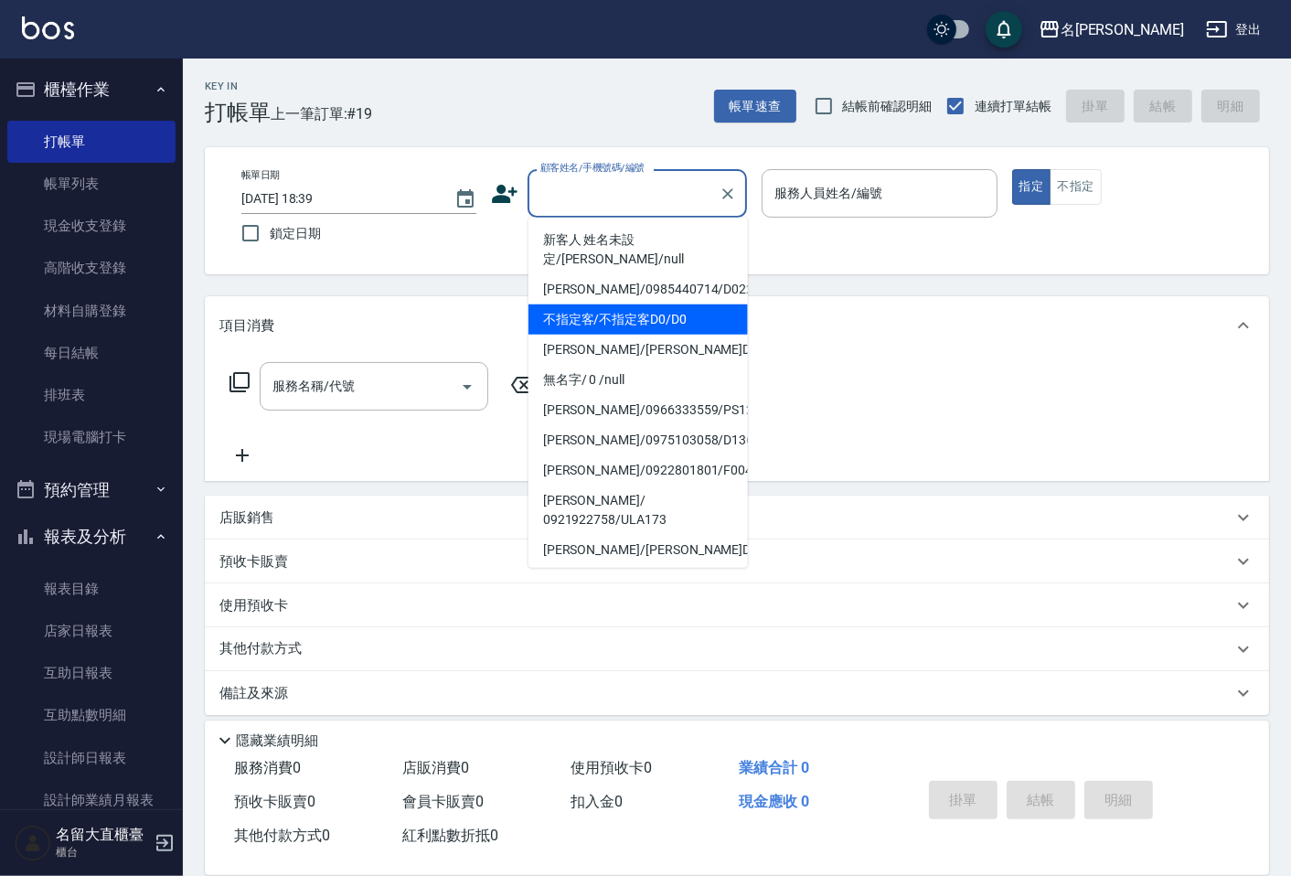
click at [615, 305] on li "不指定客/不指定客D0/D0" at bounding box center [638, 320] width 219 height 30
type input "不指定客/不指定客D0/D0"
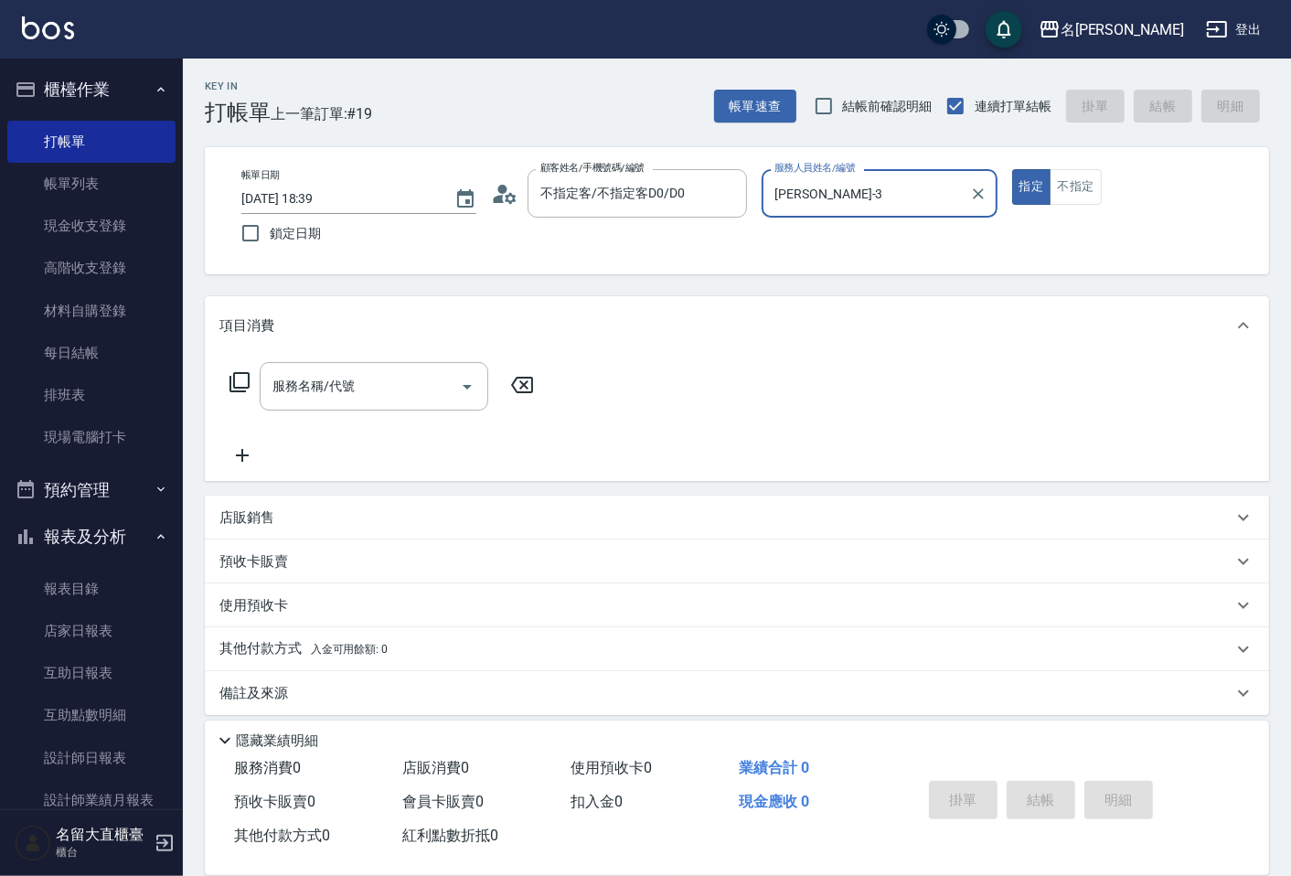
click at [841, 193] on input "[PERSON_NAME]-3" at bounding box center [865, 193] width 191 height 32
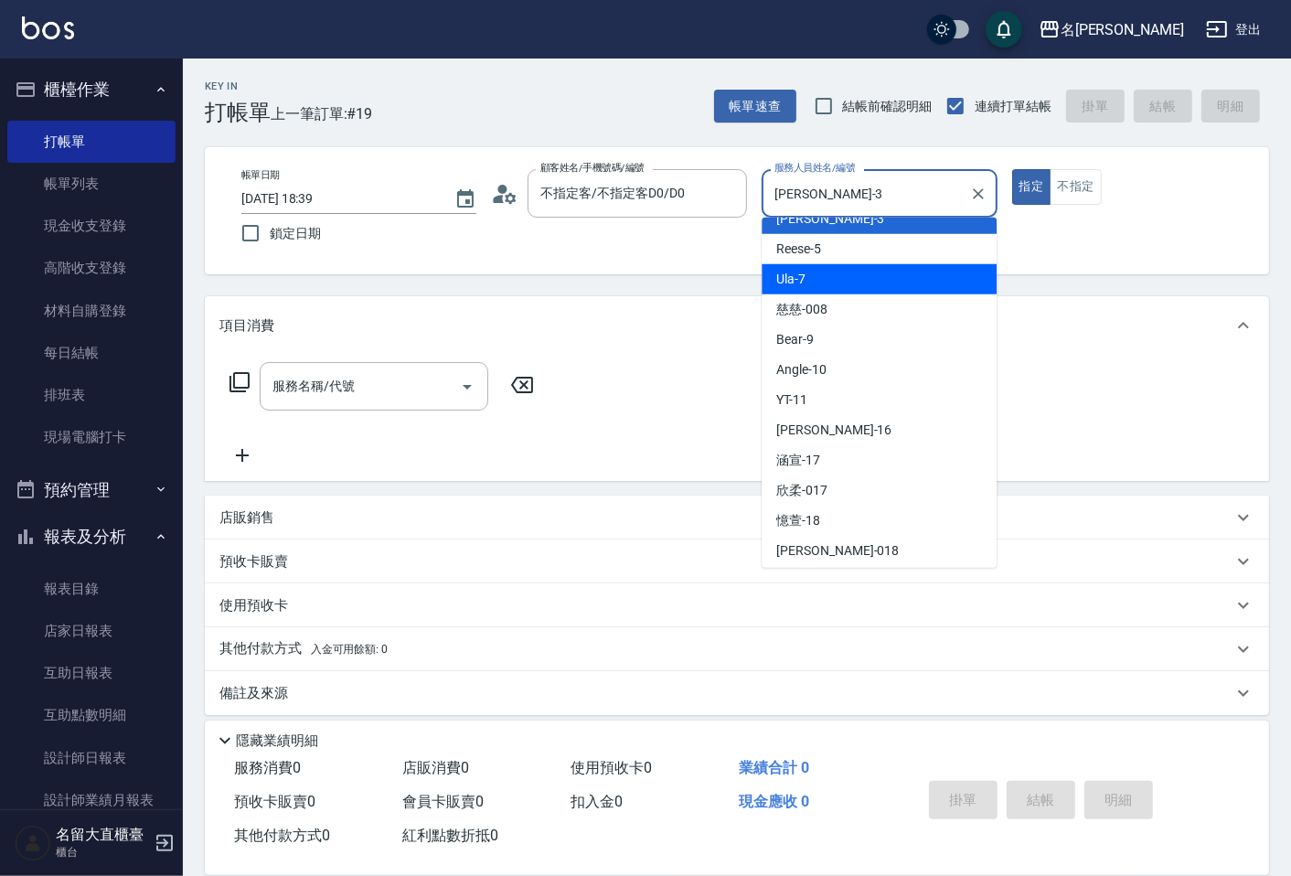
scroll to position [267, 0]
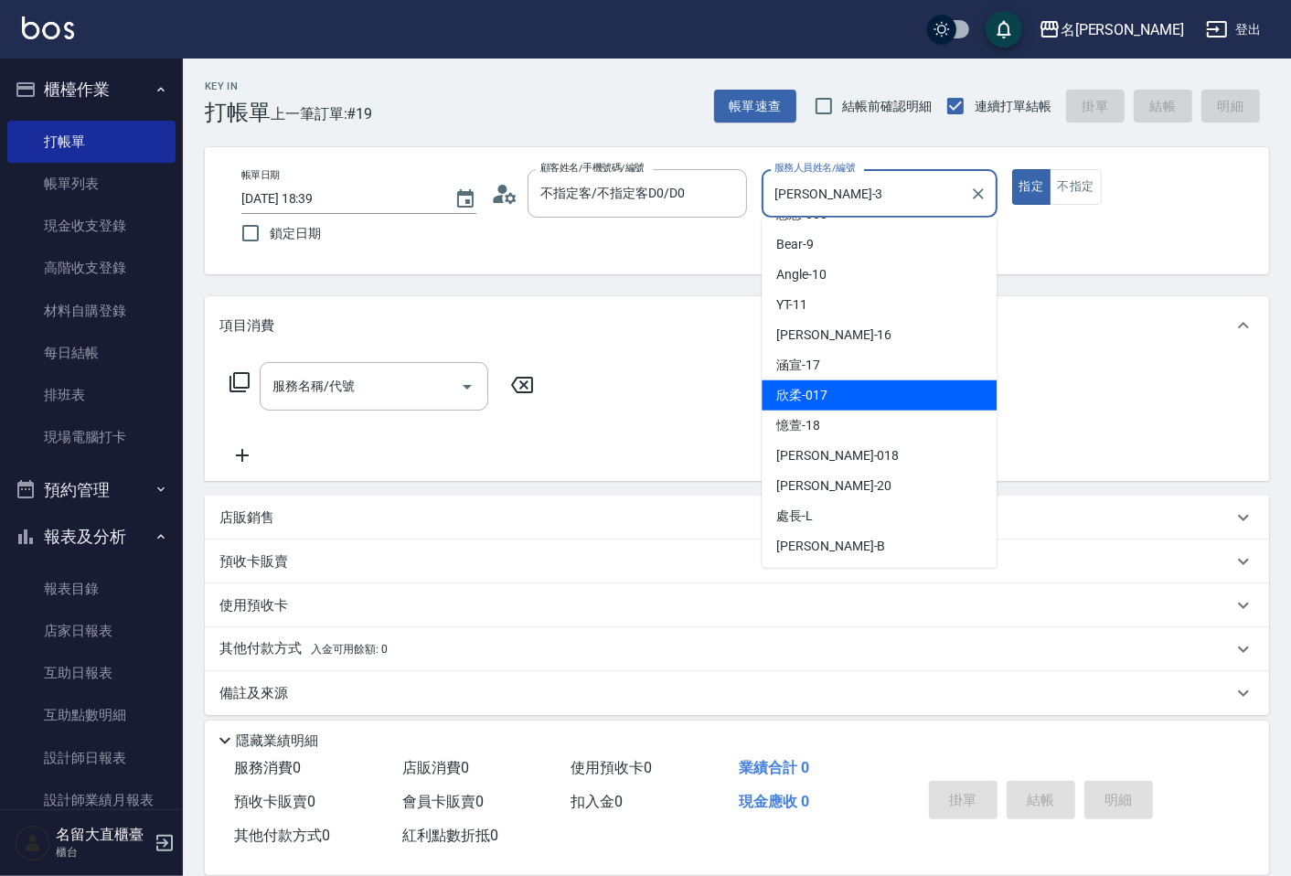
click at [836, 404] on div "欣柔 -017" at bounding box center [879, 395] width 235 height 30
type input "欣柔-017"
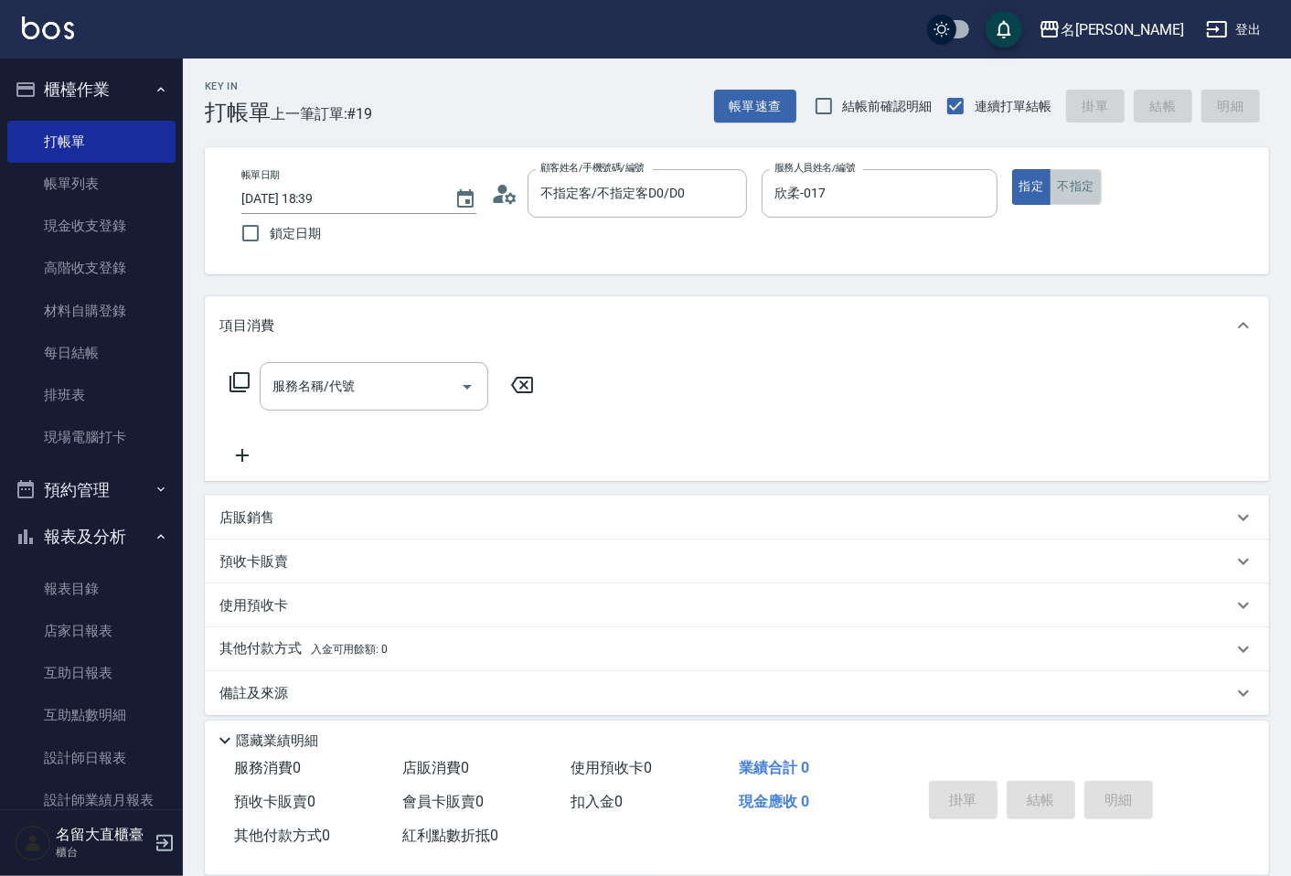
click at [1061, 187] on button "不指定" at bounding box center [1075, 187] width 51 height 36
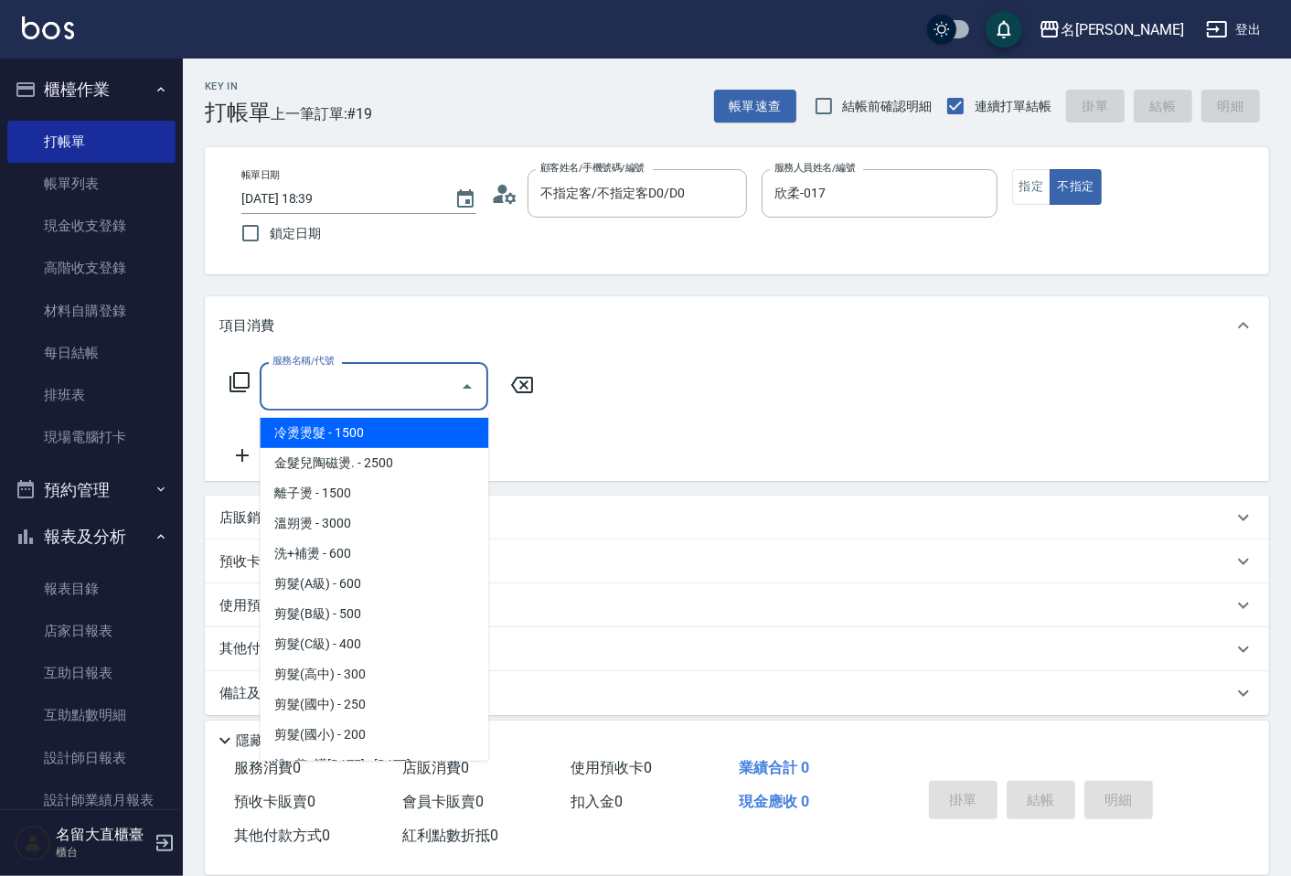
click at [313, 370] on div "服務名稱/代號 服務名稱/代號" at bounding box center [374, 386] width 229 height 48
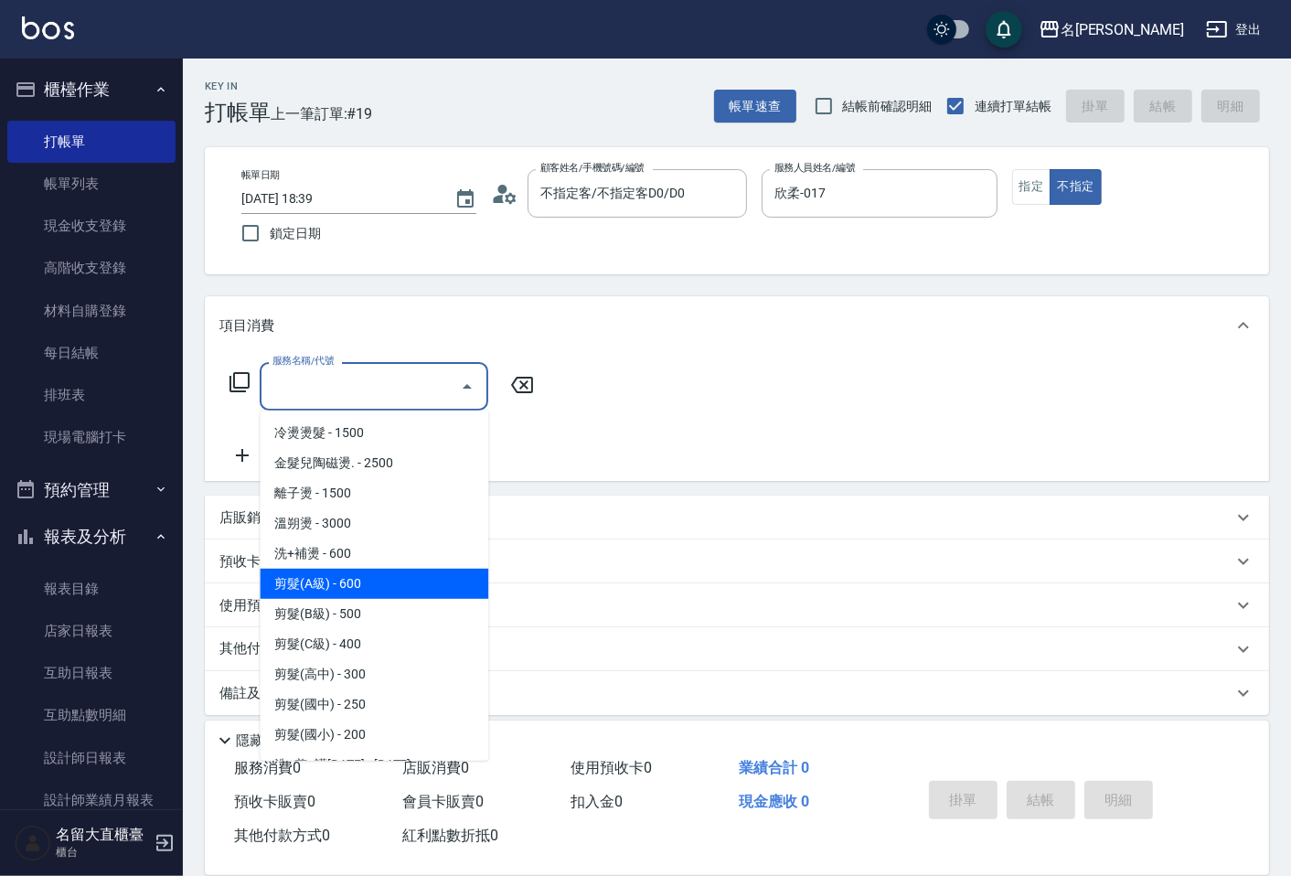
click at [331, 569] on span "剪髮(A級) - 600" at bounding box center [374, 584] width 229 height 30
type input "剪髮(A級)(301)"
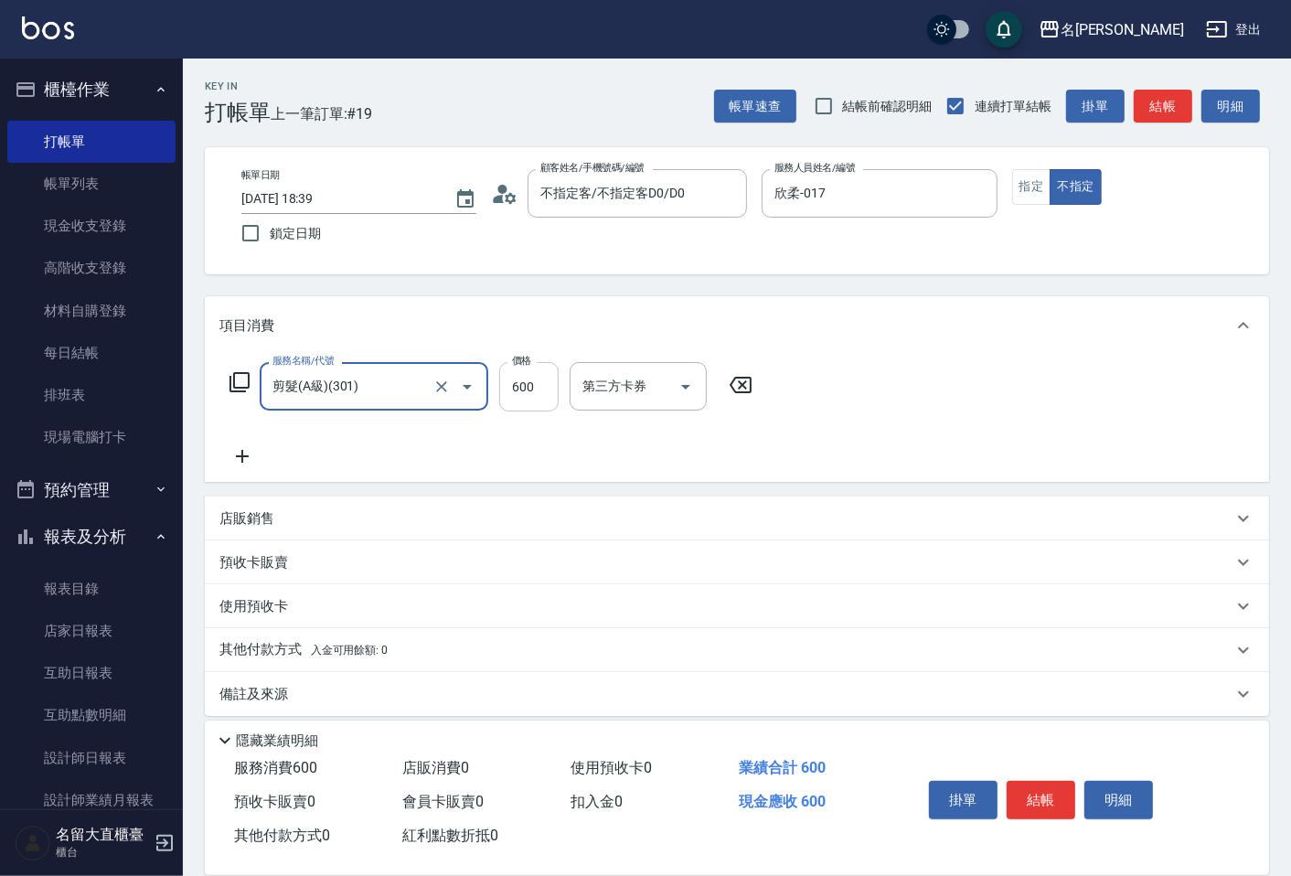
click at [516, 398] on input "600" at bounding box center [528, 386] width 59 height 49
type input "200"
click at [234, 439] on div "服務名稱/代號 剪髮(A級)(301) 服務名稱/代號 價格 200 價格 第三方卡券 第三方卡券" at bounding box center [491, 414] width 544 height 105
click at [235, 452] on icon at bounding box center [242, 456] width 46 height 22
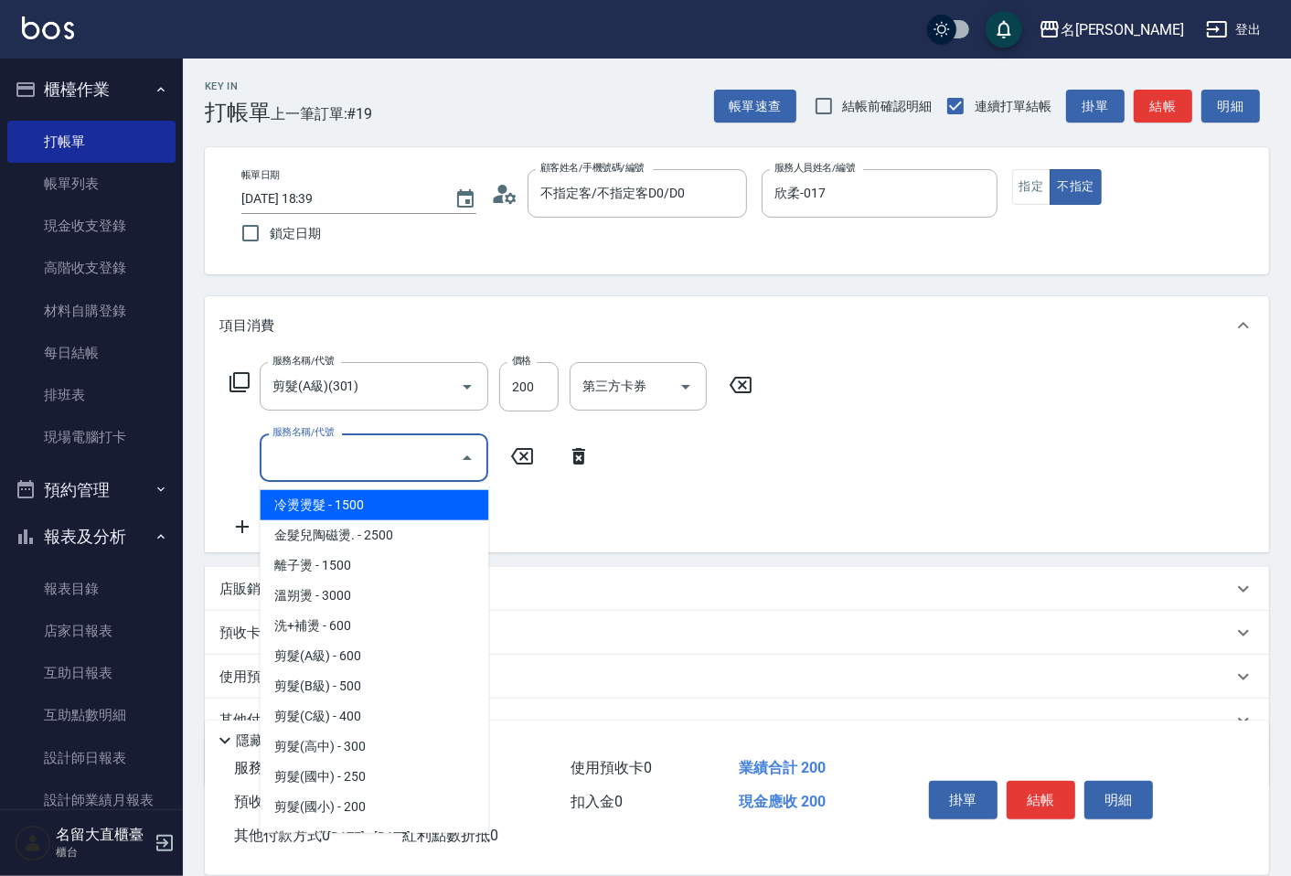
click at [286, 465] on input "服務名稱/代號" at bounding box center [360, 458] width 185 height 32
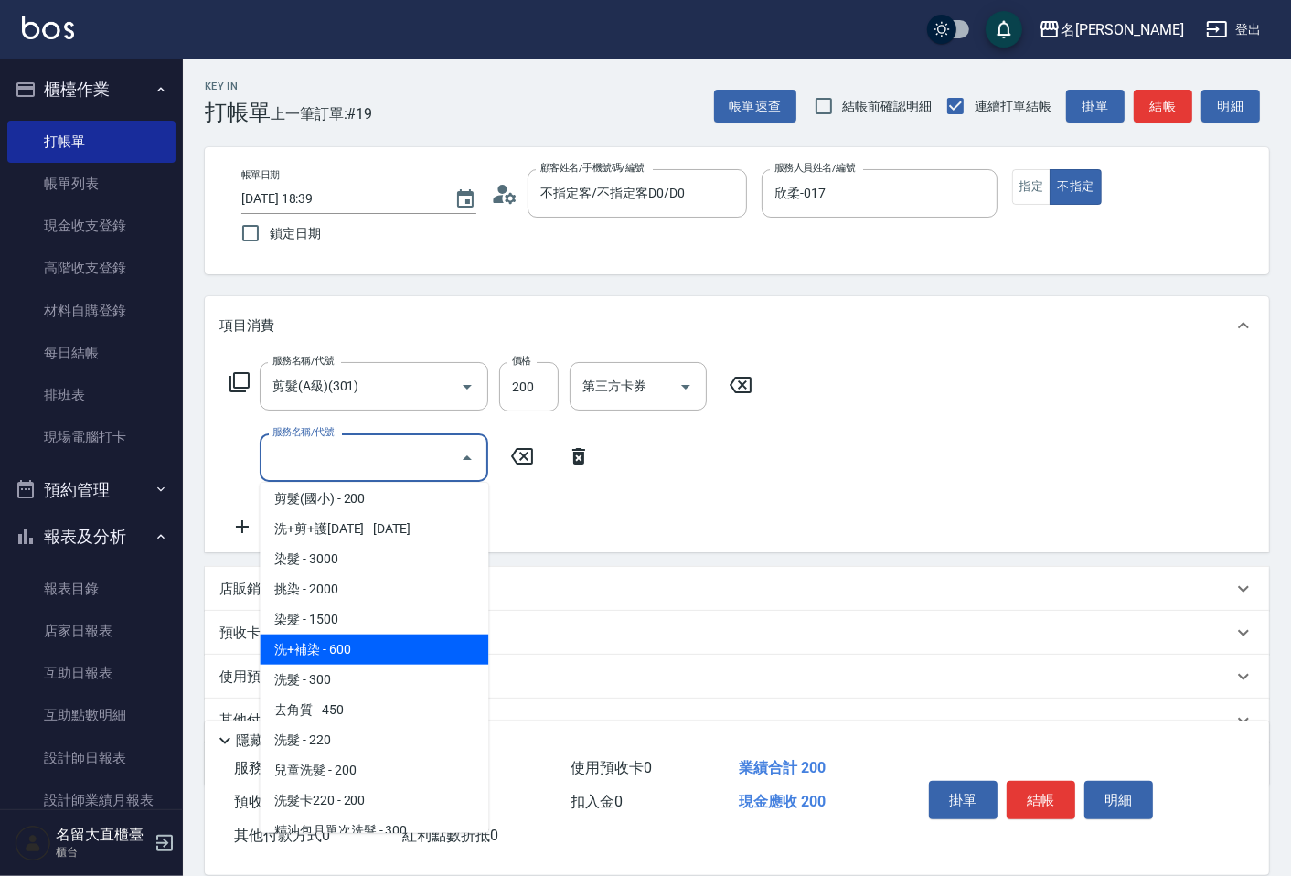
scroll to position [406, 0]
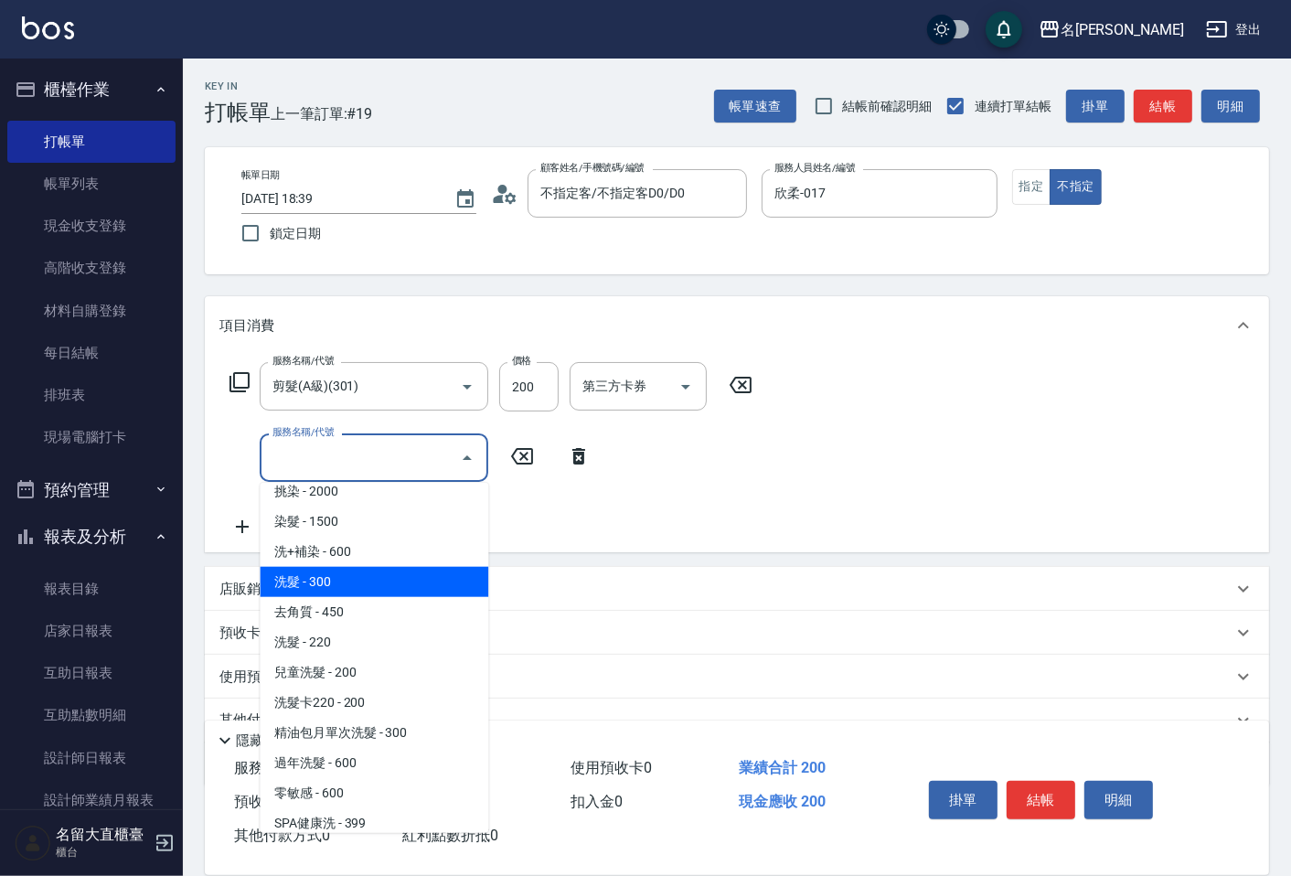
click at [345, 583] on span "洗髮 - 300" at bounding box center [374, 582] width 229 height 30
type input "洗髮(500)"
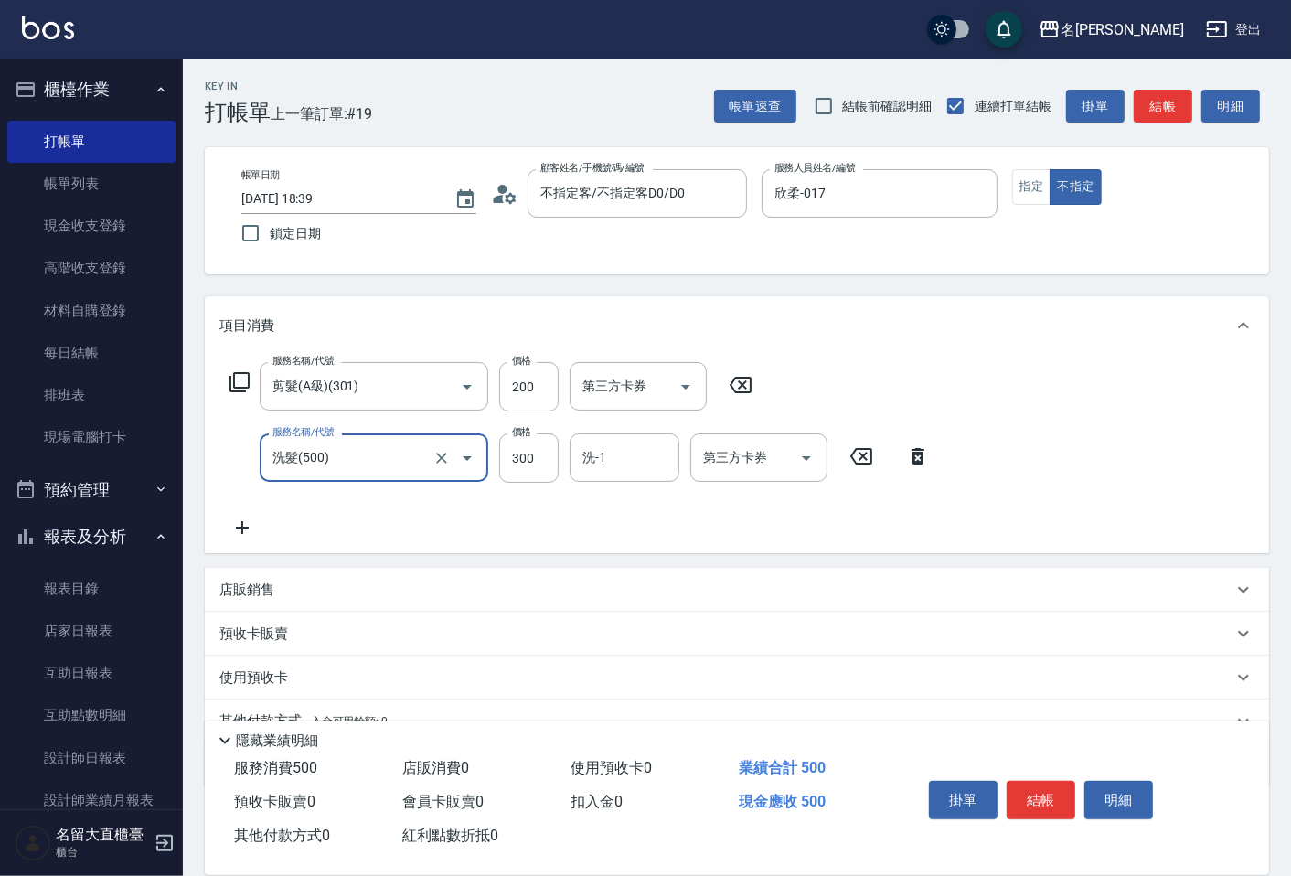
click at [1024, 819] on div "掛單 結帳 明細" at bounding box center [1041, 803] width 239 height 58
click at [1022, 789] on button "結帳" at bounding box center [1041, 800] width 69 height 38
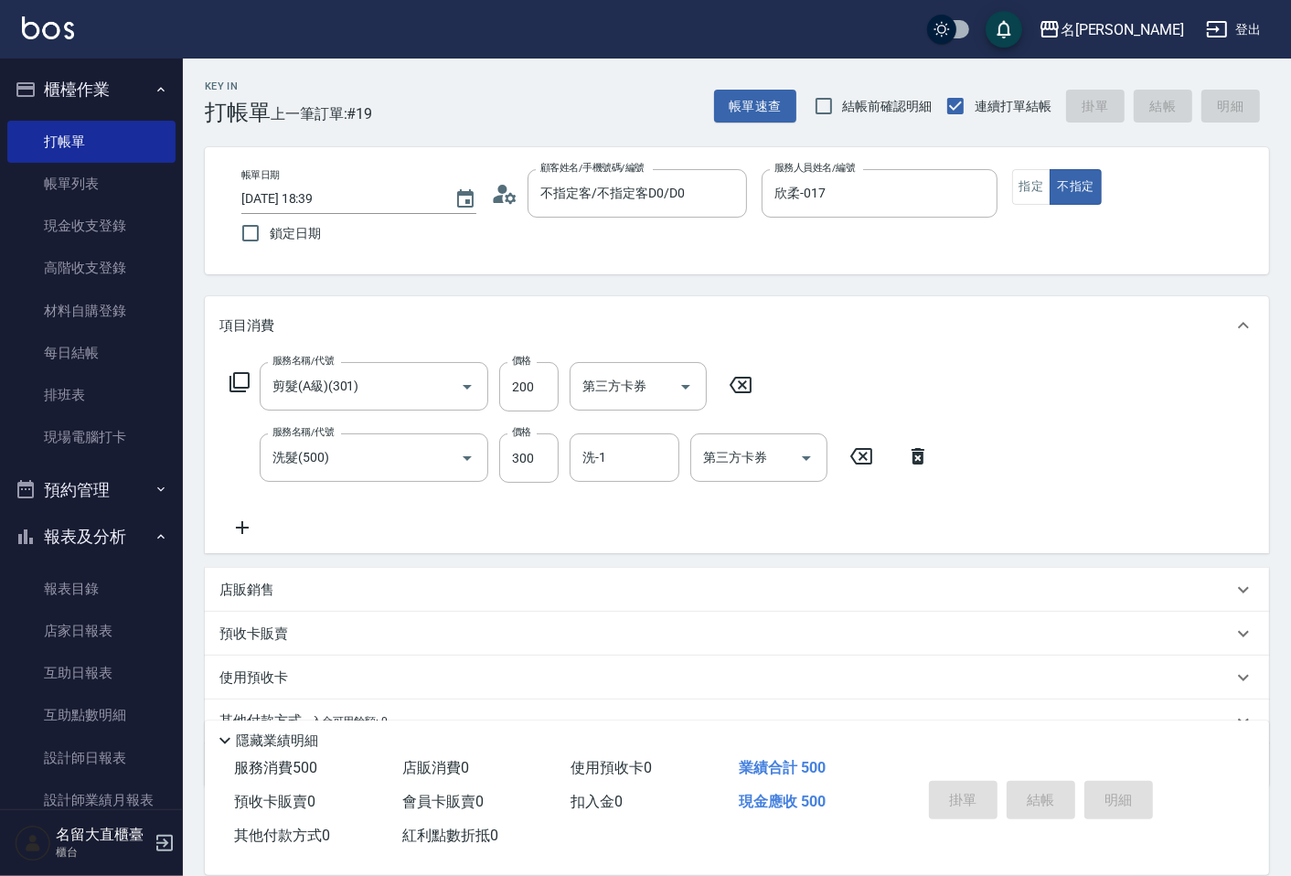
type input "[DATE] 18:40"
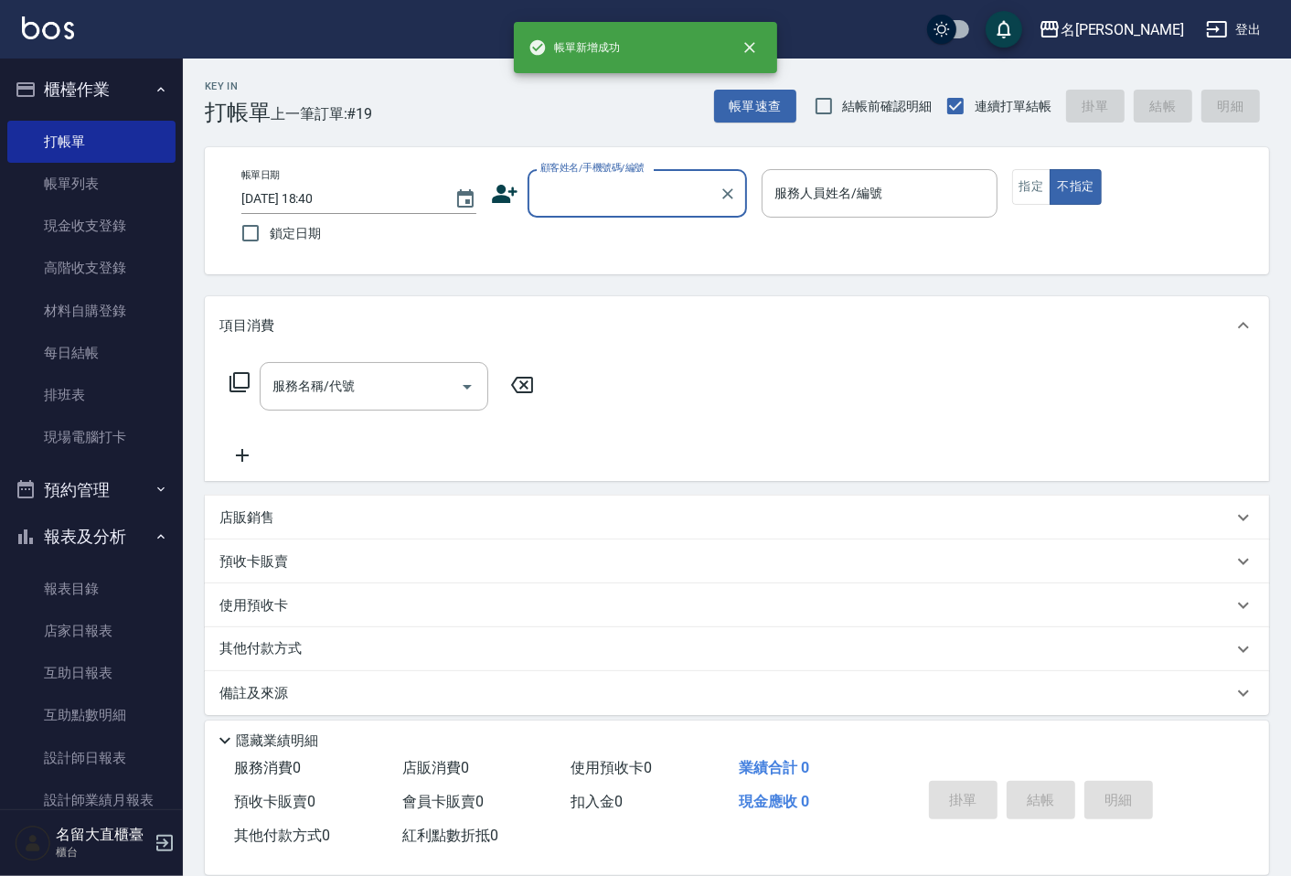
scroll to position [102, 0]
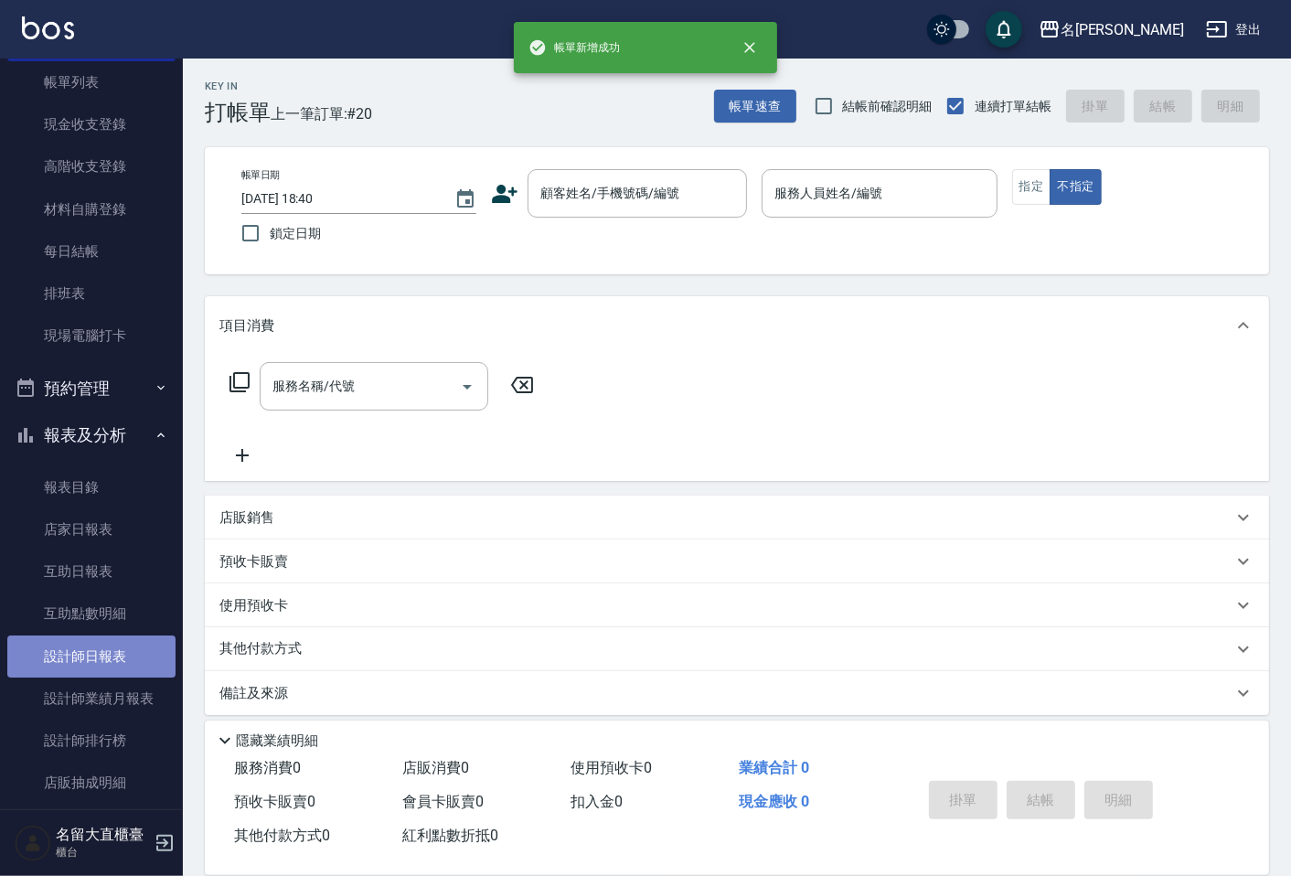
click at [102, 663] on link "設計師日報表" at bounding box center [91, 657] width 168 height 42
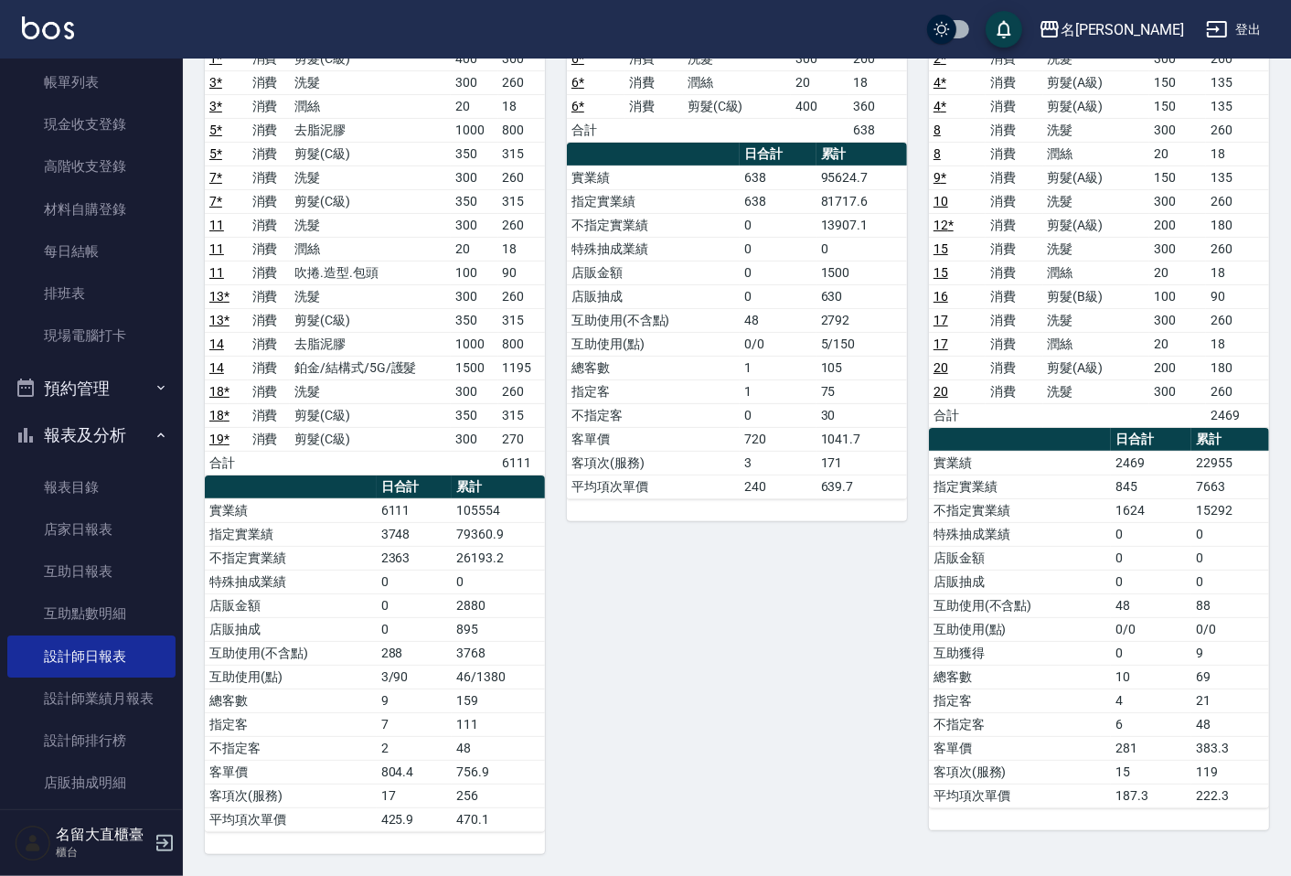
scroll to position [230, 0]
click at [1036, 412] on td "a dense table" at bounding box center [1014, 415] width 57 height 24
